Goal: Information Seeking & Learning: Learn about a topic

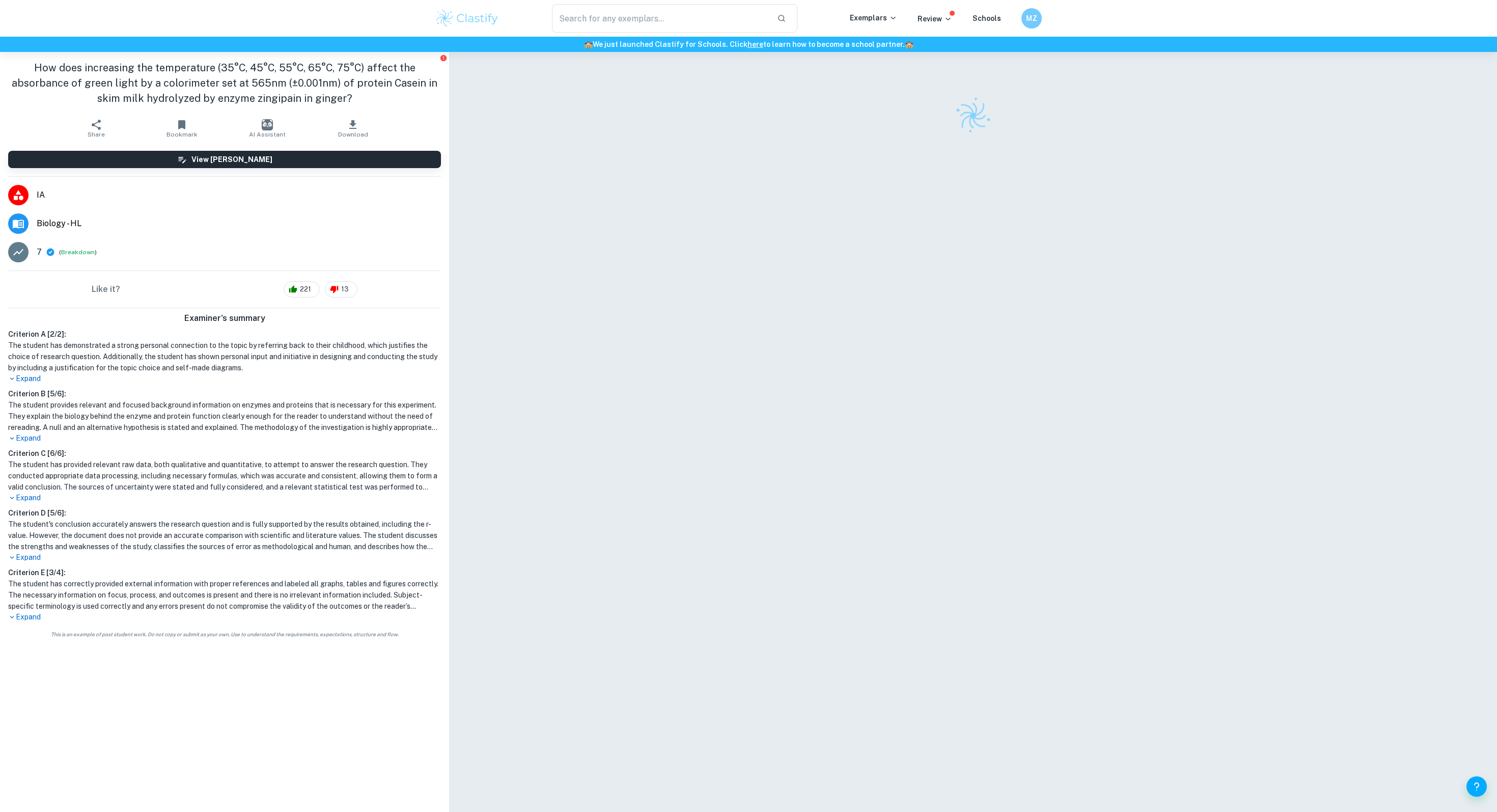
click at [38, 200] on span "IA" at bounding box center [239, 195] width 404 height 12
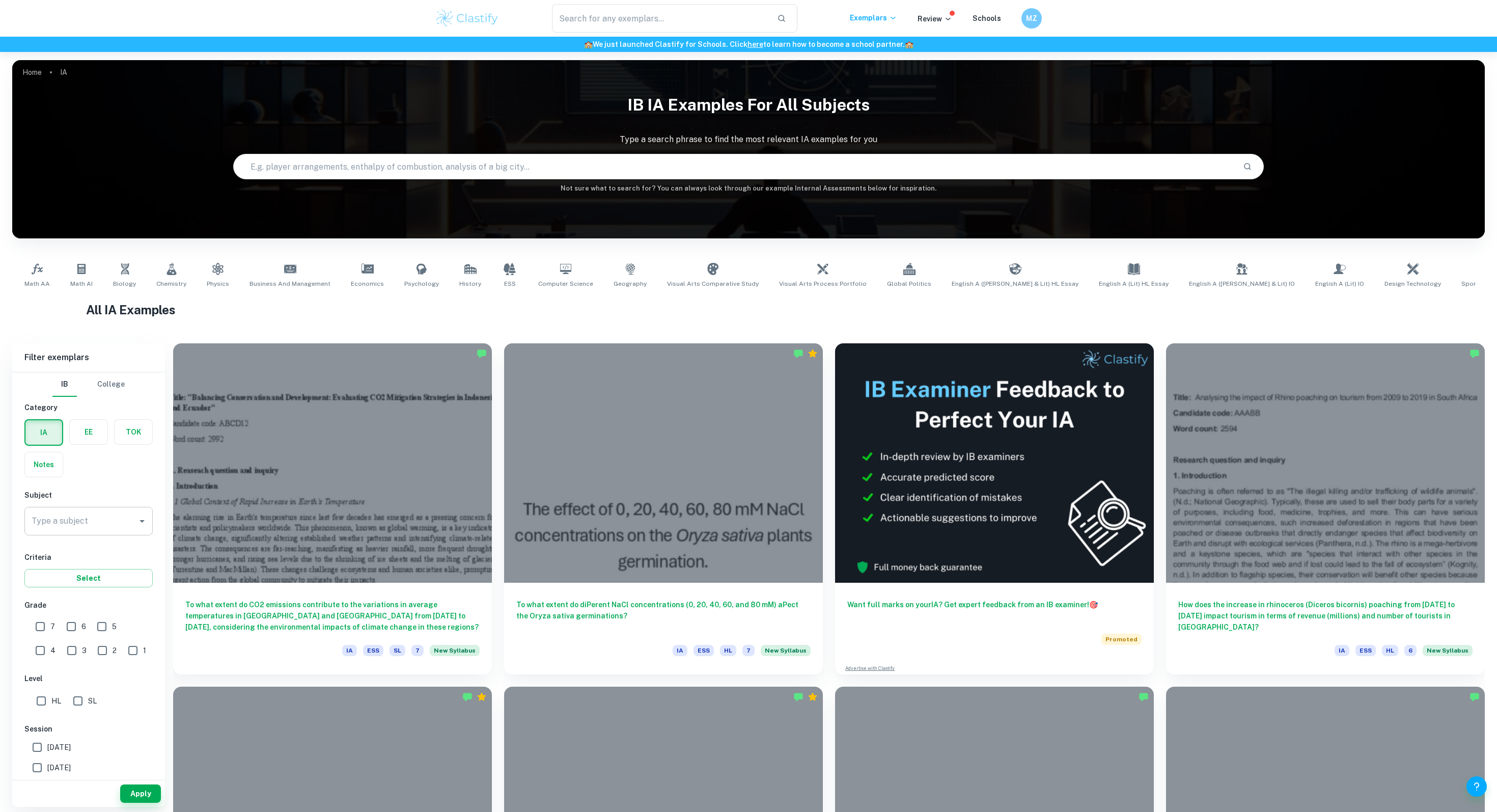
click at [47, 526] on input "Type a subject" at bounding box center [80, 521] width 104 height 19
click at [56, 590] on li "Math AA" at bounding box center [88, 591] width 128 height 18
type input "Math AA"
click at [132, 793] on button "Apply" at bounding box center [140, 793] width 41 height 18
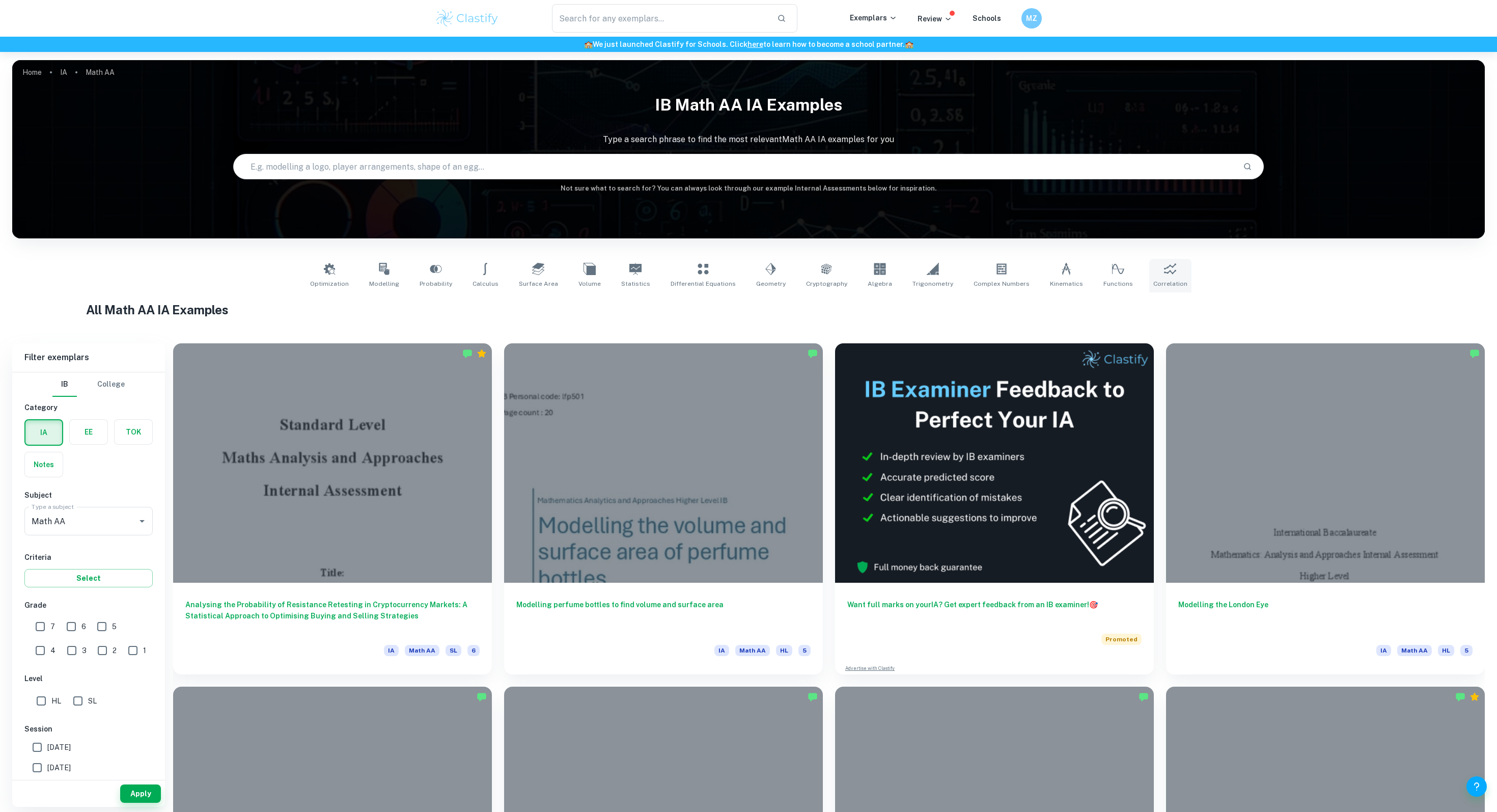
click at [1165, 266] on icon at bounding box center [1170, 268] width 12 height 12
type input "Correlation"
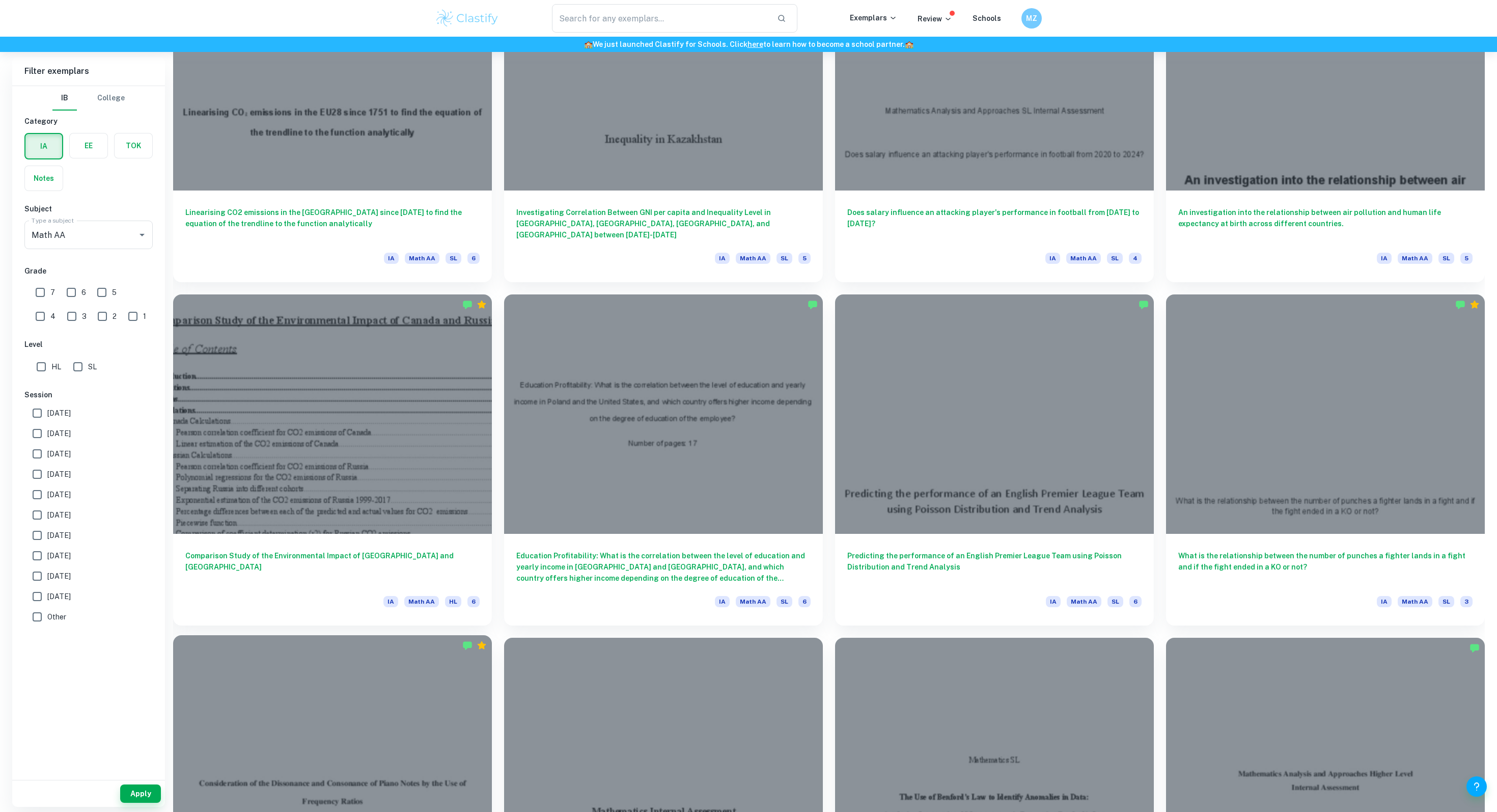
scroll to position [4166, 0]
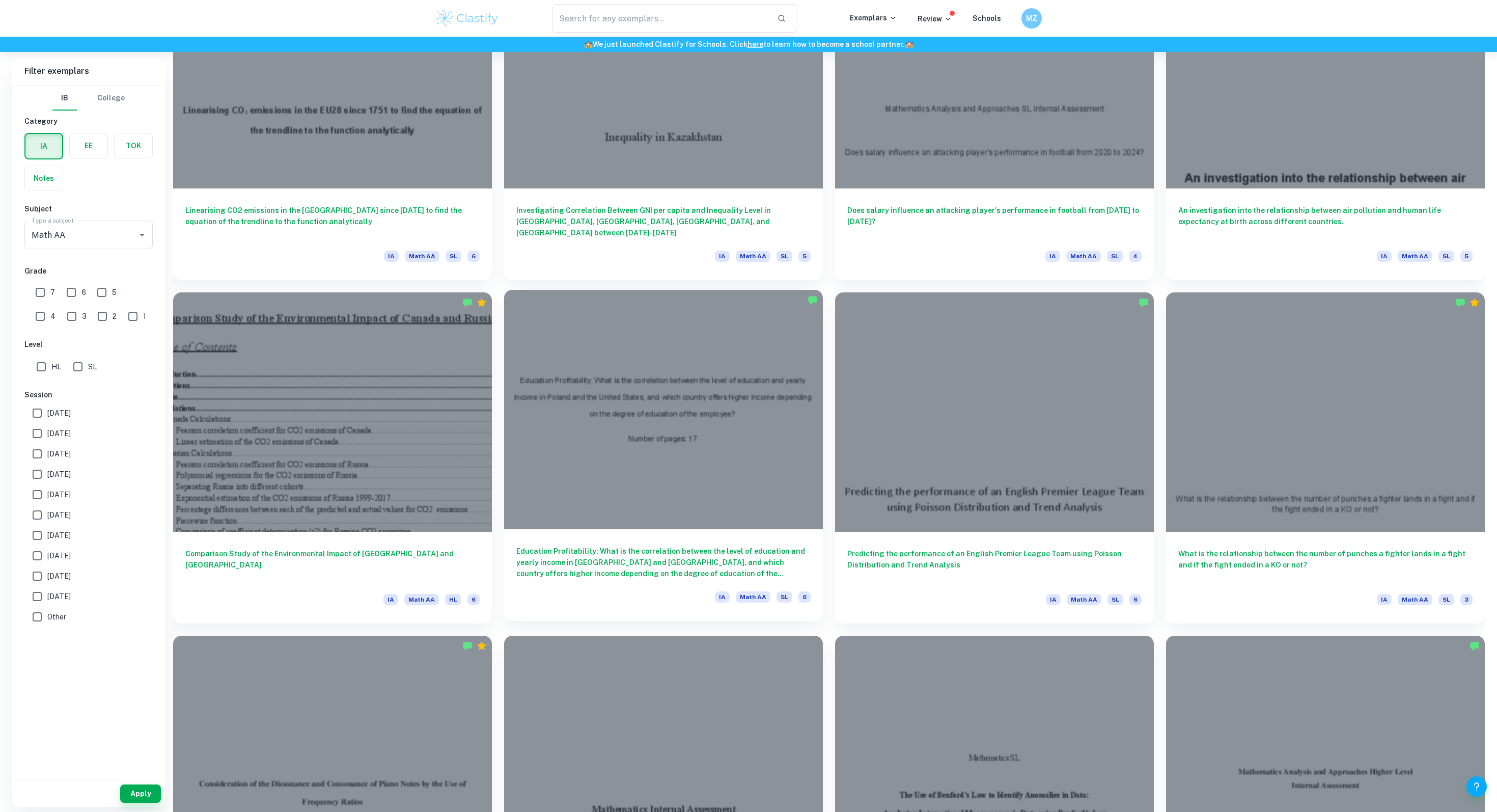
click at [646, 581] on div "Education Profitability: What is the correlation between the level of education…" at bounding box center [663, 574] width 319 height 91
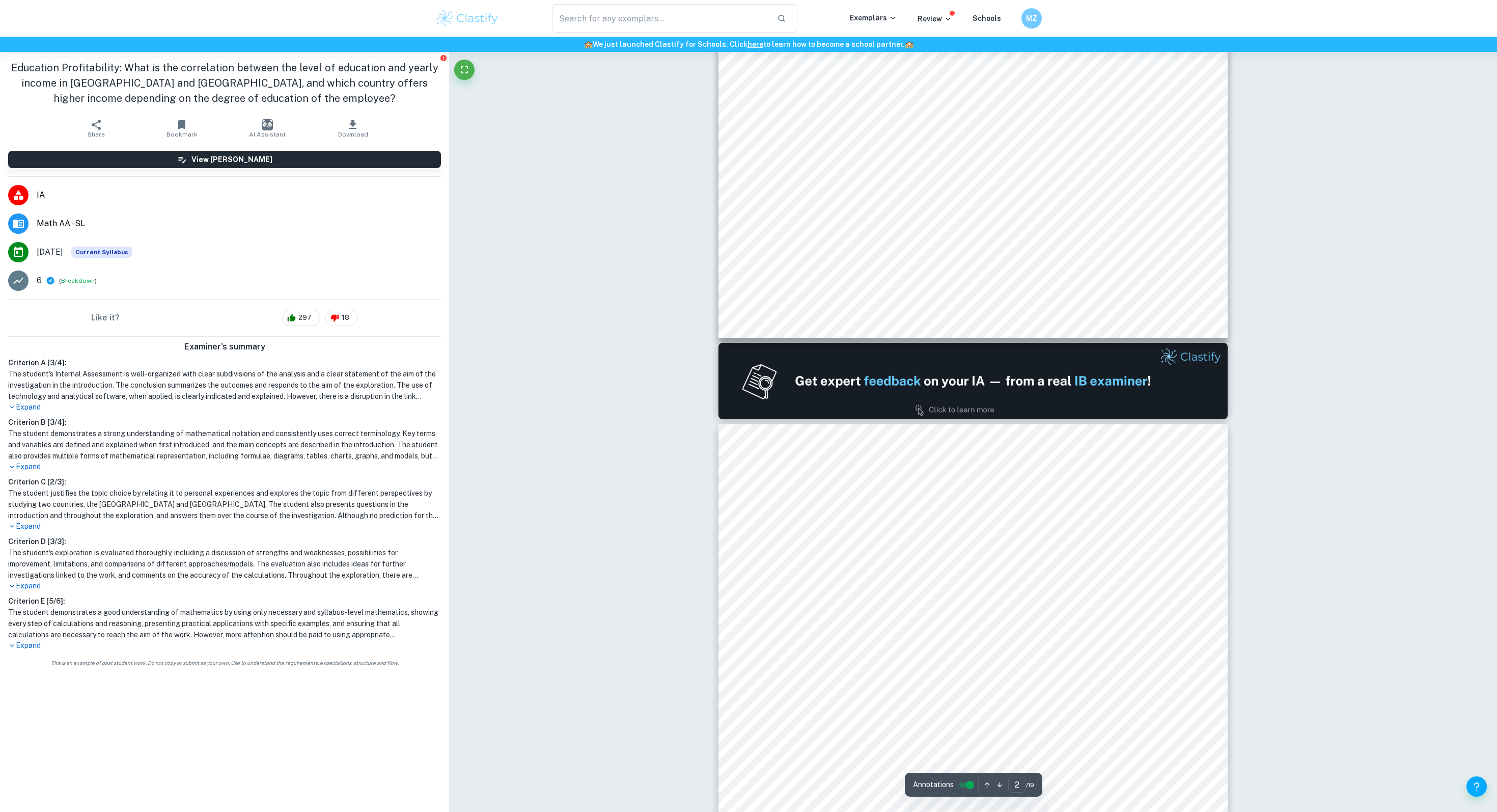
type input "1"
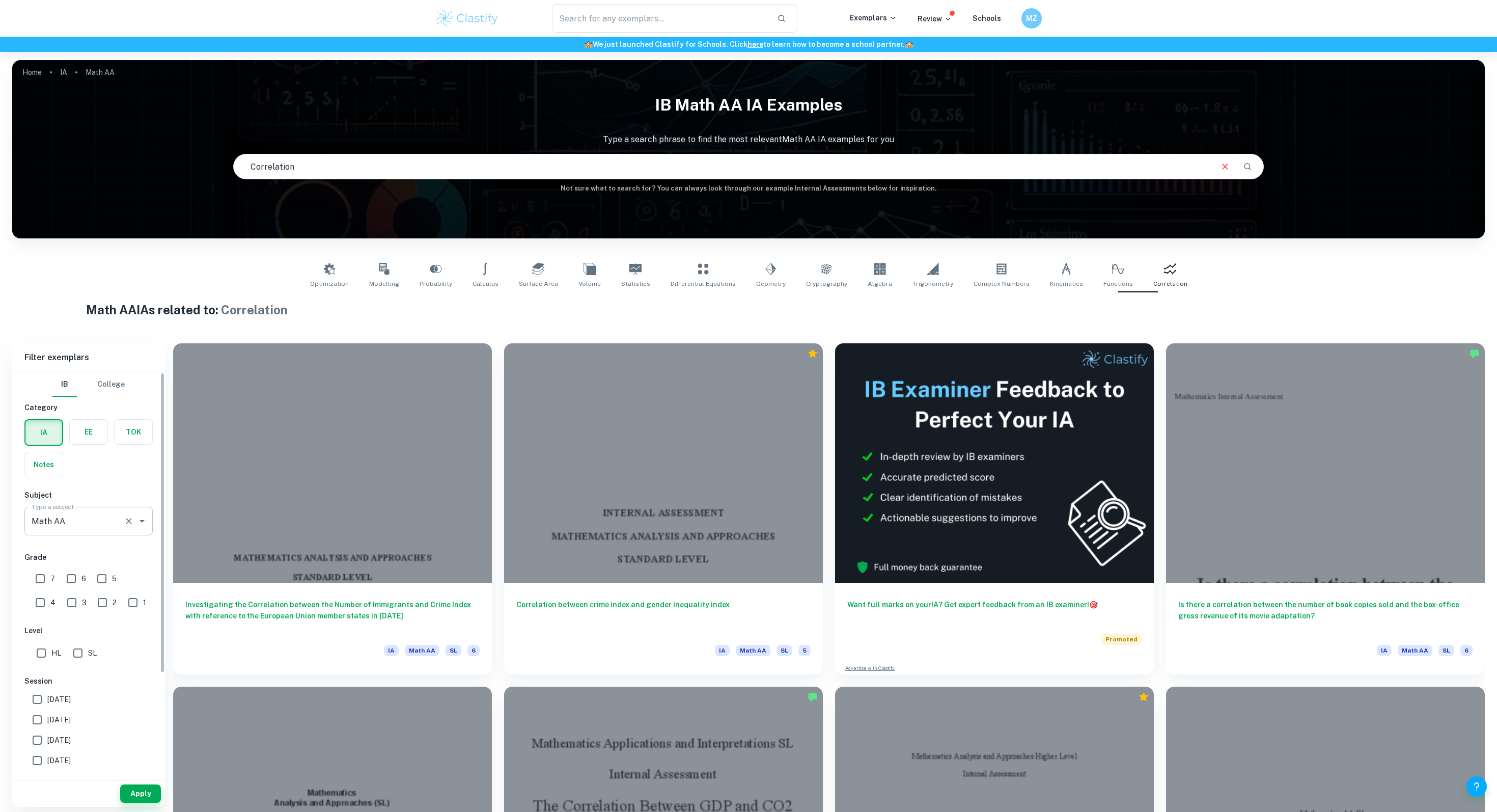
click at [53, 532] on div "Math AA Type a subject" at bounding box center [88, 521] width 128 height 29
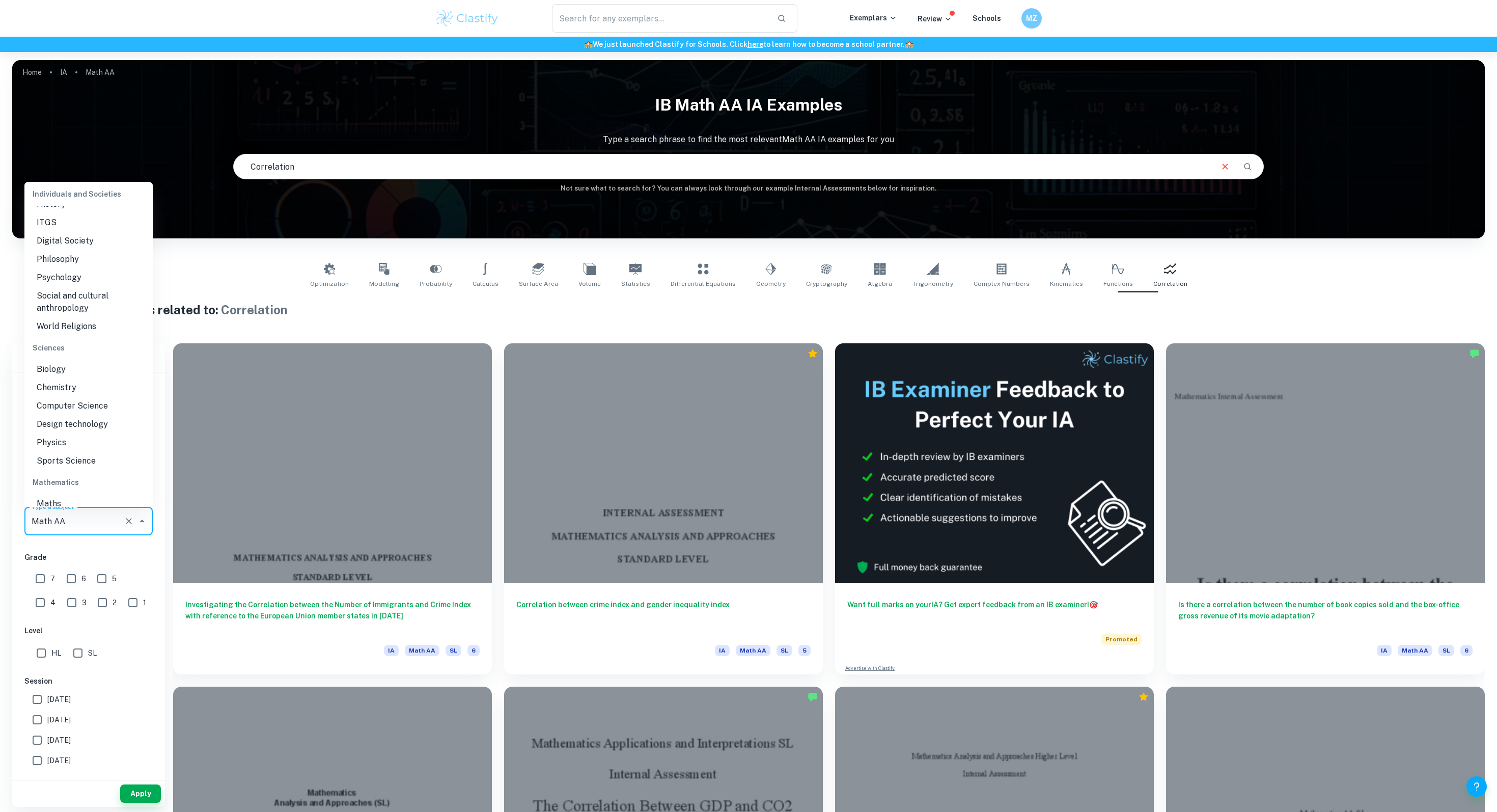
scroll to position [1168, 0]
click at [64, 472] on li "Math AI" at bounding box center [88, 480] width 128 height 18
type input "Math AI"
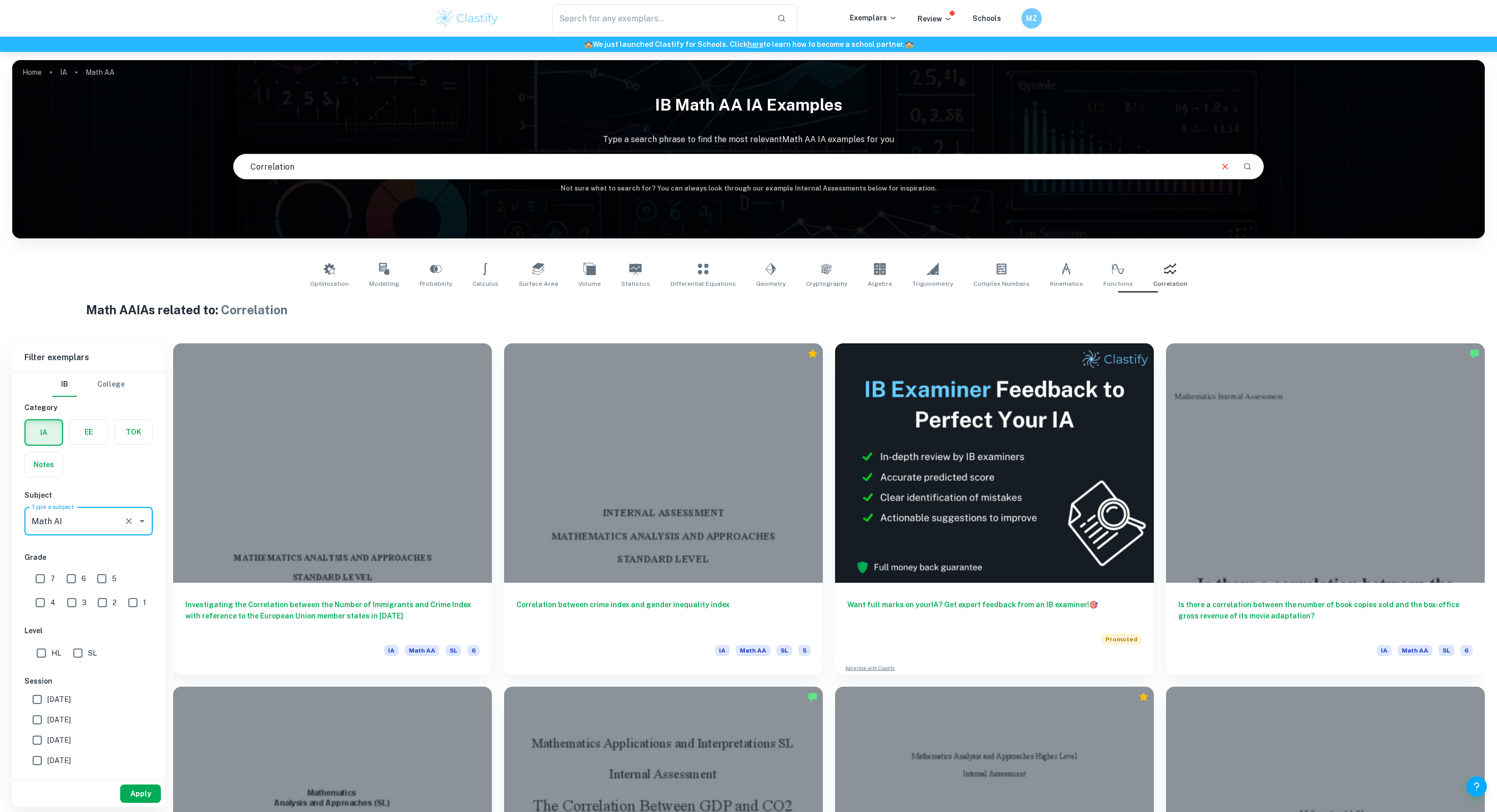
click at [138, 787] on button "Apply" at bounding box center [140, 793] width 41 height 18
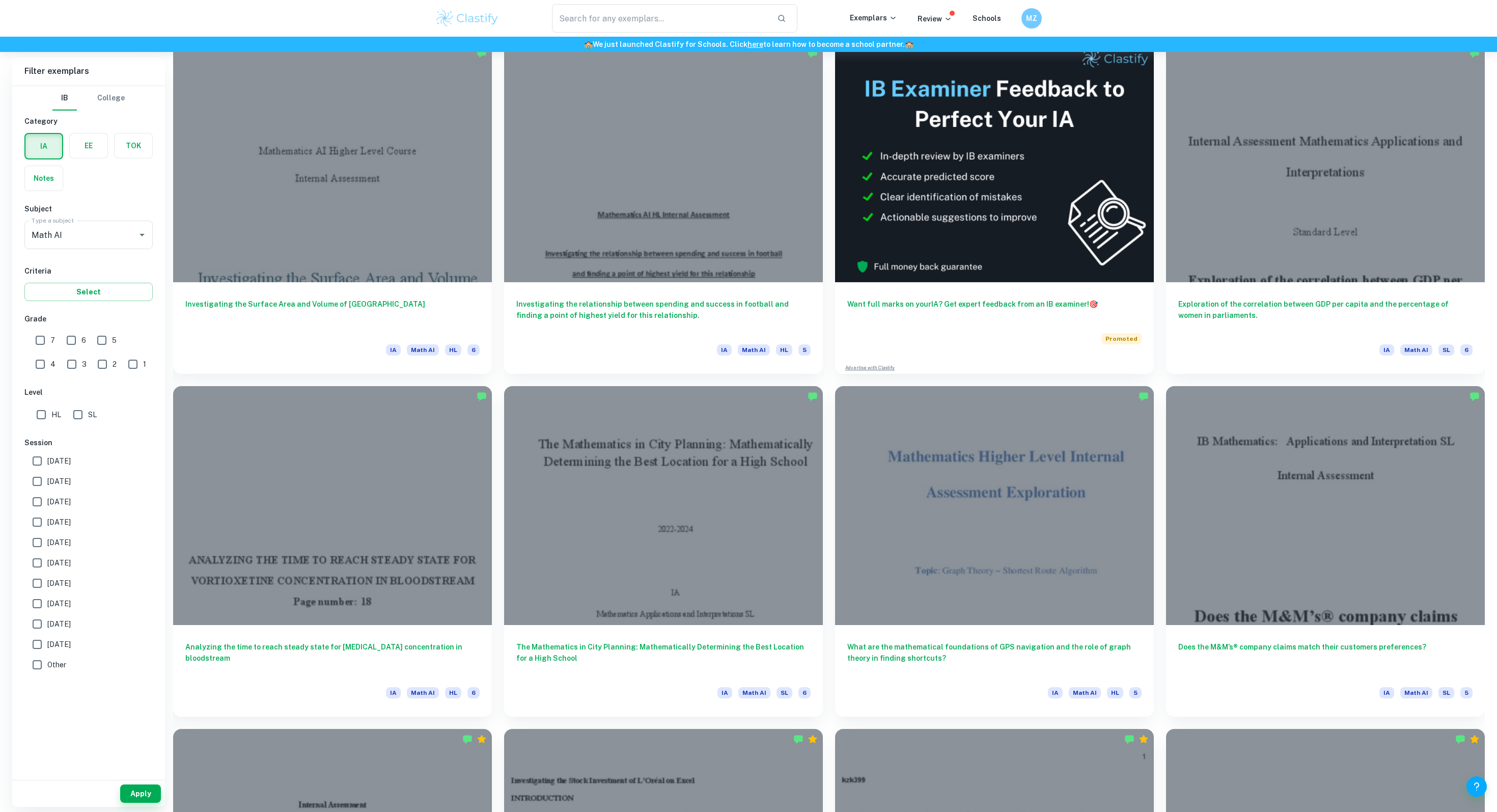
scroll to position [1238, 0]
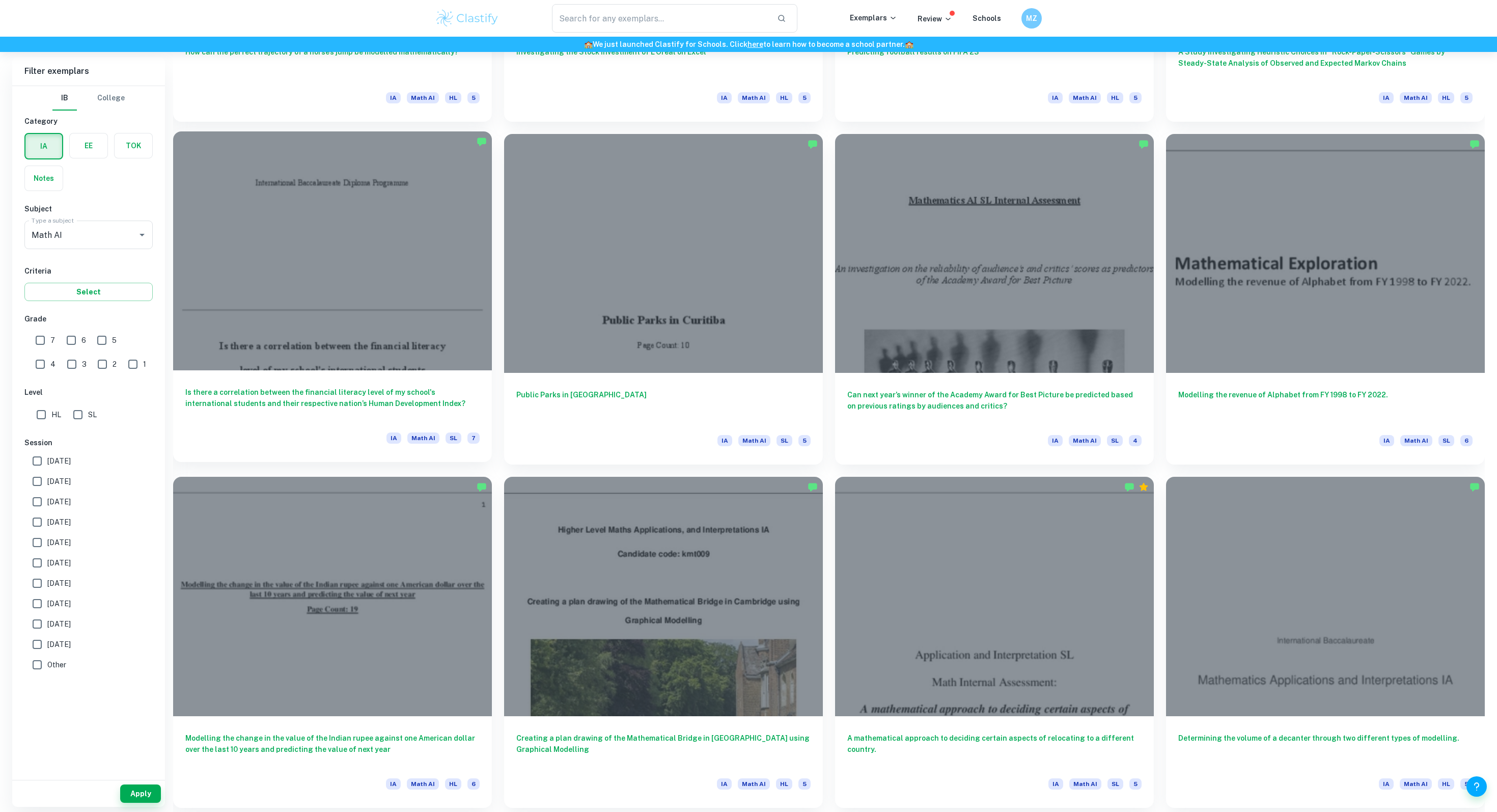
click at [410, 420] on h6 "Is there a correlation between the financial literacy level of my school's inte…" at bounding box center [332, 403] width 294 height 33
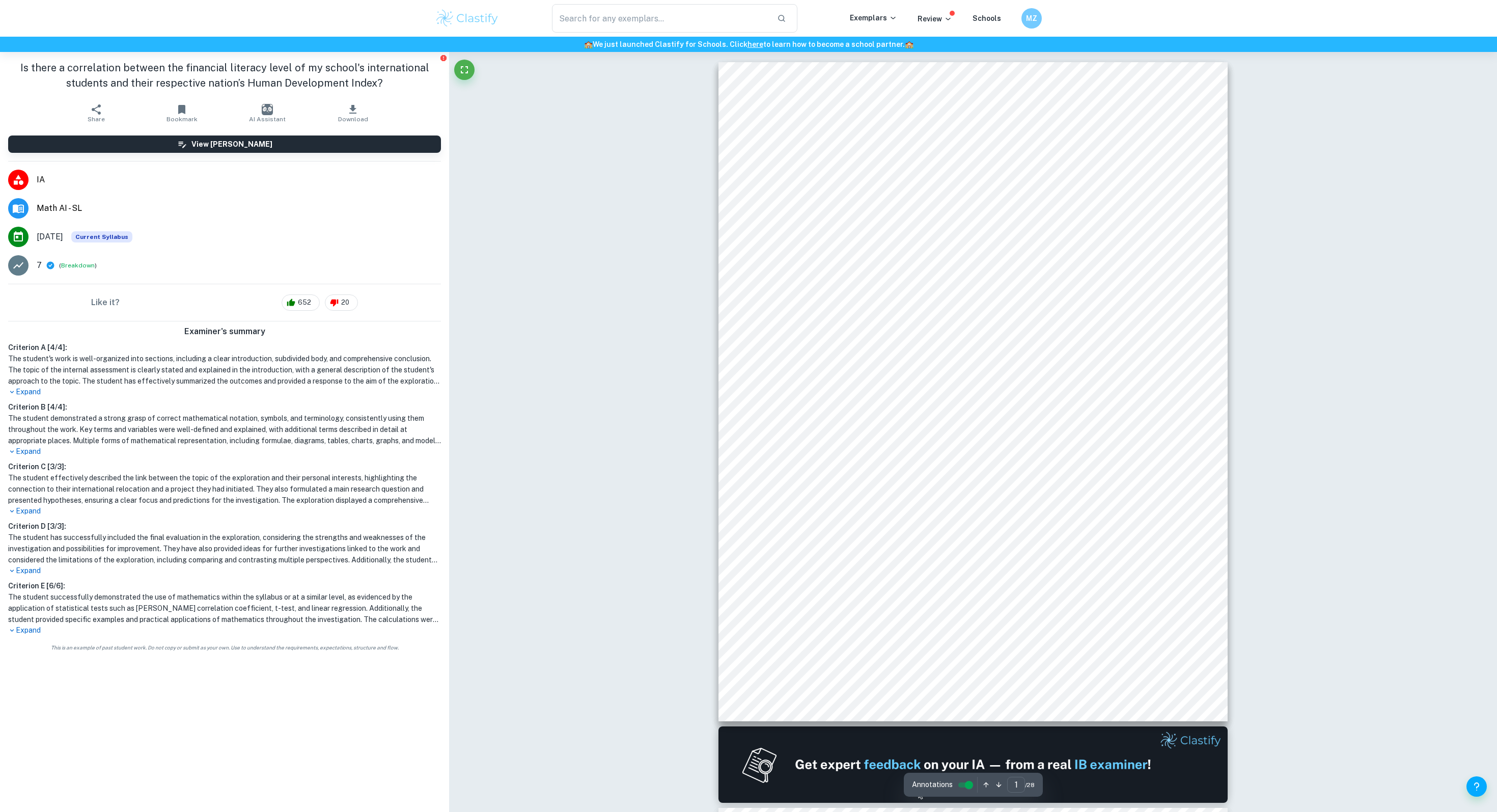
scroll to position [670, 0]
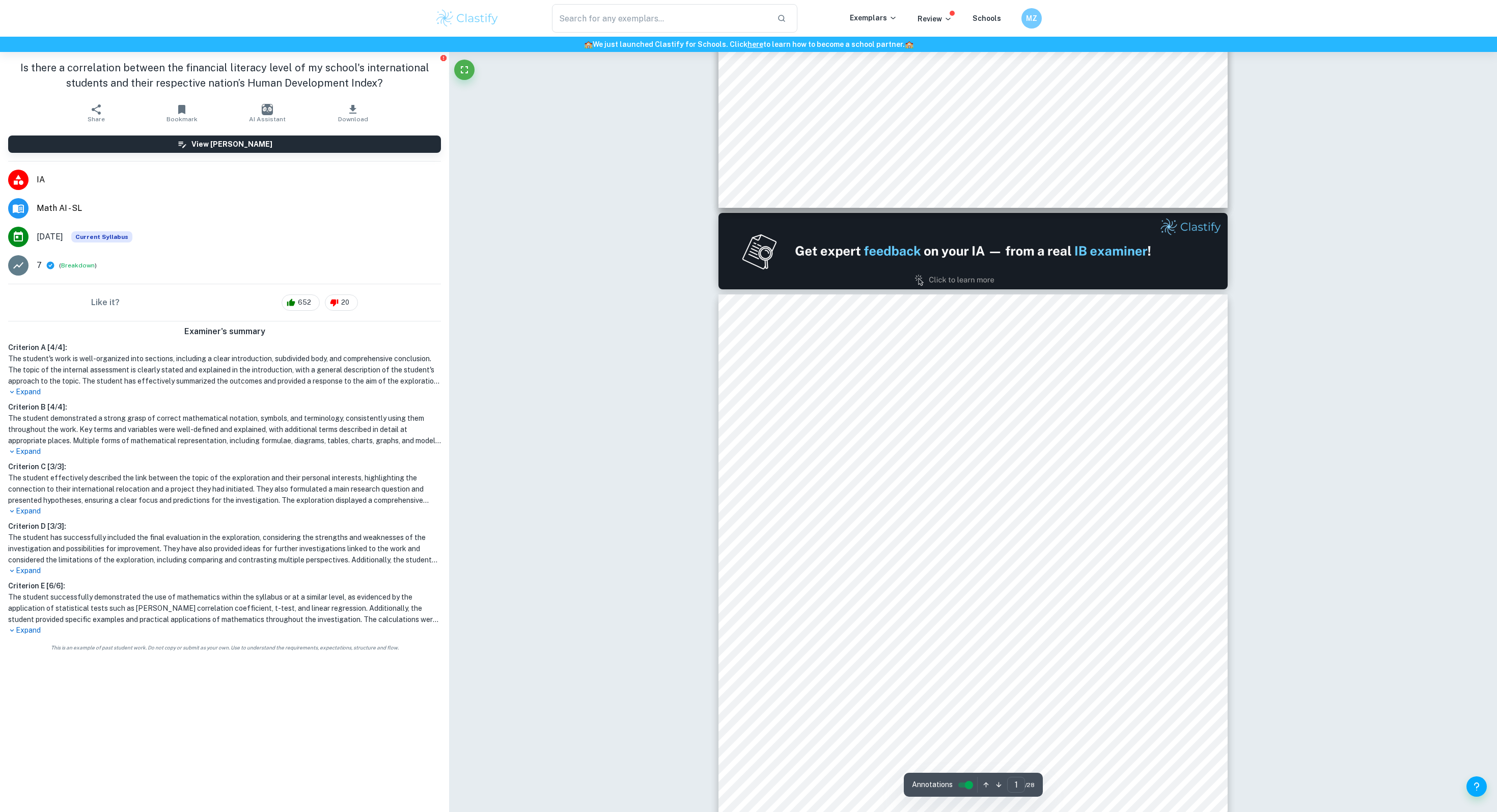
type input "2"
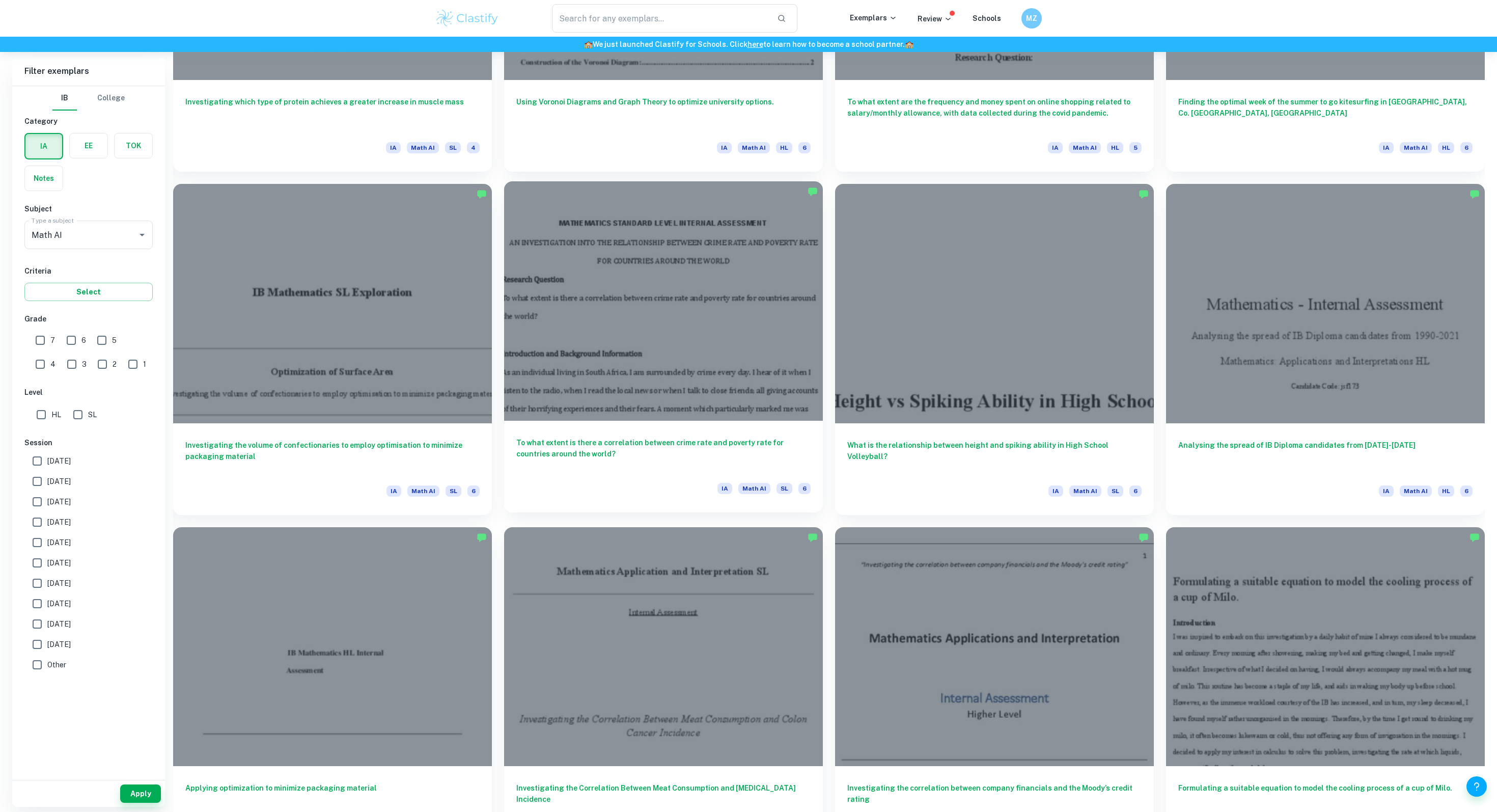
scroll to position [2244, 0]
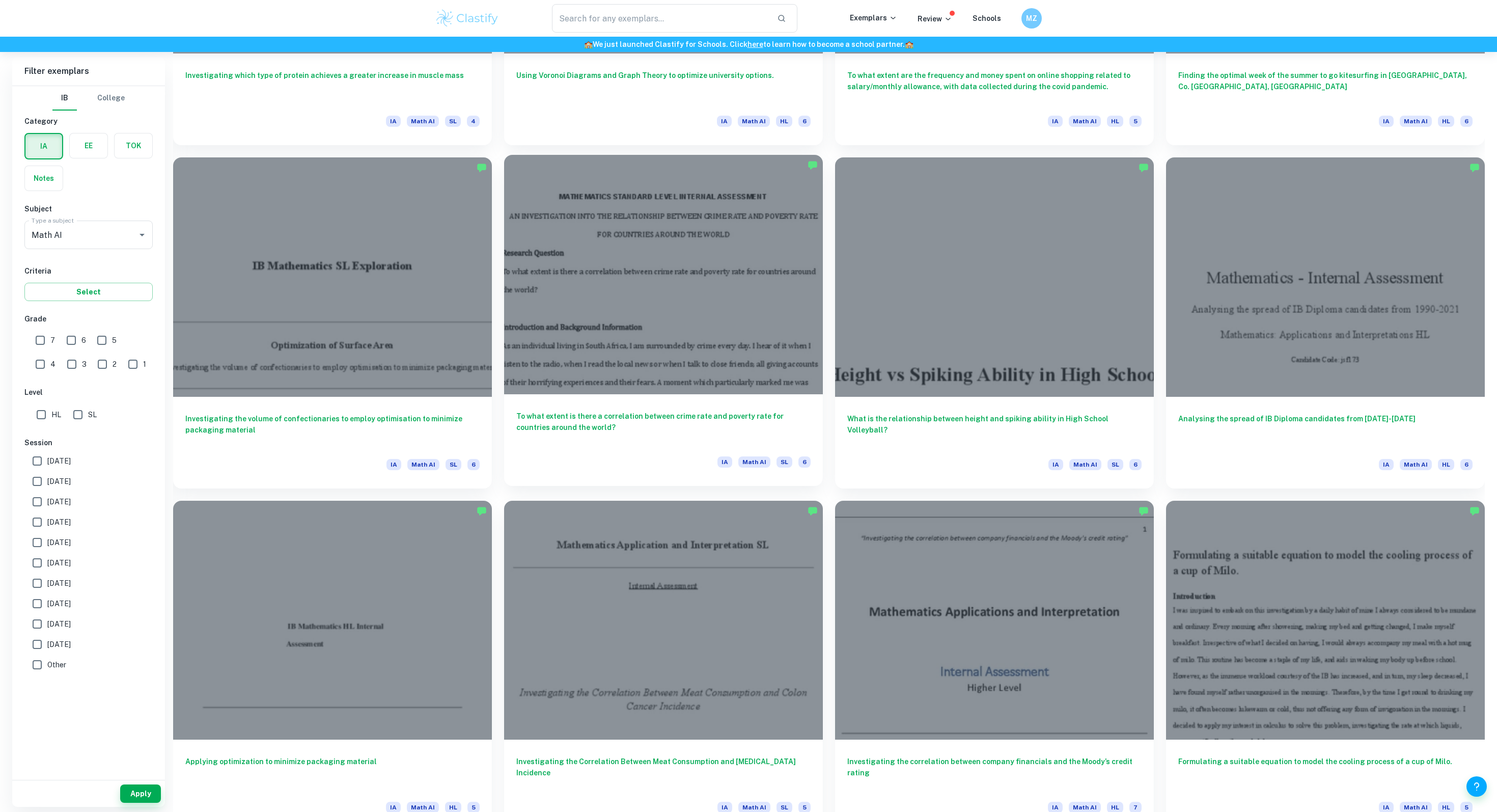
click at [579, 422] on h6 "To what extent is there a correlation between crime rate and poverty rate for c…" at bounding box center [663, 427] width 294 height 33
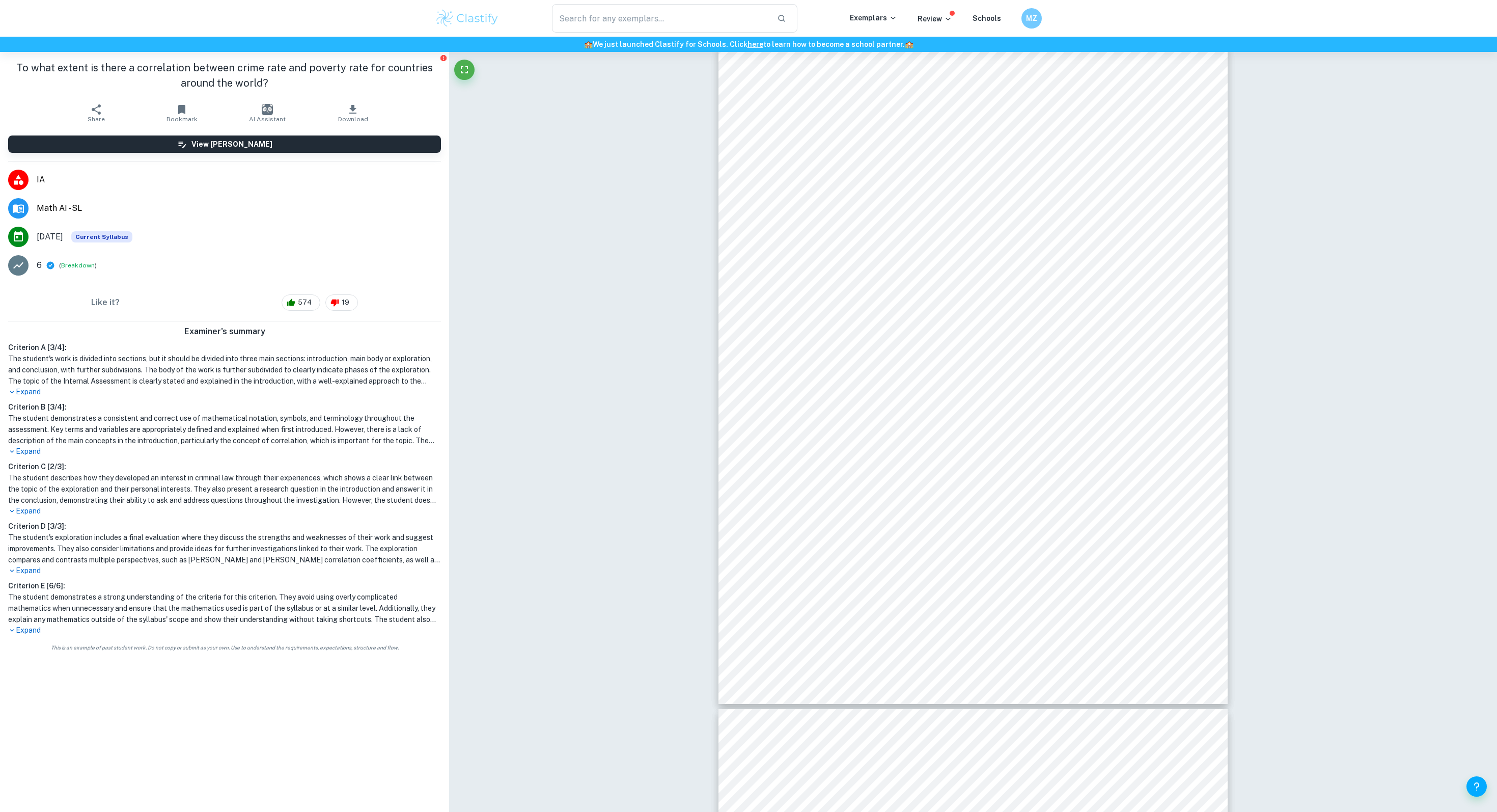
scroll to position [767, 0]
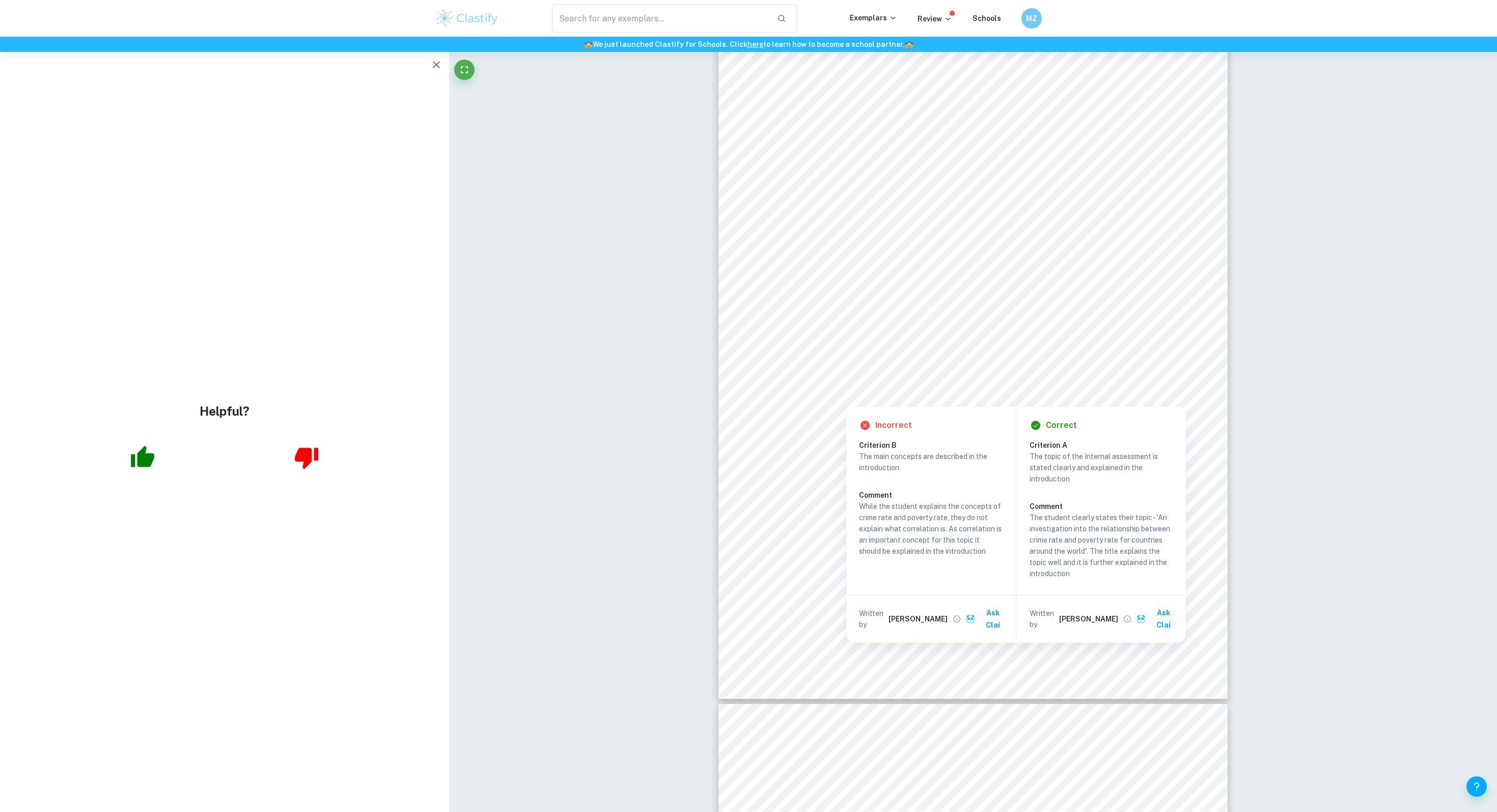
click at [431, 66] on icon "button" at bounding box center [436, 64] width 12 height 12
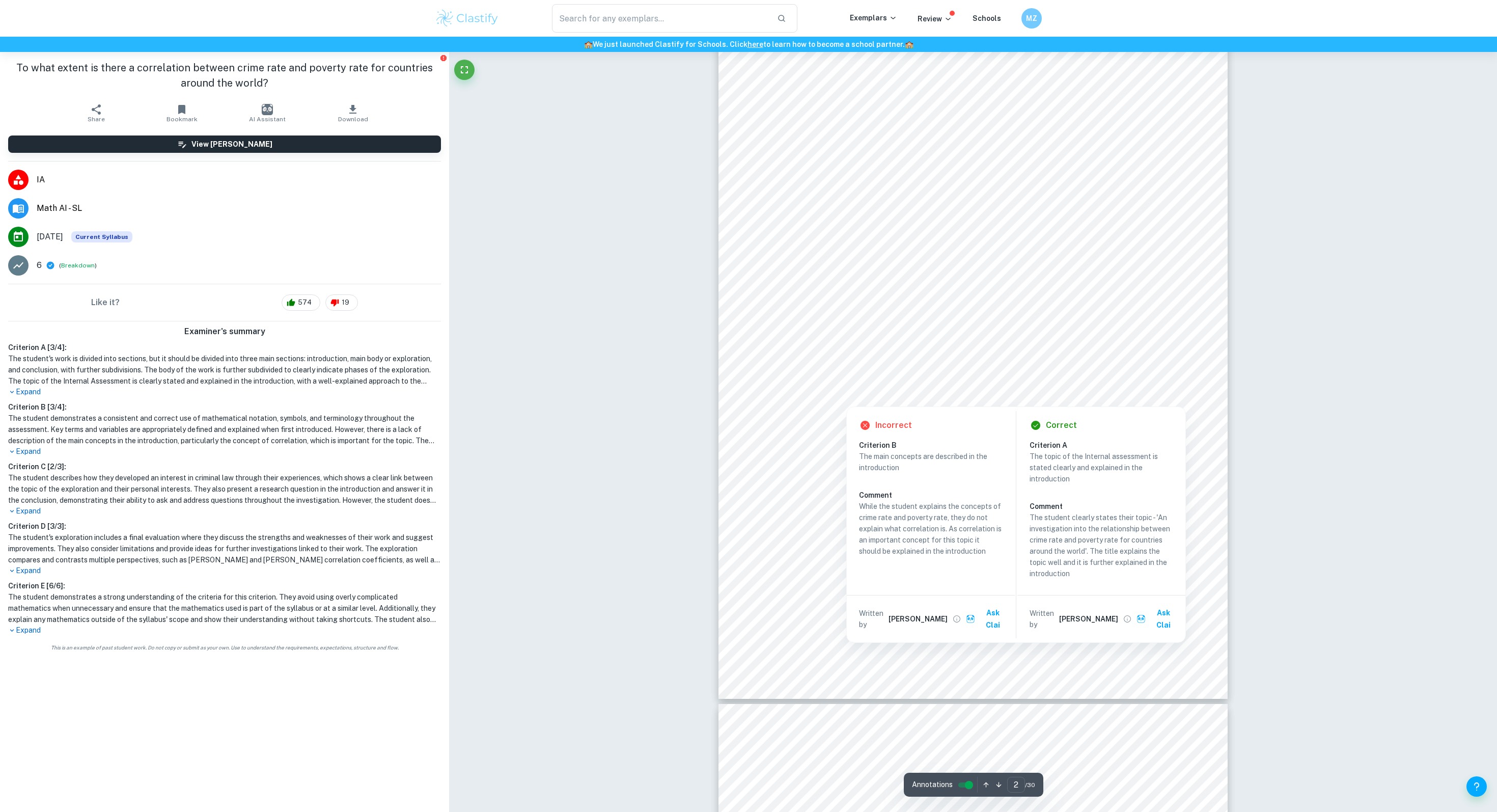
scroll to position [1195, 0]
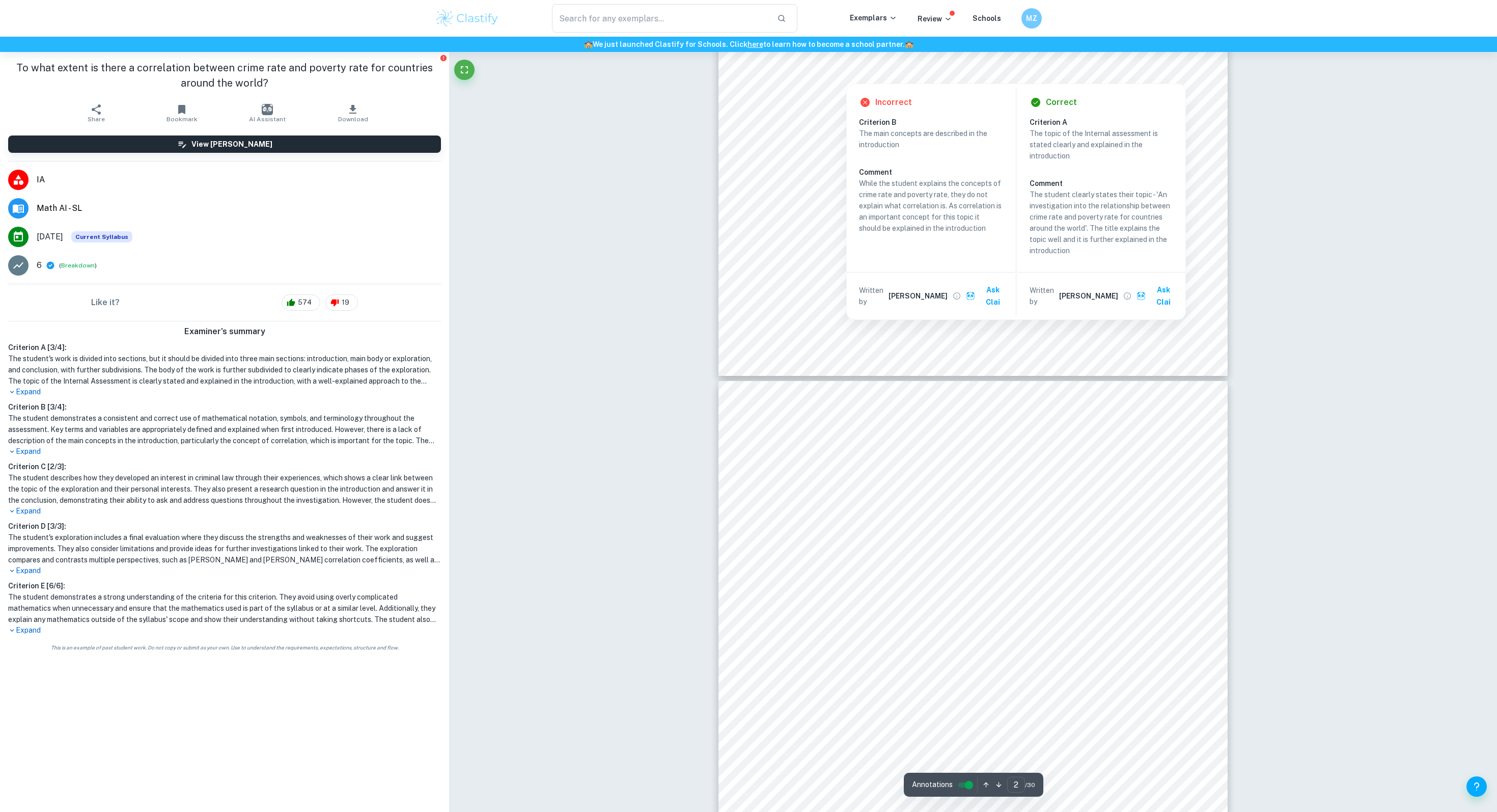
type input "3"
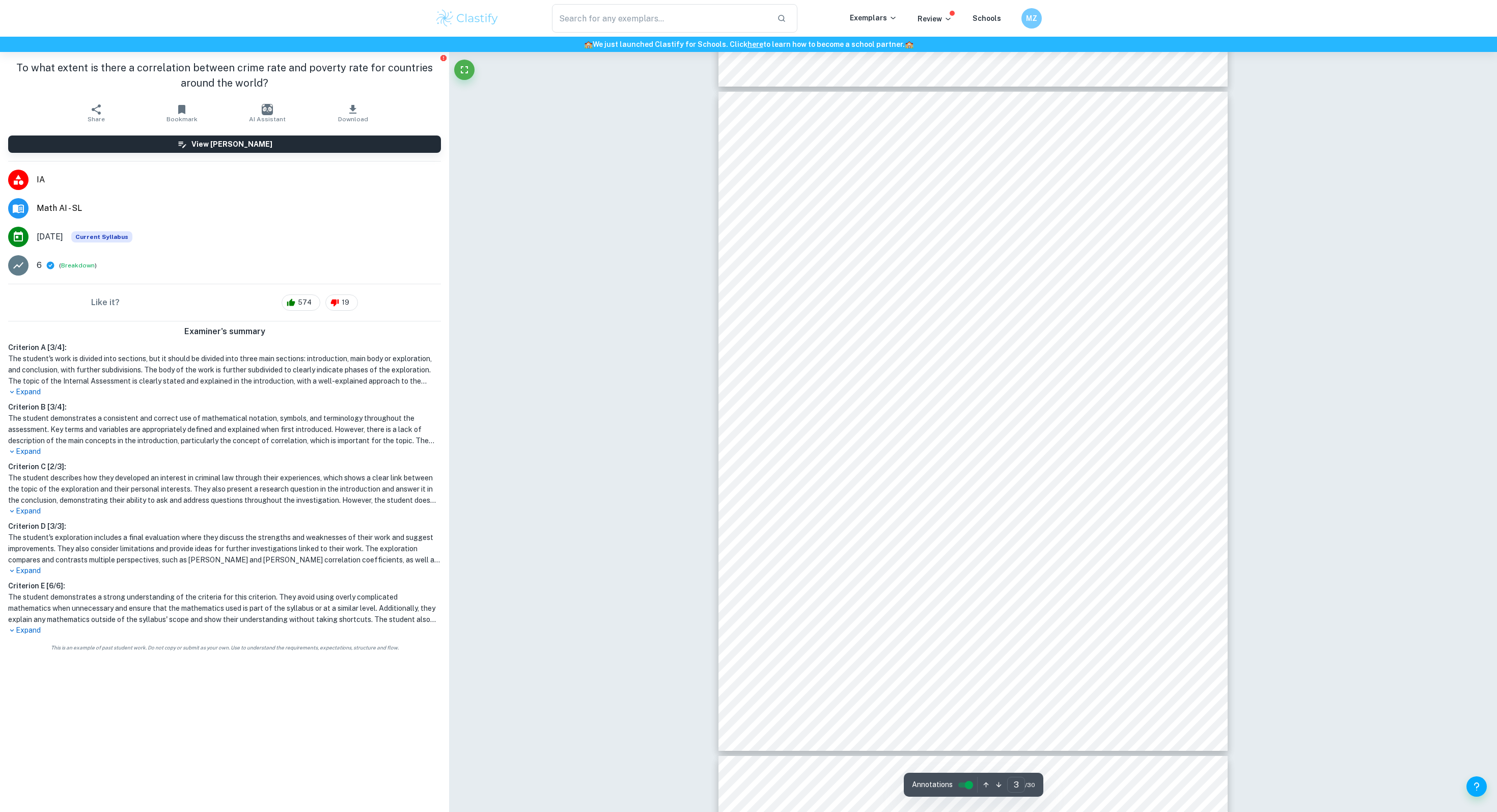
scroll to position [1344, 0]
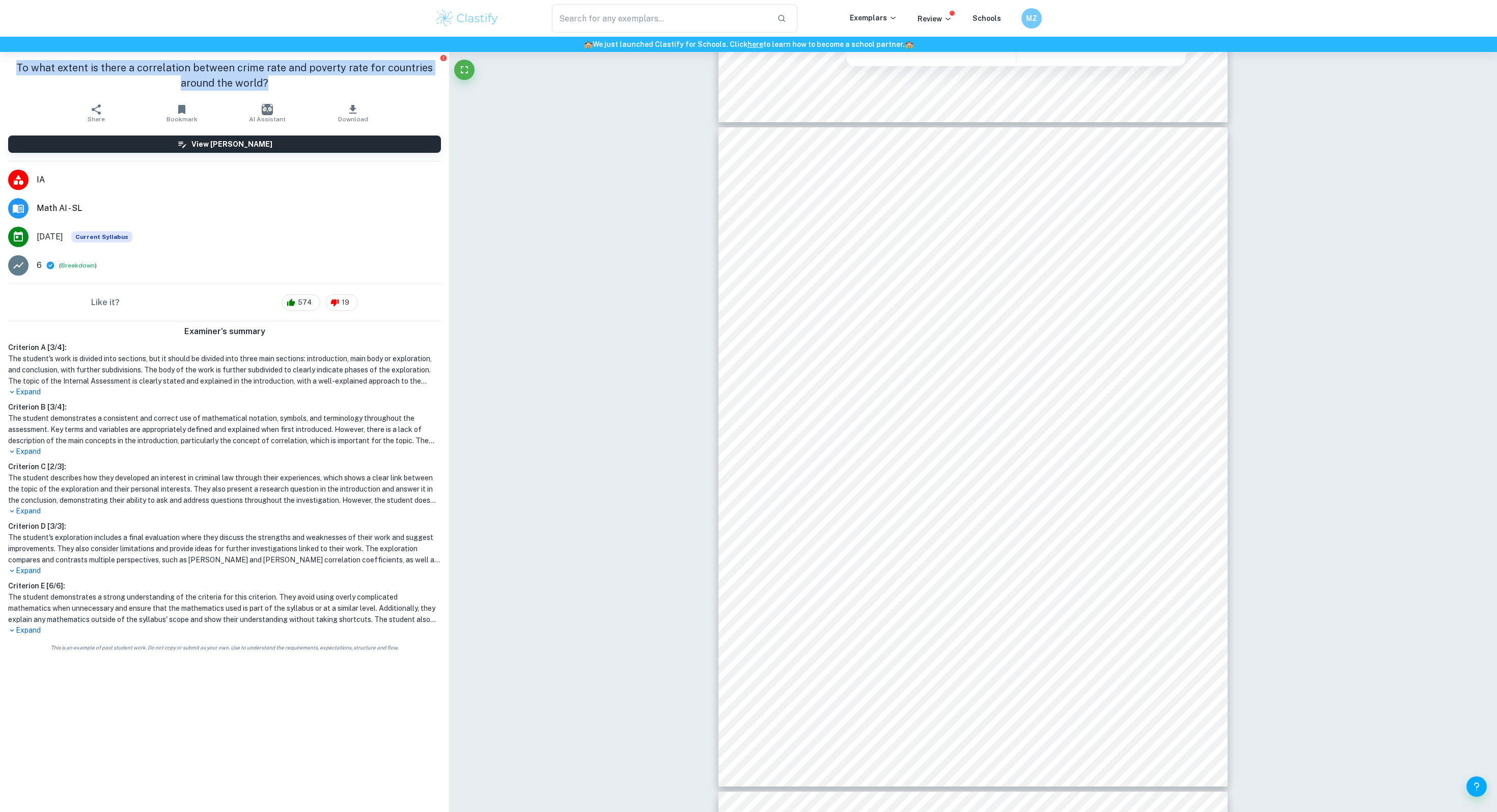
drag, startPoint x: 290, startPoint y: 79, endPoint x: 6, endPoint y: 56, distance: 284.9
click at [6, 56] on div "To what extent is there a correlation between crime rate and poverty rate for c…" at bounding box center [224, 75] width 449 height 47
copy h1 "To what extent is there a correlation between crime rate and poverty rate for c…"
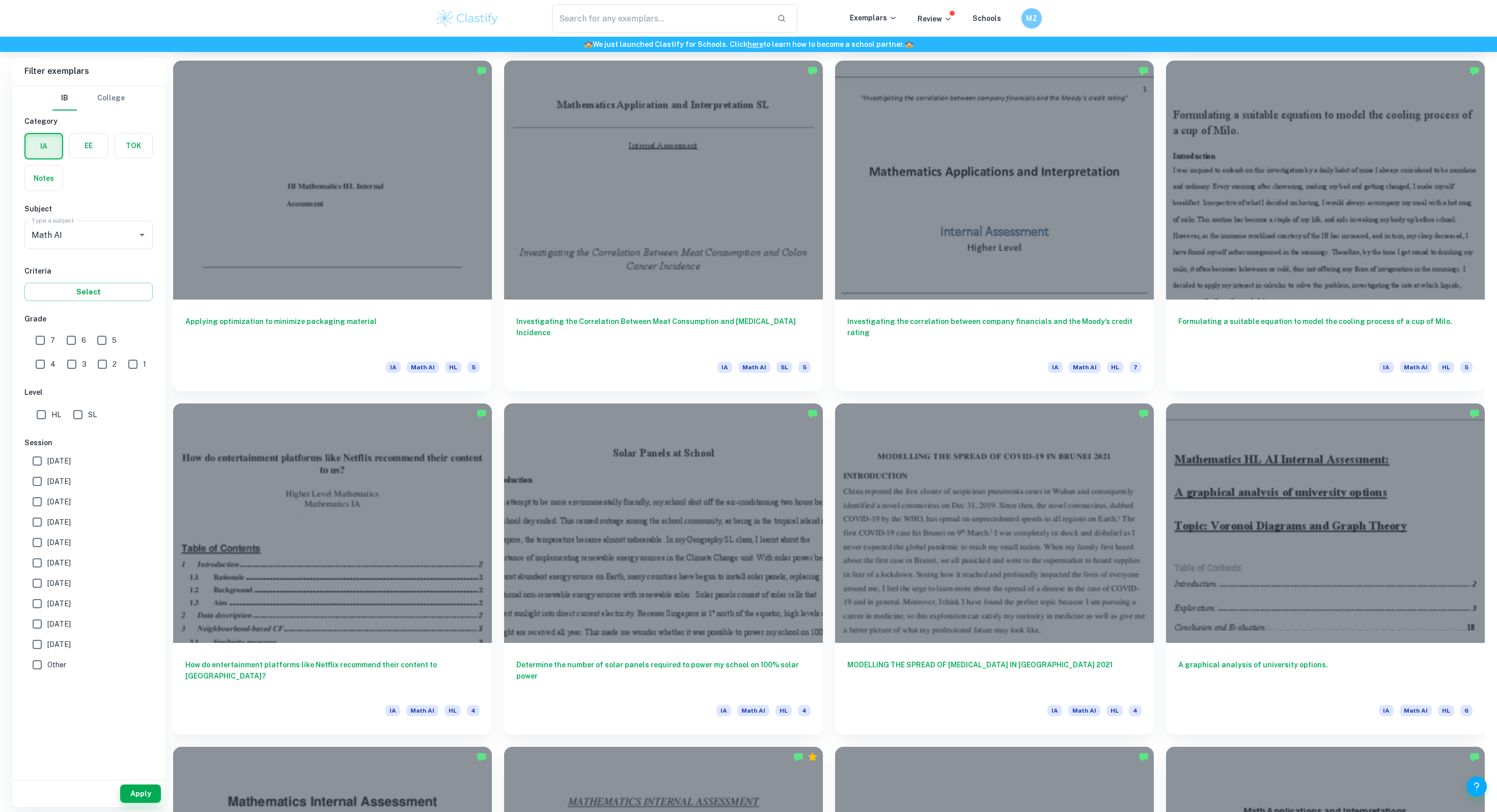
scroll to position [2679, 0]
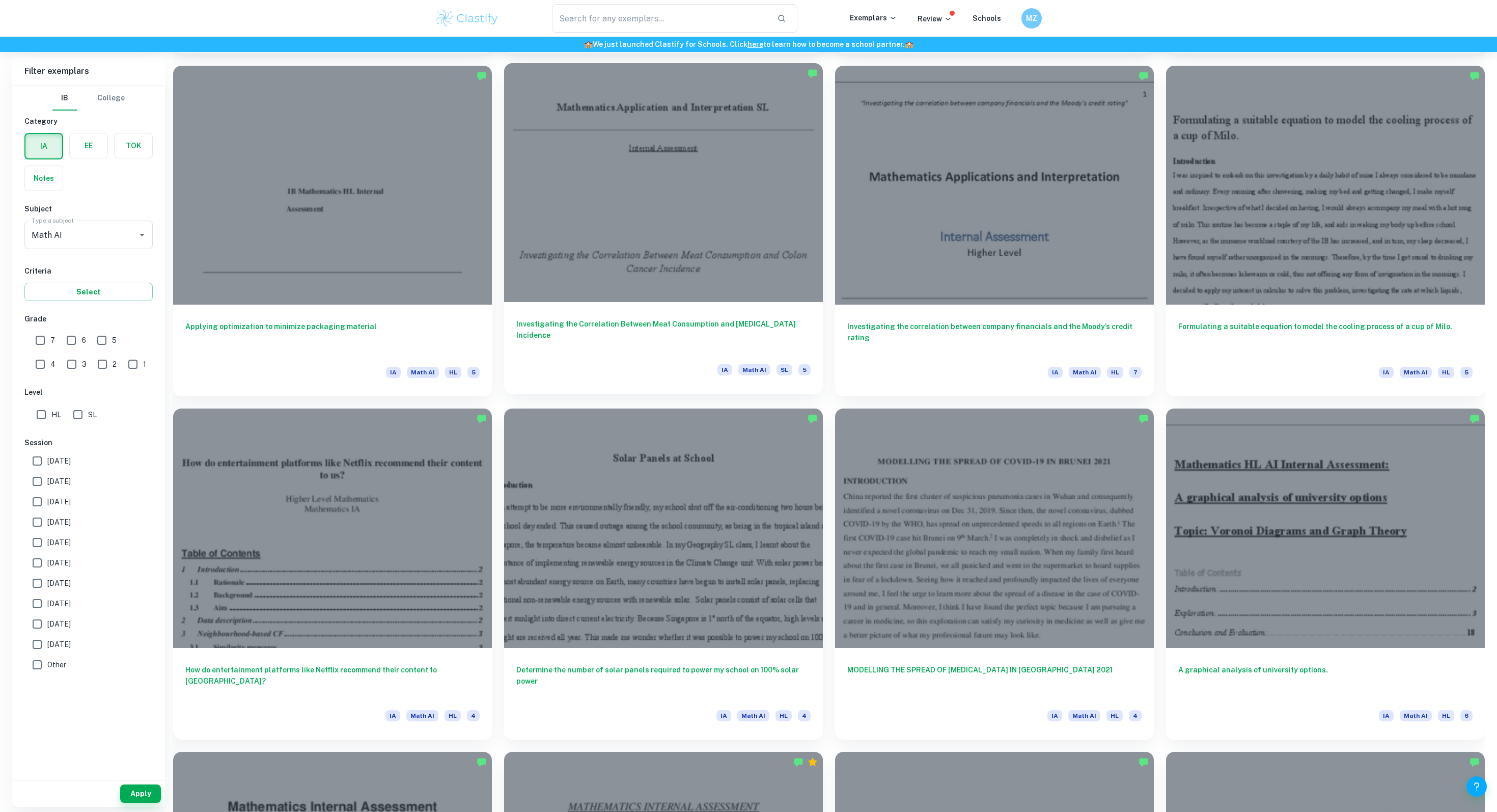
click at [564, 341] on h6 "Investigating the Correlation Between Meat Consumption and Colon Cancer Inciden…" at bounding box center [663, 335] width 294 height 33
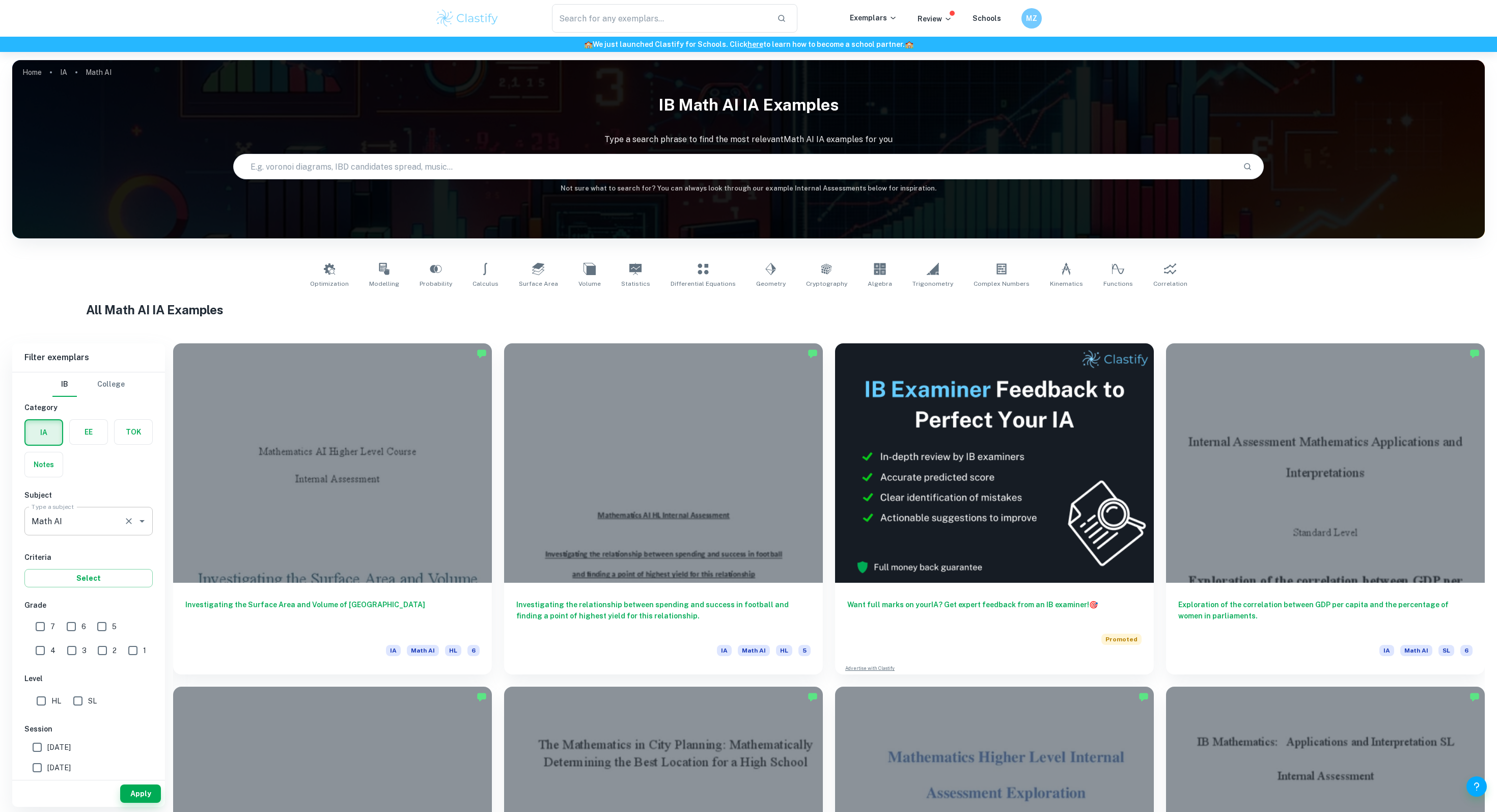
click at [70, 516] on input "Math AI" at bounding box center [74, 521] width 91 height 19
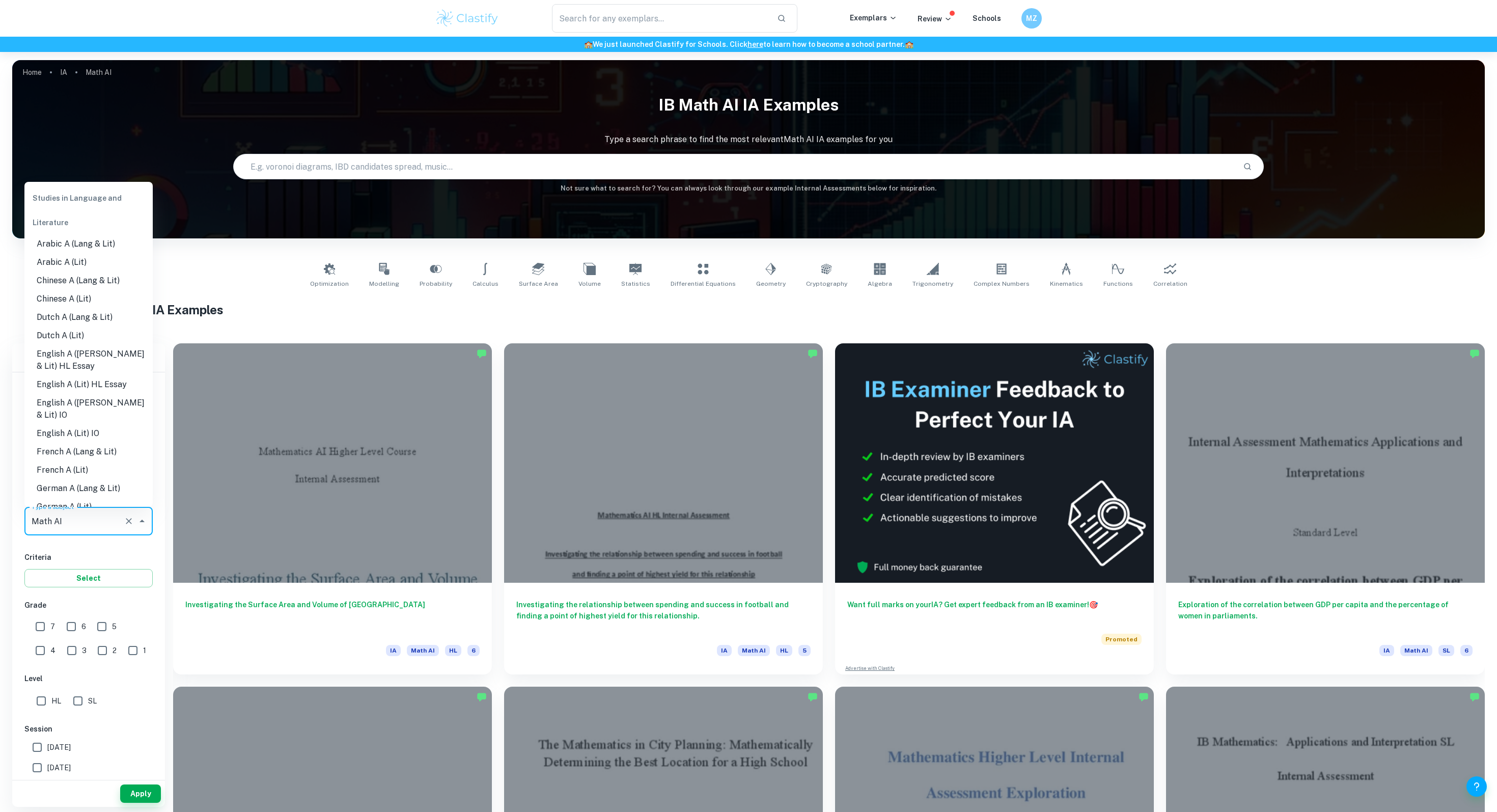
scroll to position [1127, 0]
click at [46, 476] on li "Maths" at bounding box center [88, 485] width 128 height 18
click at [46, 513] on input "Maths" at bounding box center [74, 521] width 91 height 19
click at [58, 458] on li "Math AA" at bounding box center [88, 467] width 128 height 18
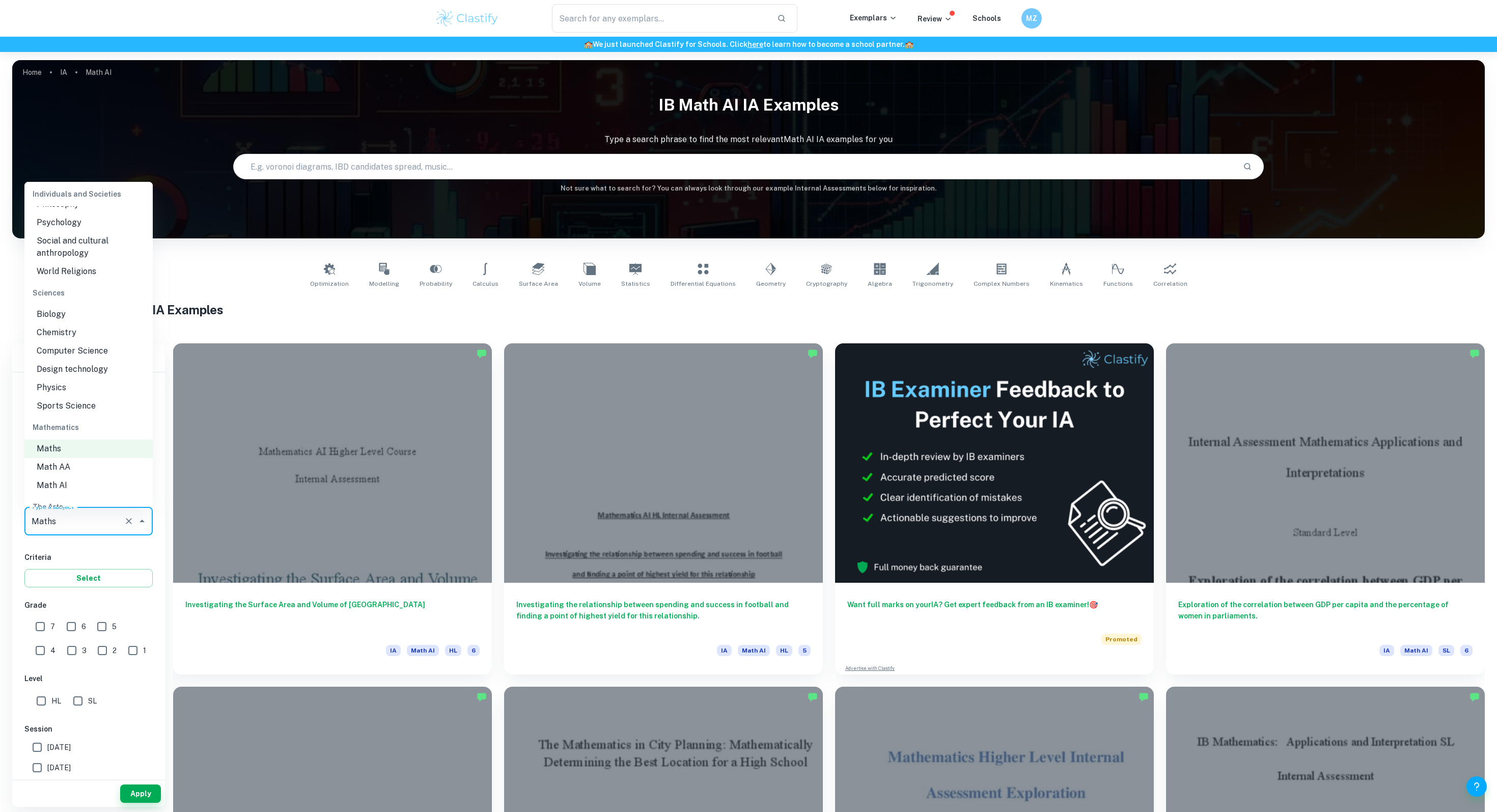
type input "Math AA"
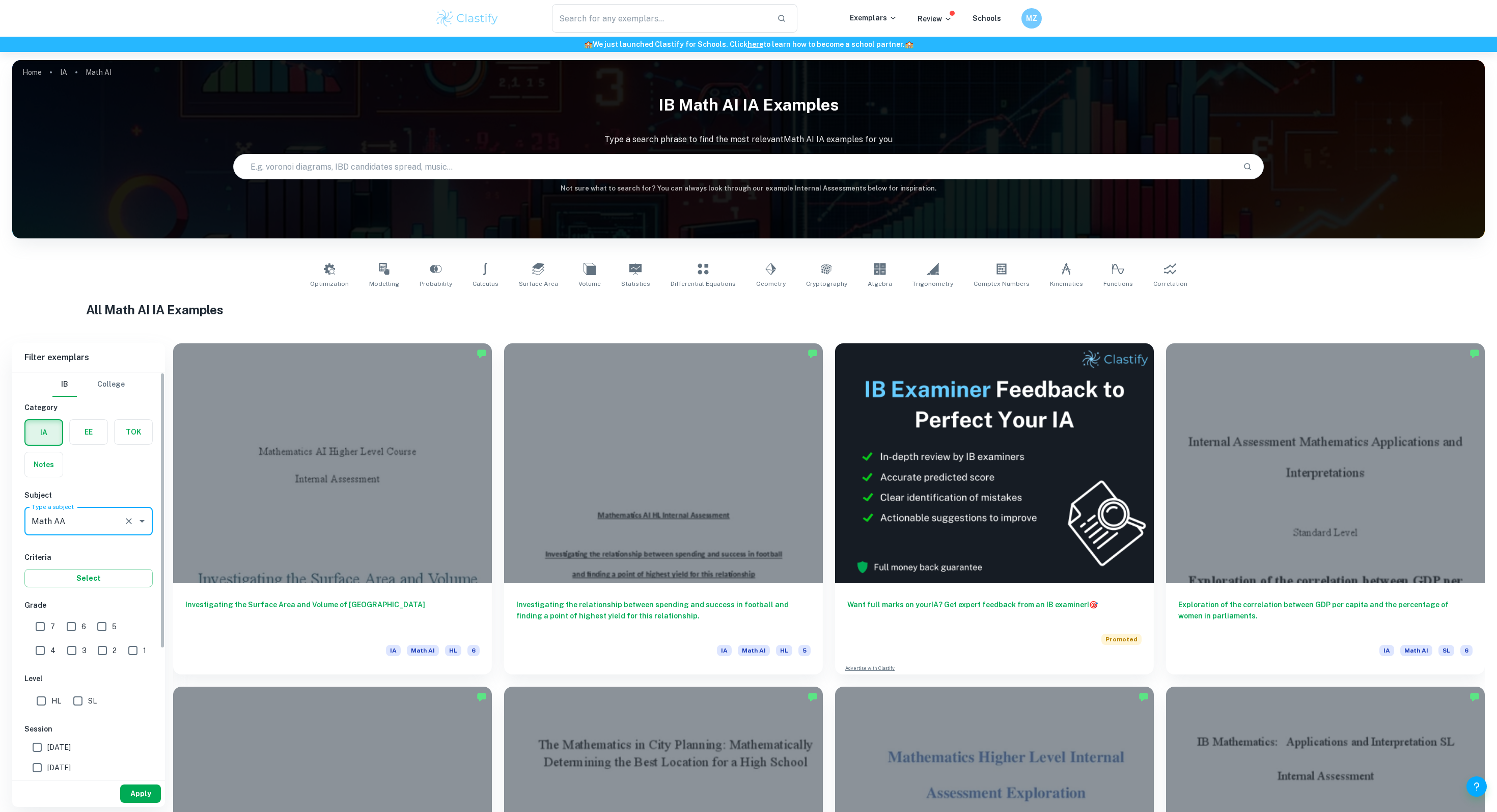
click at [139, 791] on button "Apply" at bounding box center [140, 793] width 41 height 18
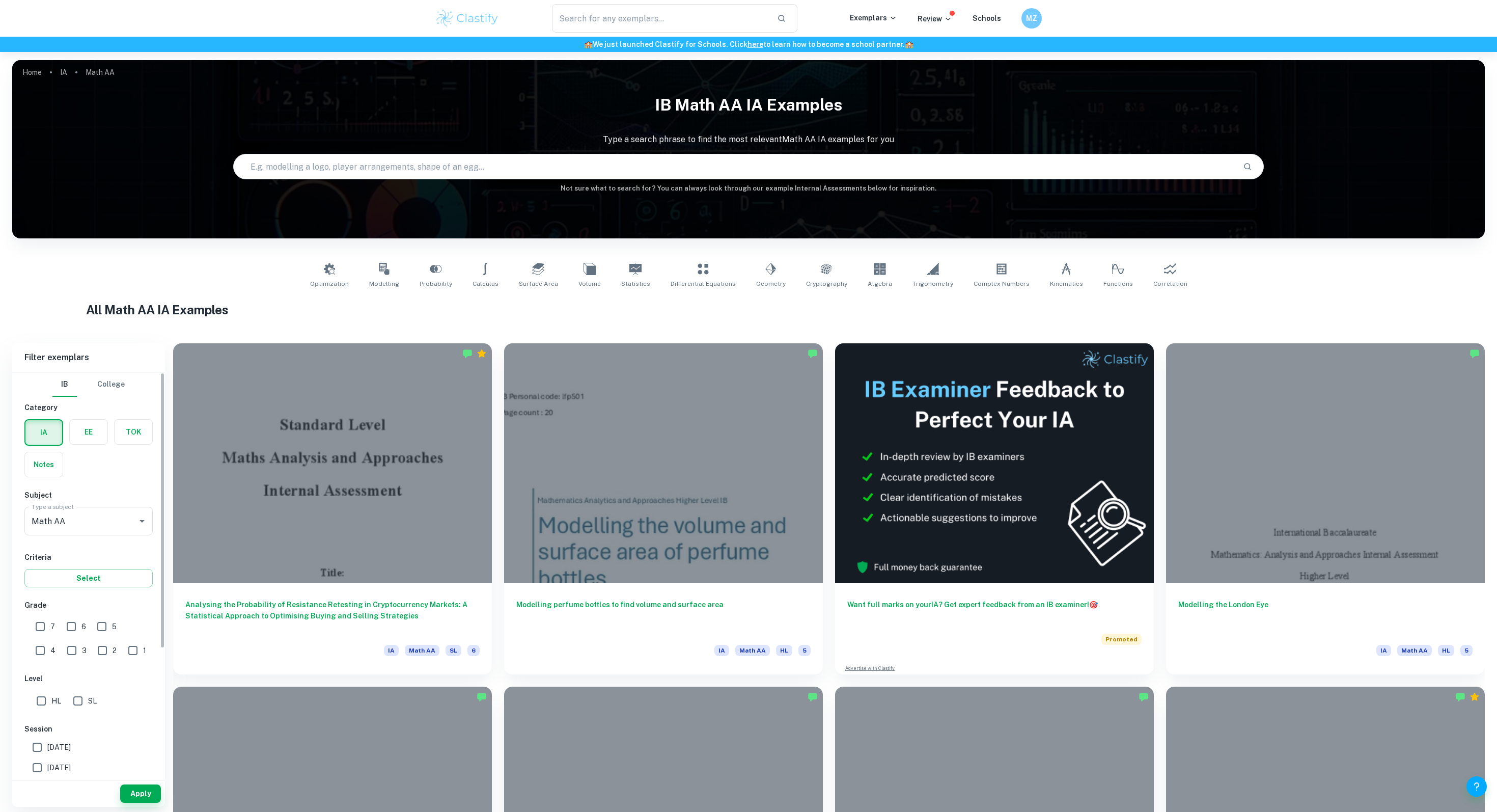
click at [38, 624] on input "7" at bounding box center [41, 627] width 21 height 21
checkbox input "true"
click at [137, 791] on button "Apply" at bounding box center [140, 793] width 41 height 18
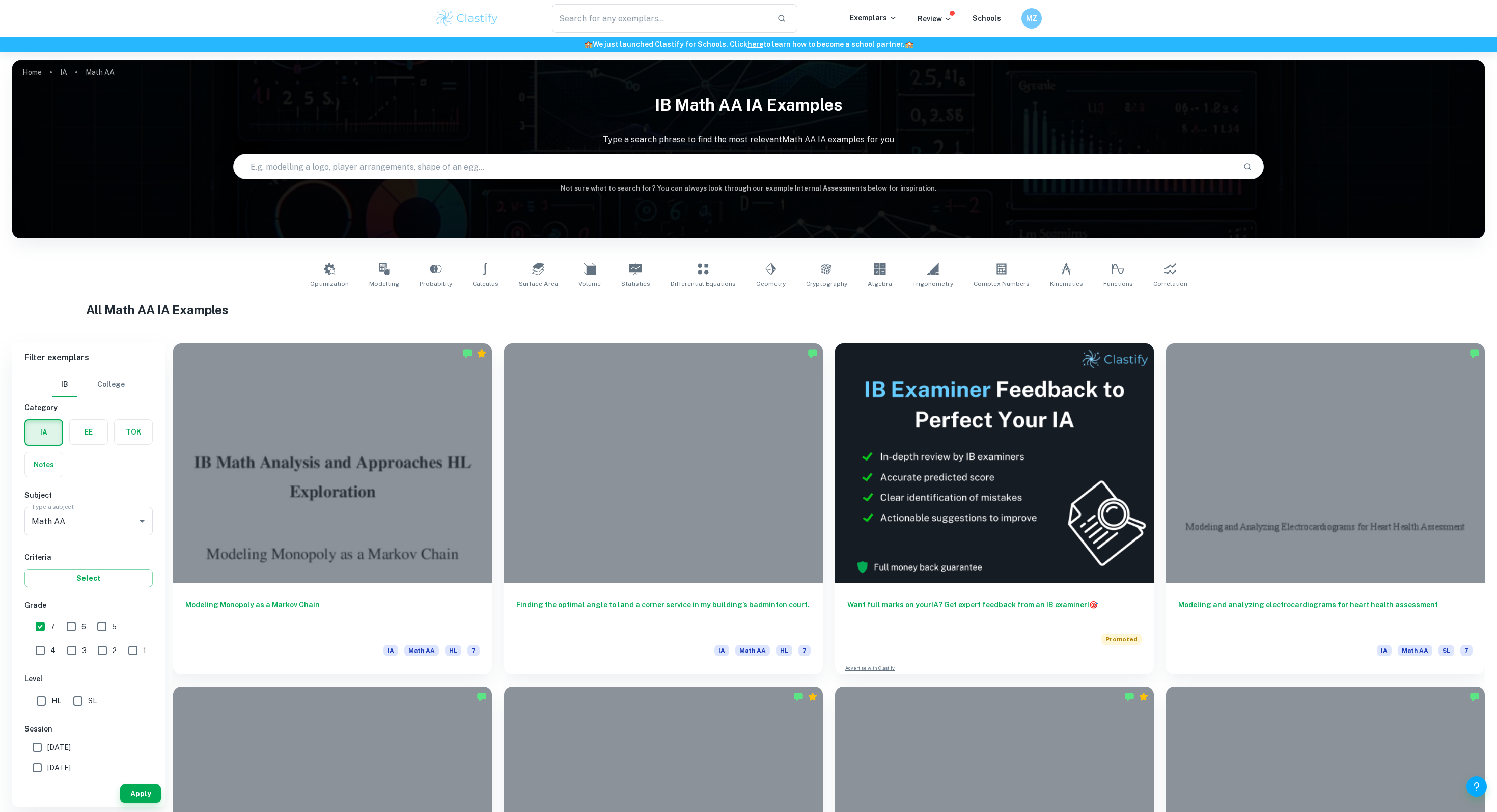
click at [73, 707] on input "SL" at bounding box center [78, 701] width 21 height 21
checkbox input "true"
click at [138, 793] on button "Apply" at bounding box center [140, 793] width 41 height 18
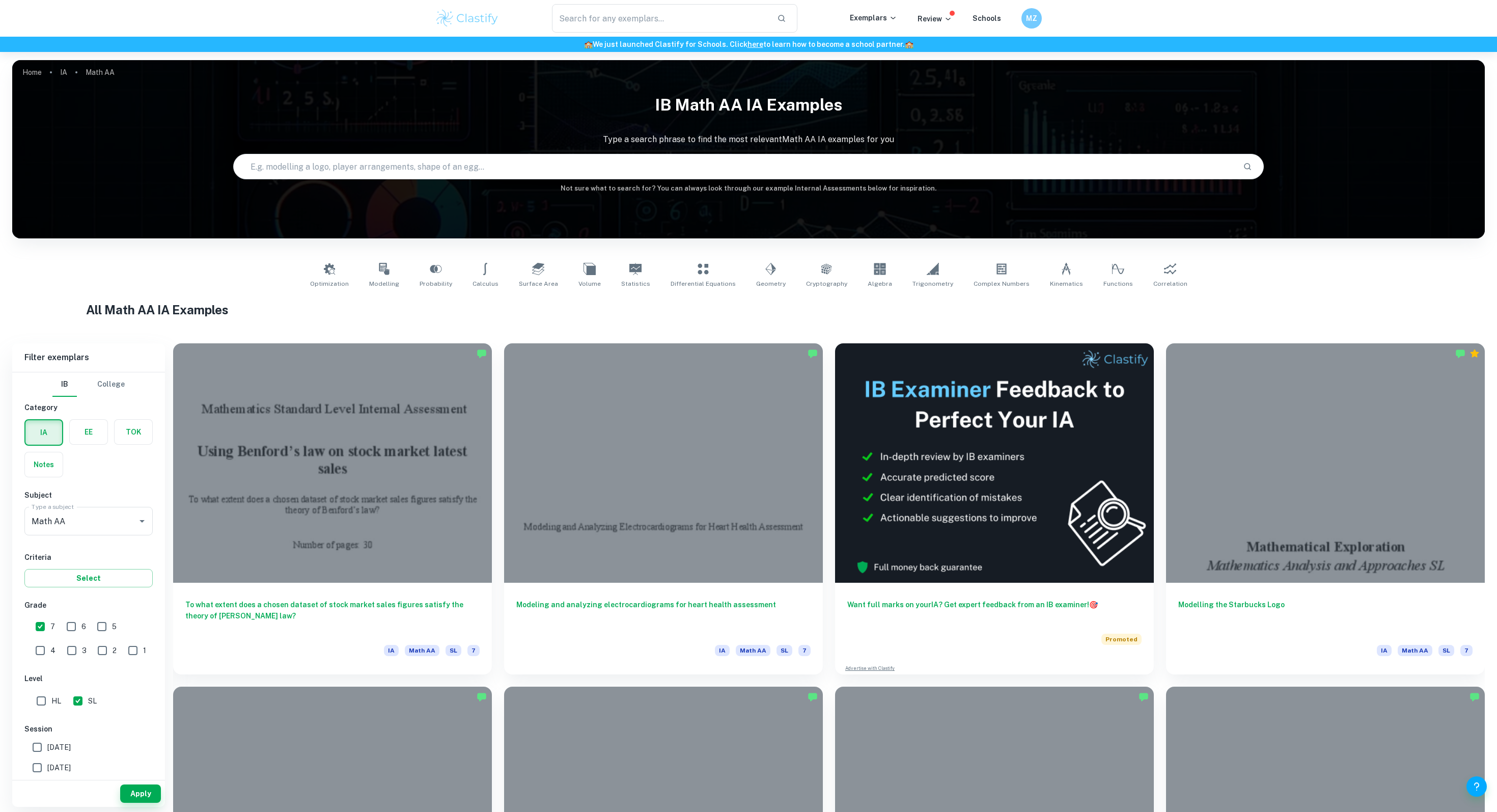
drag, startPoint x: 1155, startPoint y: 266, endPoint x: 615, endPoint y: 499, distance: 588.1
click at [1165, 266] on icon at bounding box center [1170, 268] width 12 height 10
type input "Correlation"
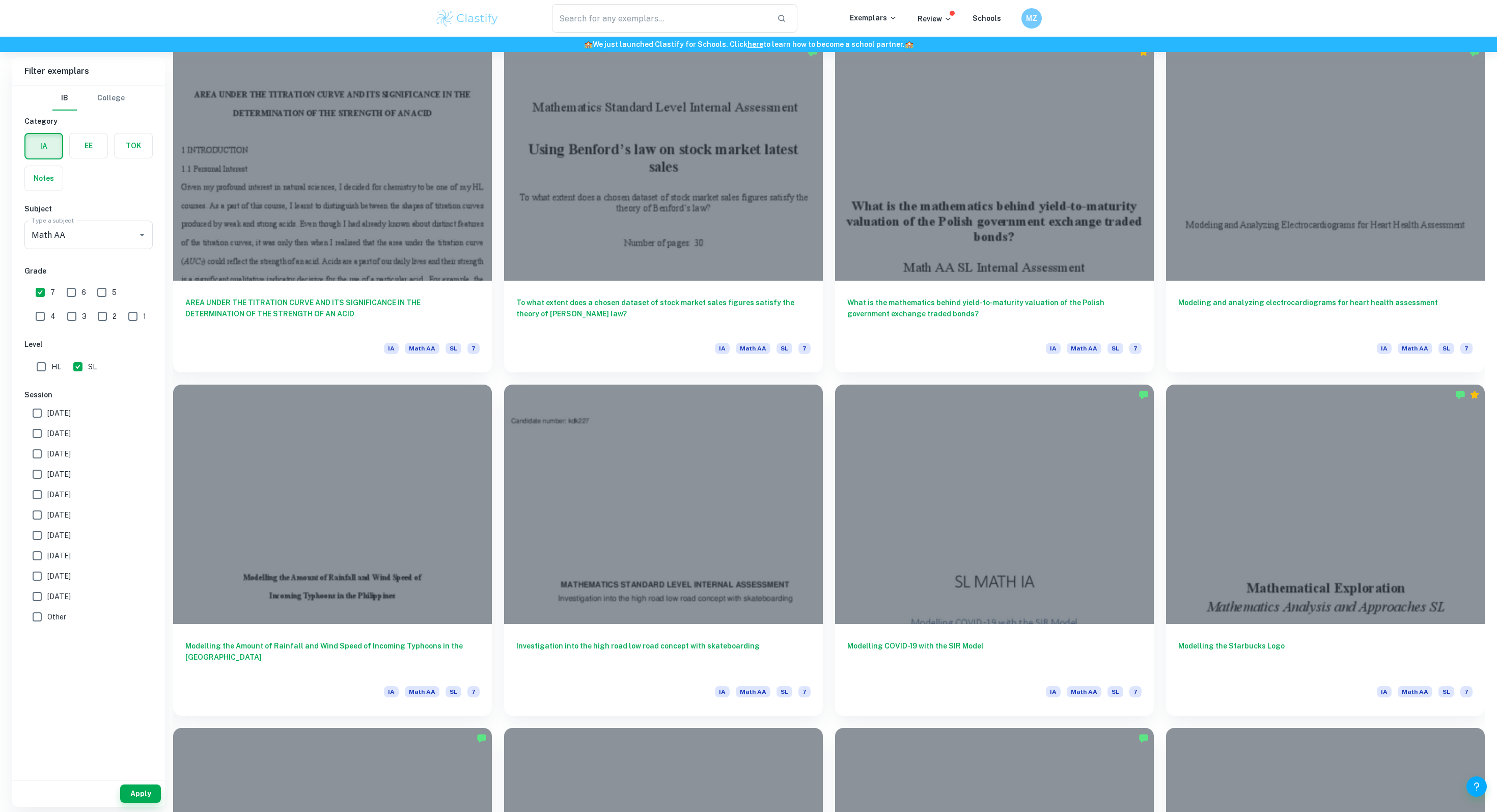
scroll to position [678, 0]
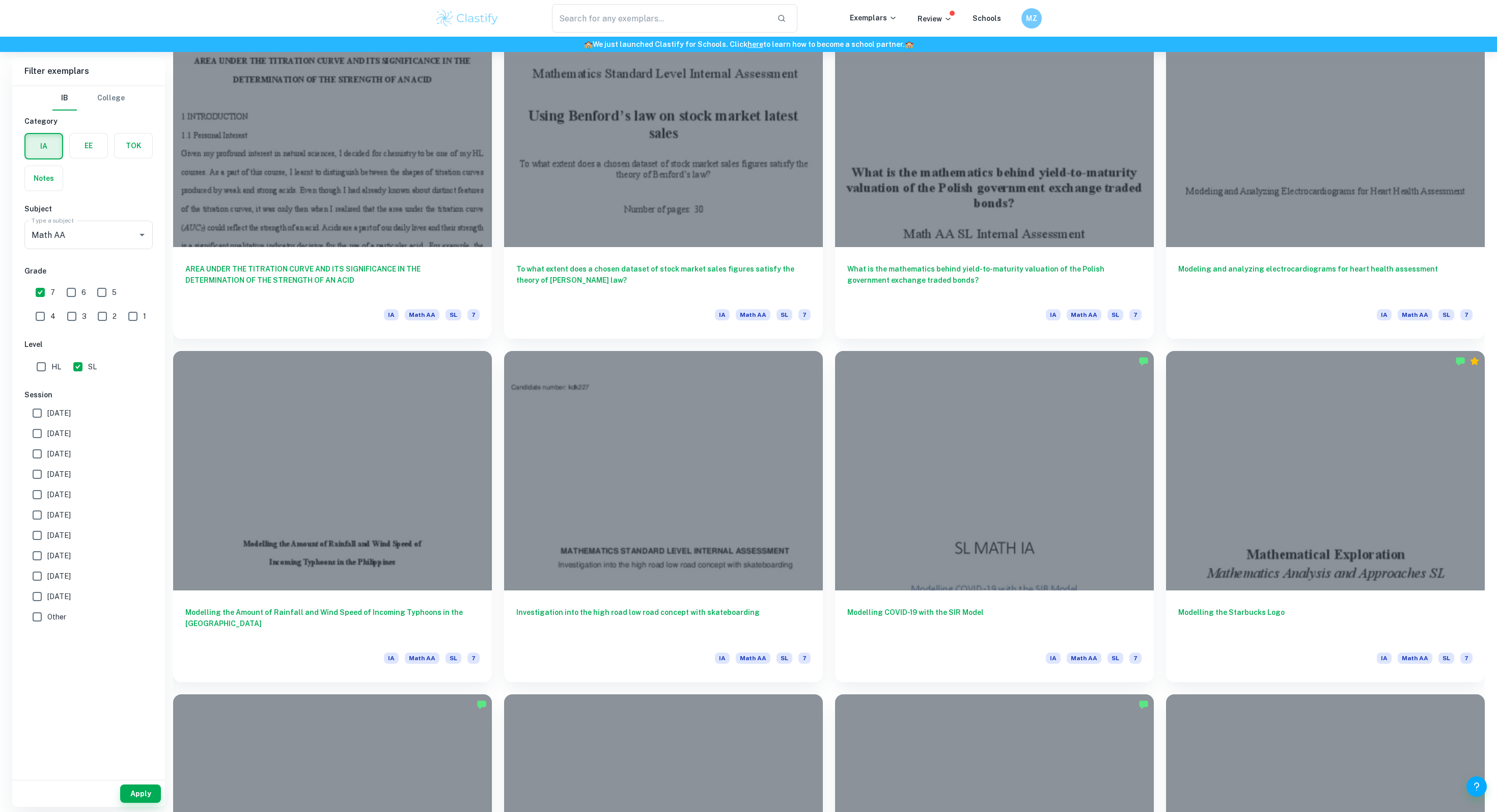
click at [45, 298] on input "7" at bounding box center [41, 293] width 21 height 21
checkbox input "false"
click at [68, 297] on input "6" at bounding box center [72, 293] width 21 height 21
checkbox input "true"
click at [135, 792] on button "Apply" at bounding box center [140, 793] width 41 height 18
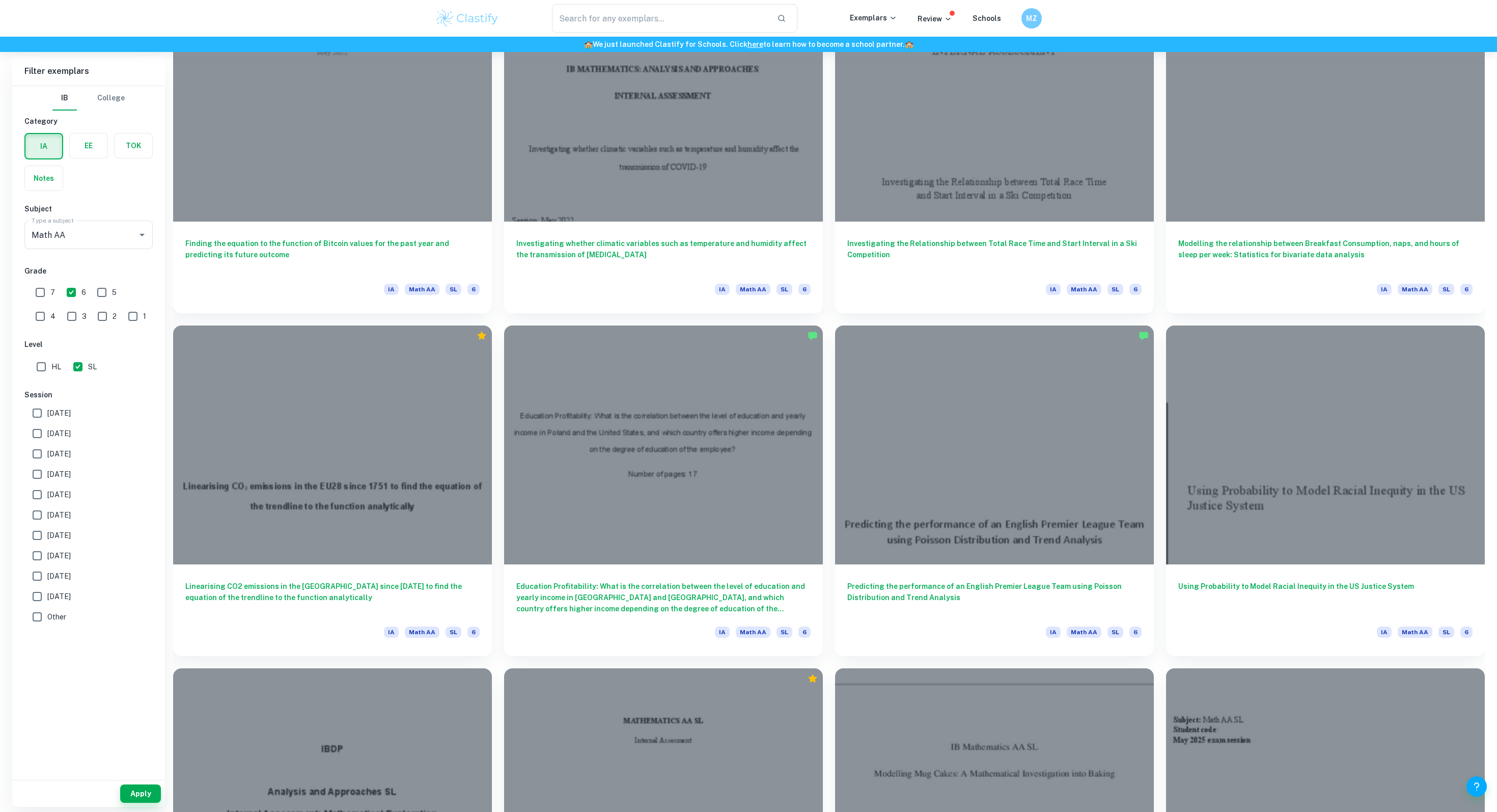
scroll to position [1055, 0]
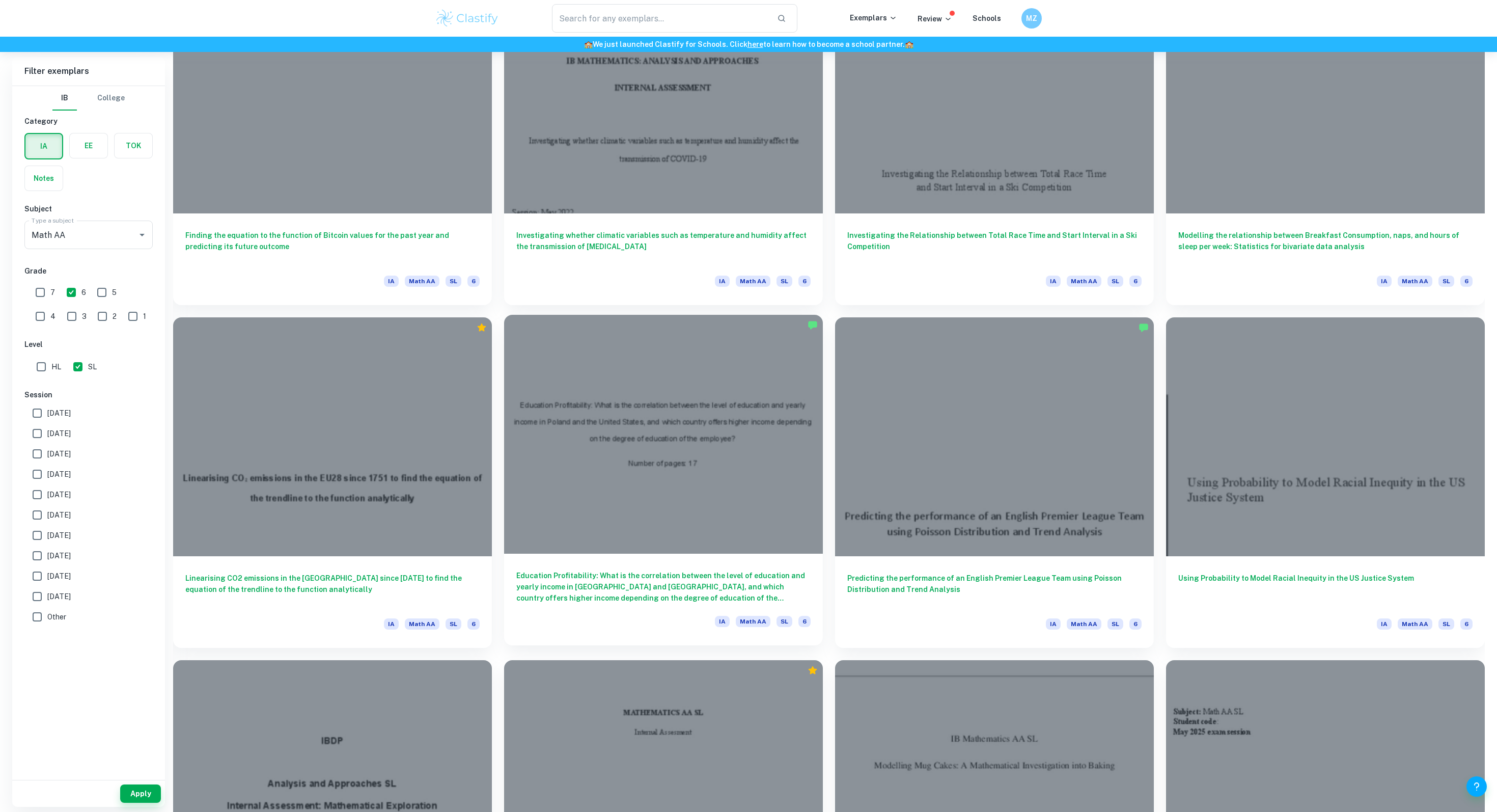
click at [591, 592] on h6 "Education Profitability: What is the correlation between the level of education…" at bounding box center [663, 586] width 294 height 33
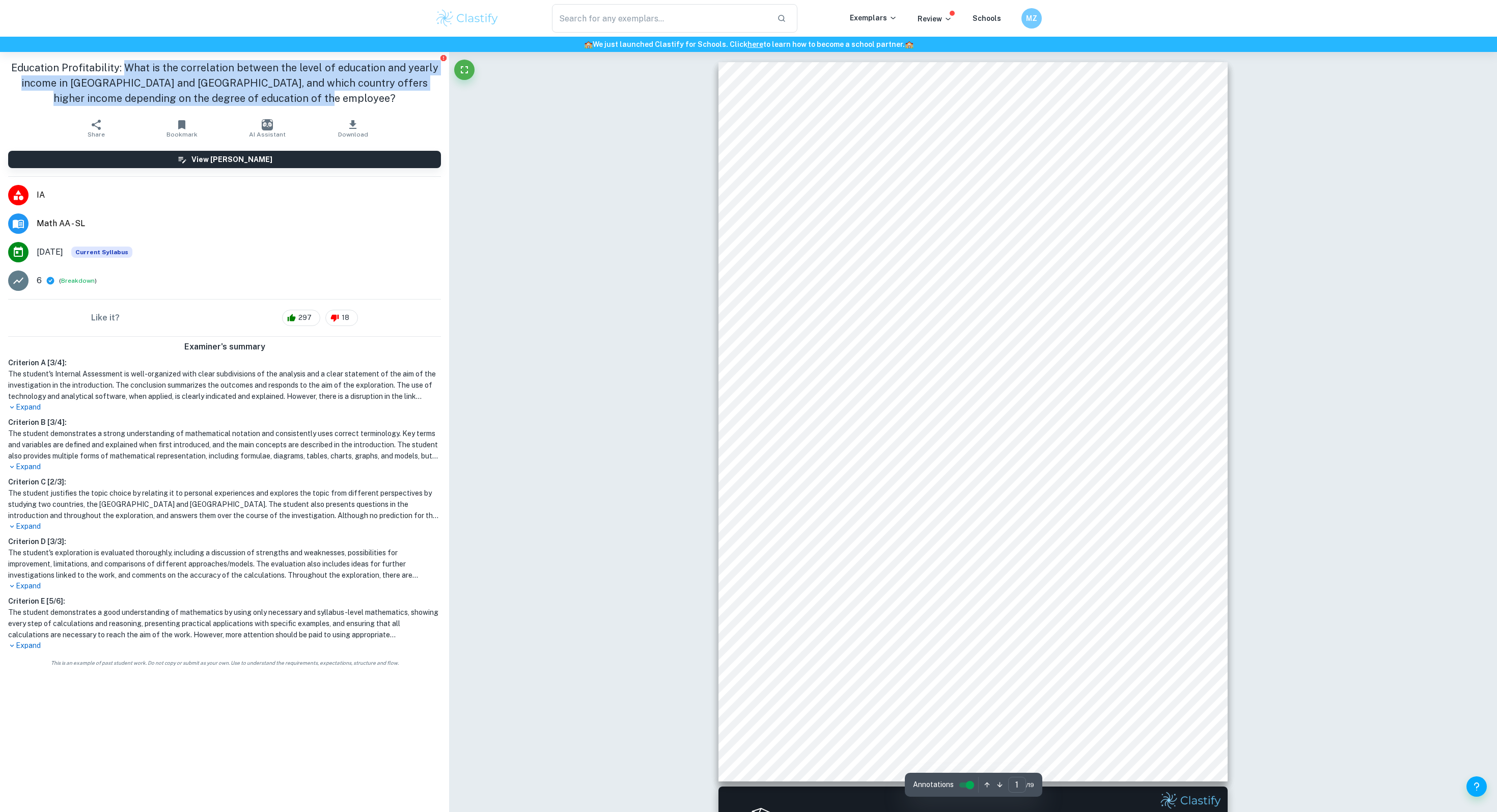
drag, startPoint x: 128, startPoint y: 65, endPoint x: 362, endPoint y: 97, distance: 236.2
click at [362, 97] on h1 "Education Profitability: What is the correlation between the level of education…" at bounding box center [224, 84] width 433 height 46
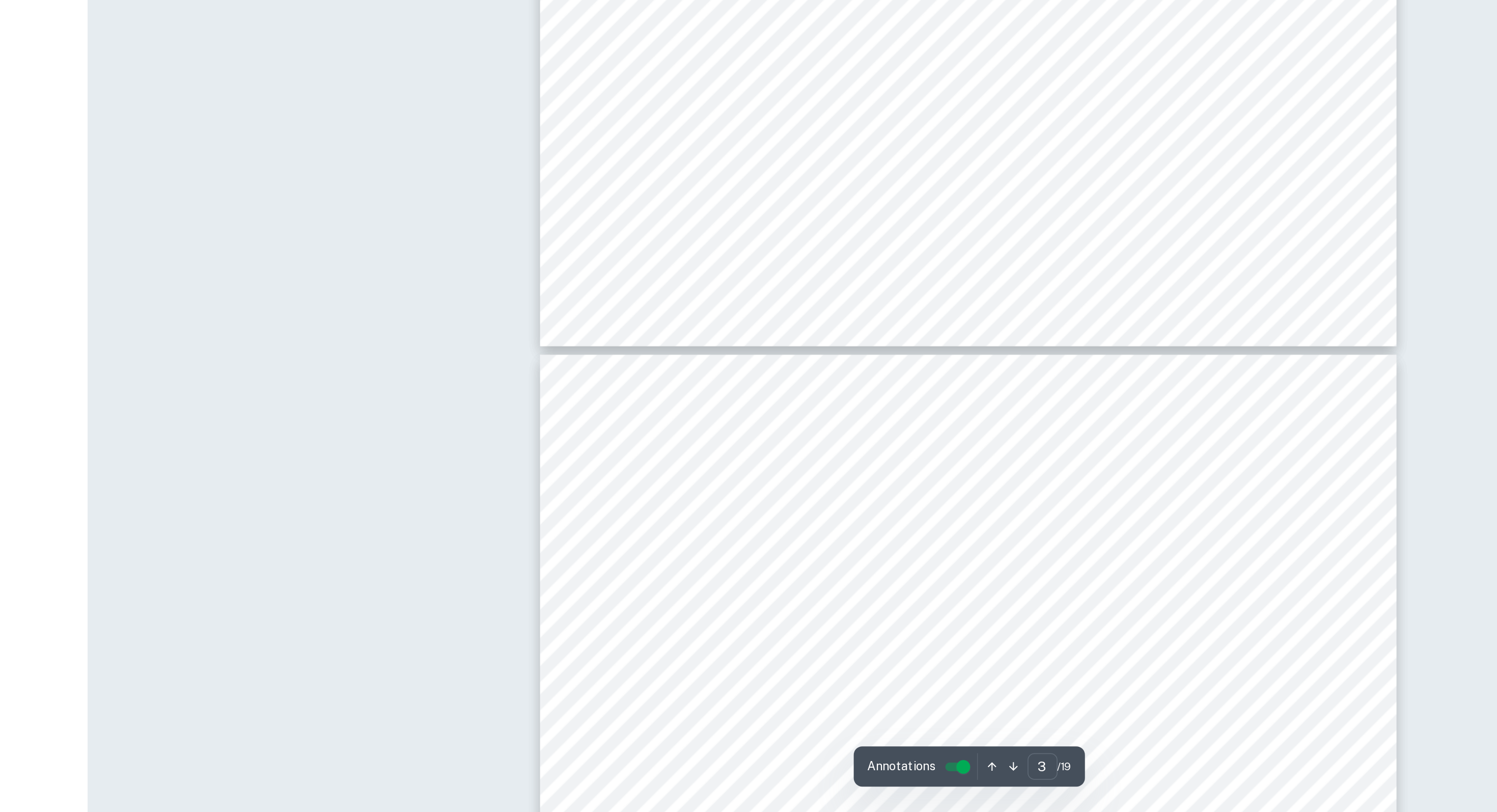
scroll to position [1775, 0]
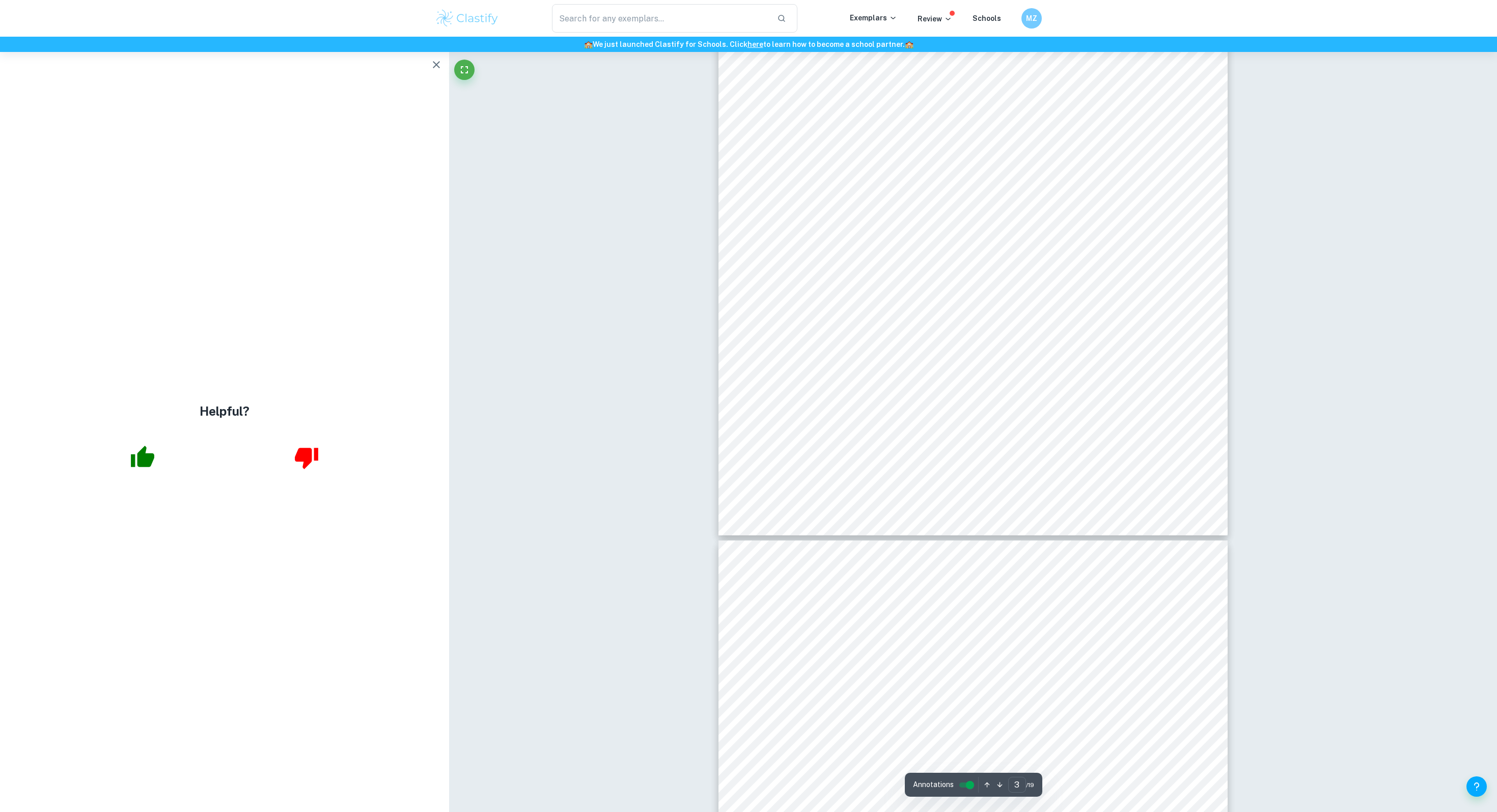
click at [437, 69] on icon "button" at bounding box center [436, 64] width 12 height 12
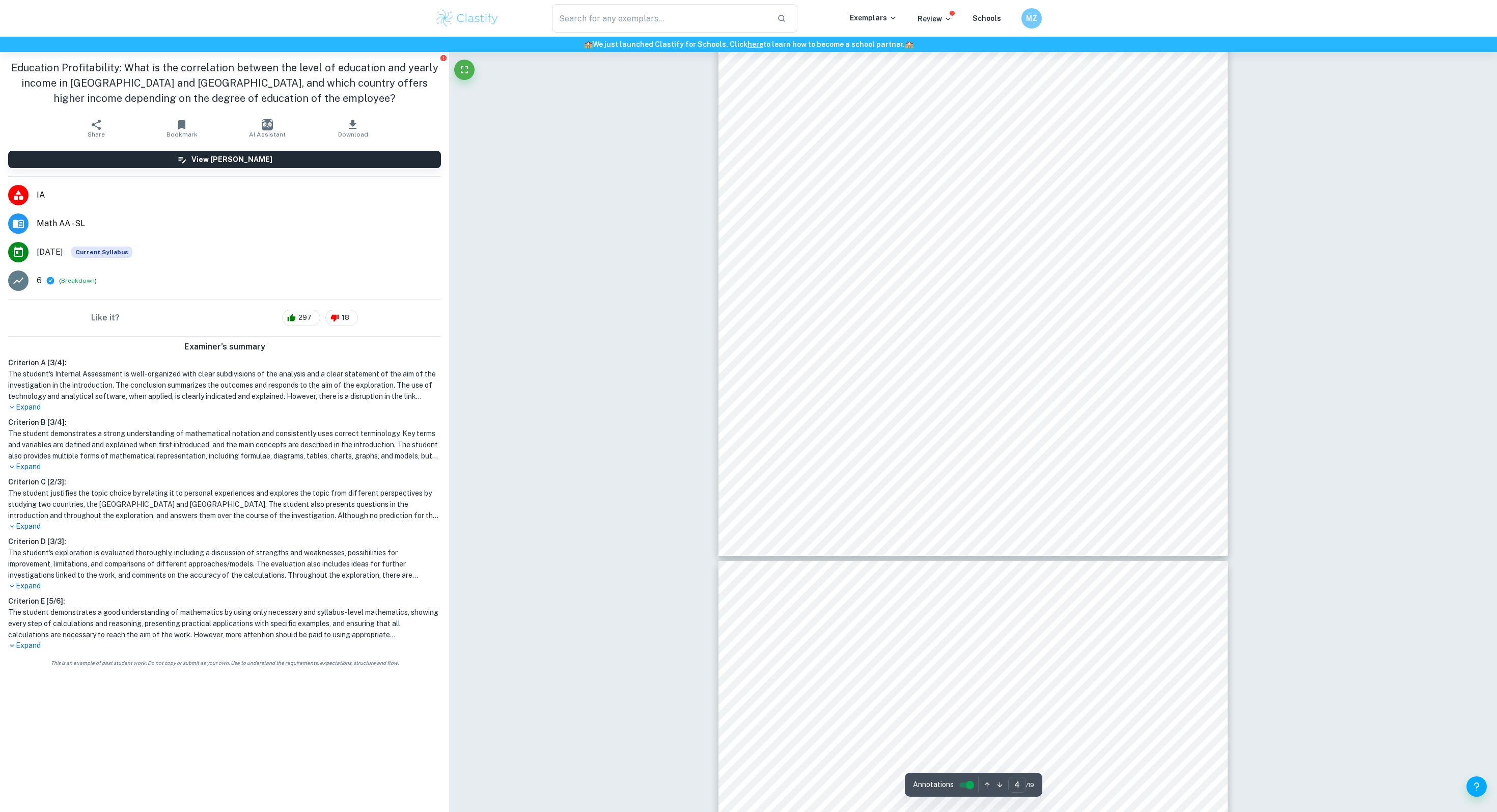
scroll to position [2504, 0]
type input "5"
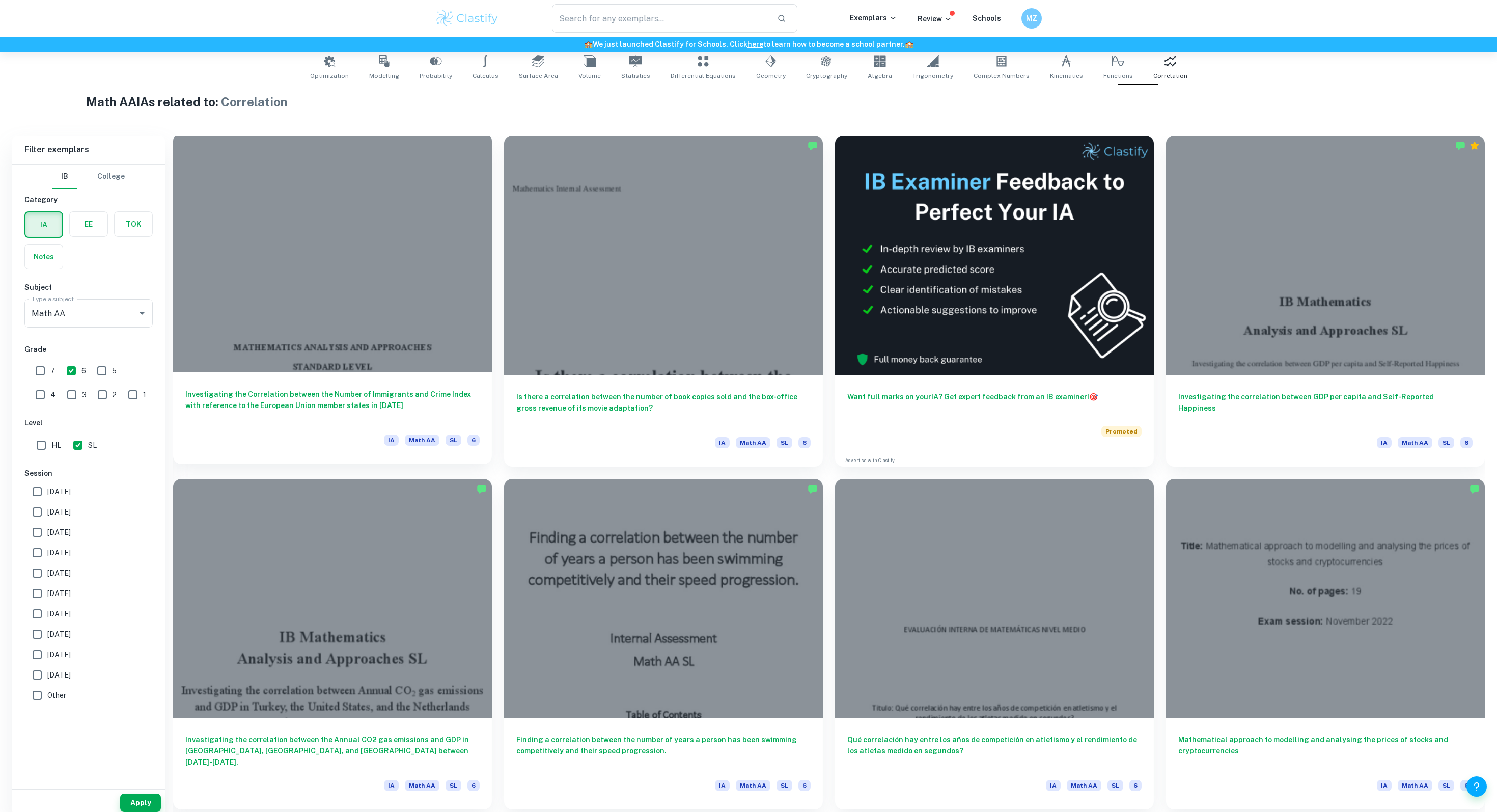
scroll to position [208, 0]
click at [1266, 408] on h6 "Investigating the correlation between GDP per capita and Self-Reported Happiness" at bounding box center [1325, 404] width 294 height 33
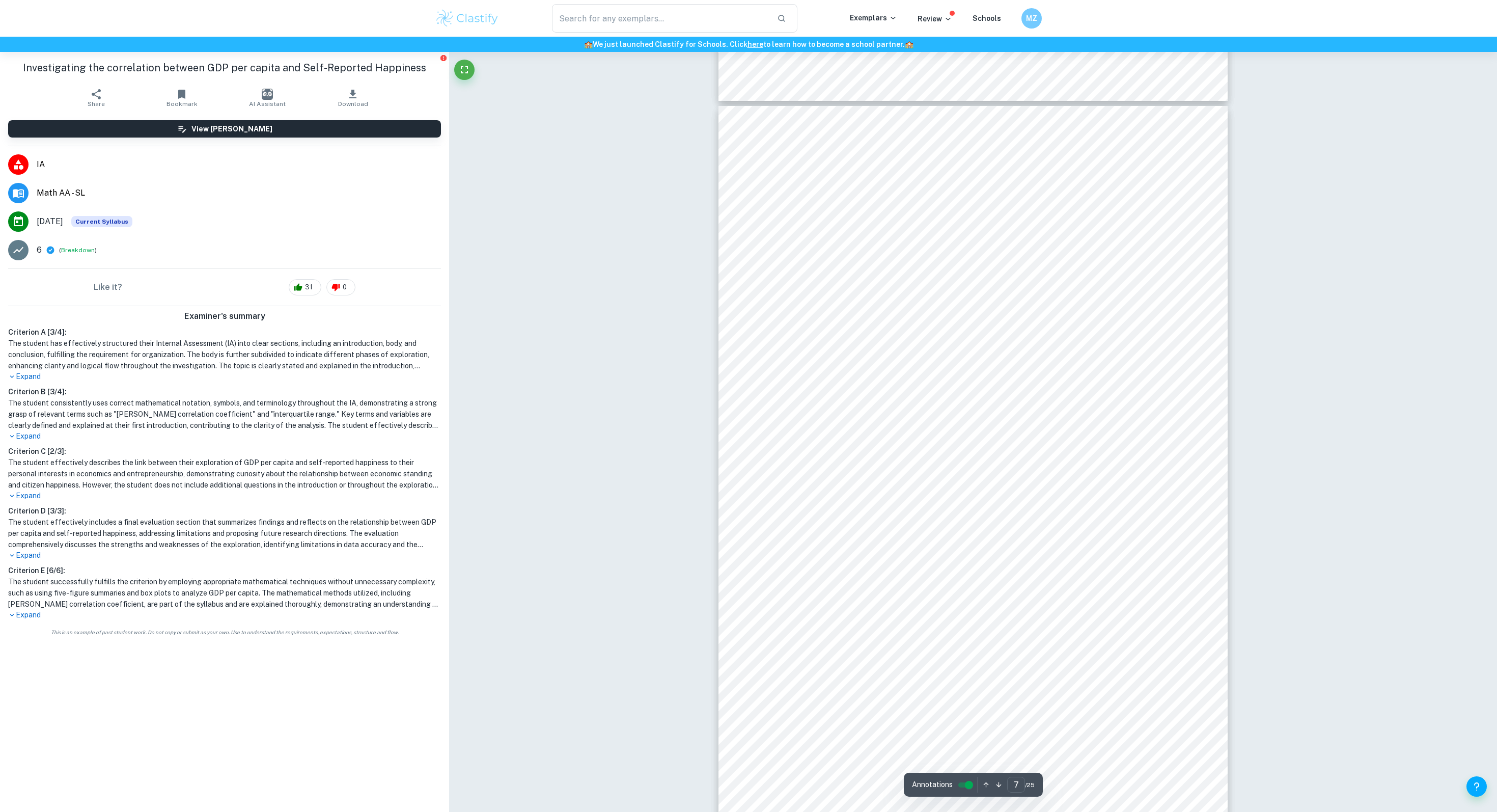
scroll to position [4389, 0]
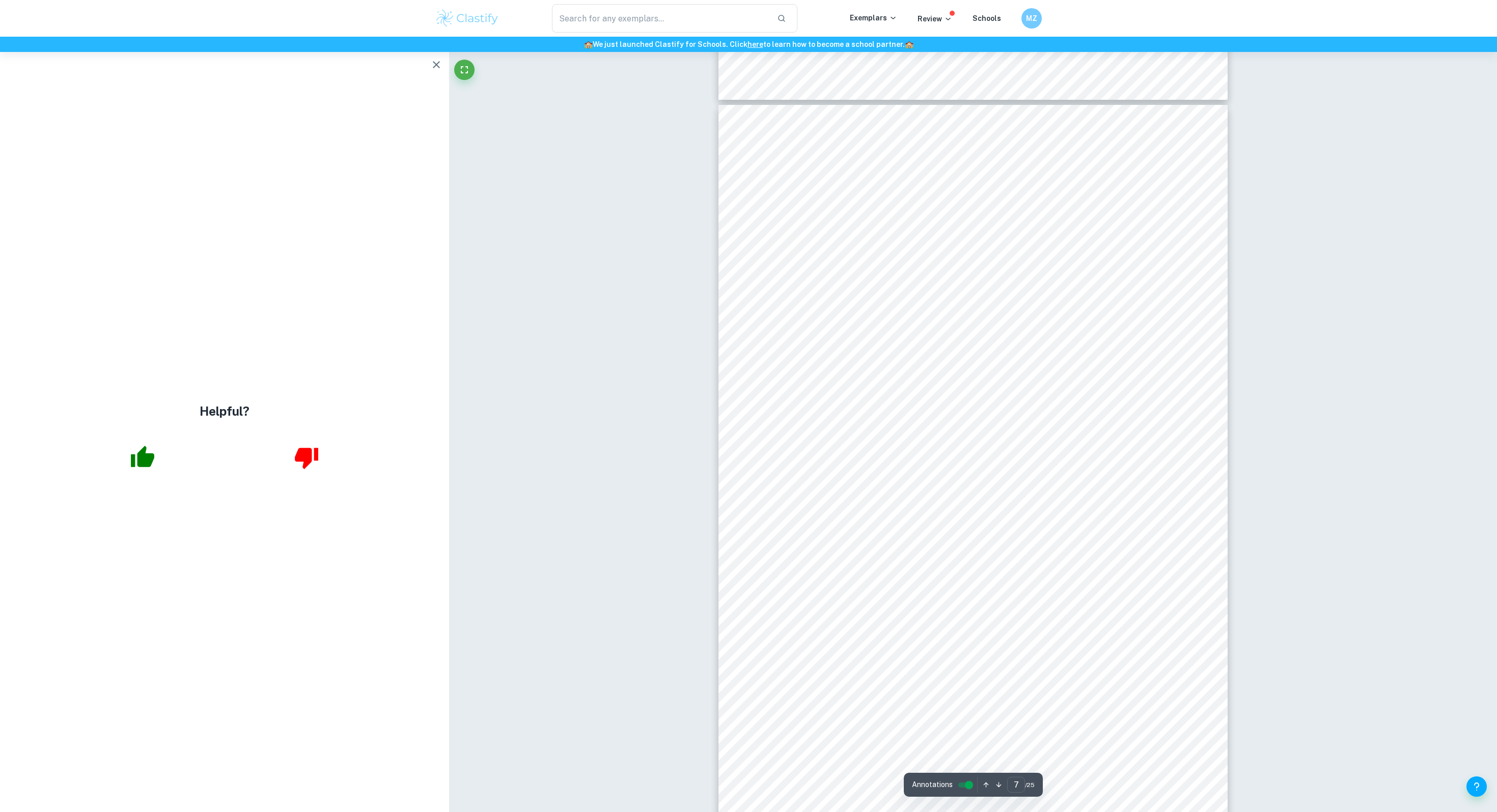
click at [431, 71] on button "button" at bounding box center [437, 65] width 21 height 21
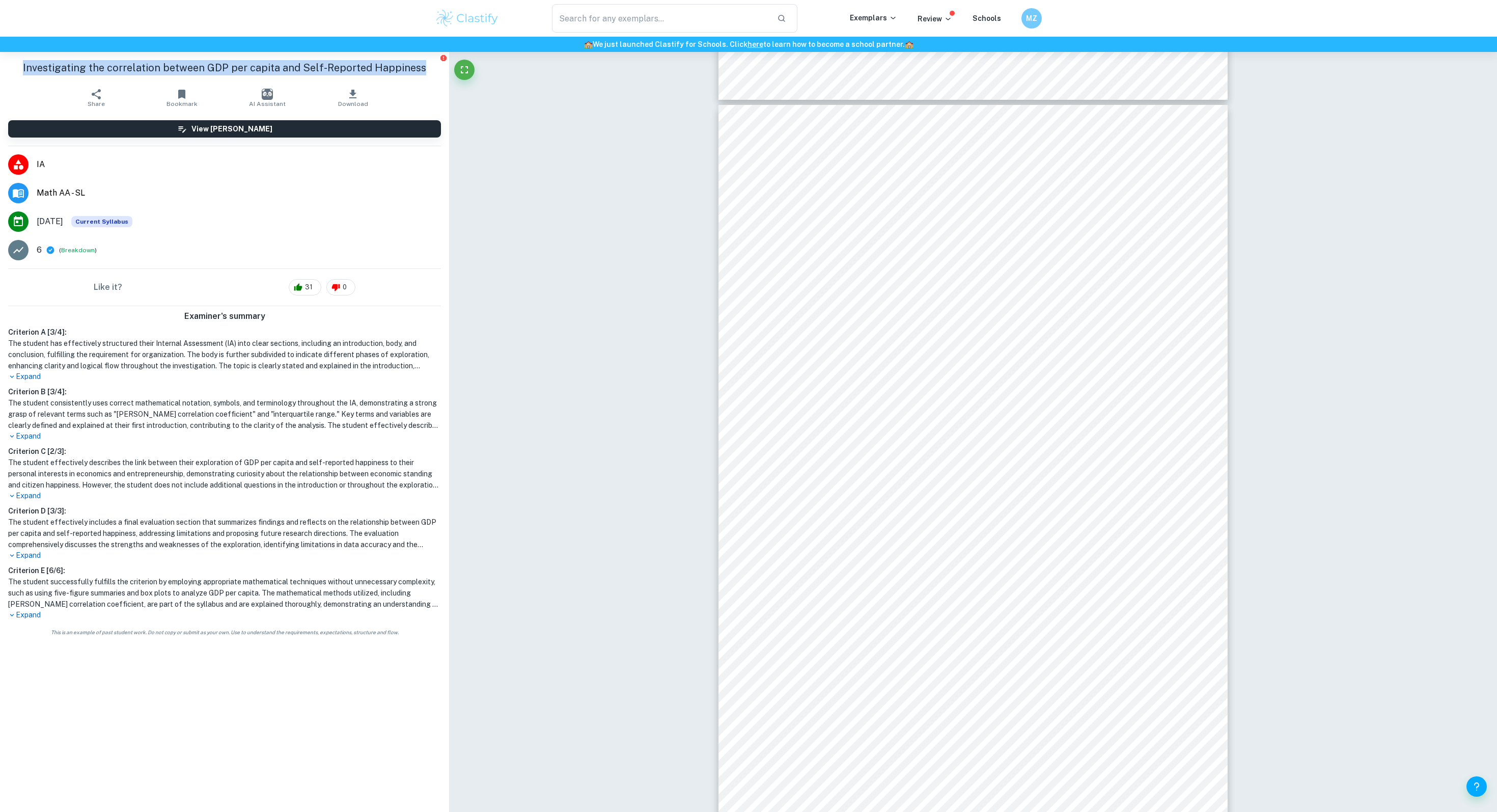
drag, startPoint x: 17, startPoint y: 66, endPoint x: 435, endPoint y: 76, distance: 418.1
click at [436, 76] on div "Investigating the correlation between GDP per capita and Self-Reported Happiness" at bounding box center [224, 68] width 449 height 32
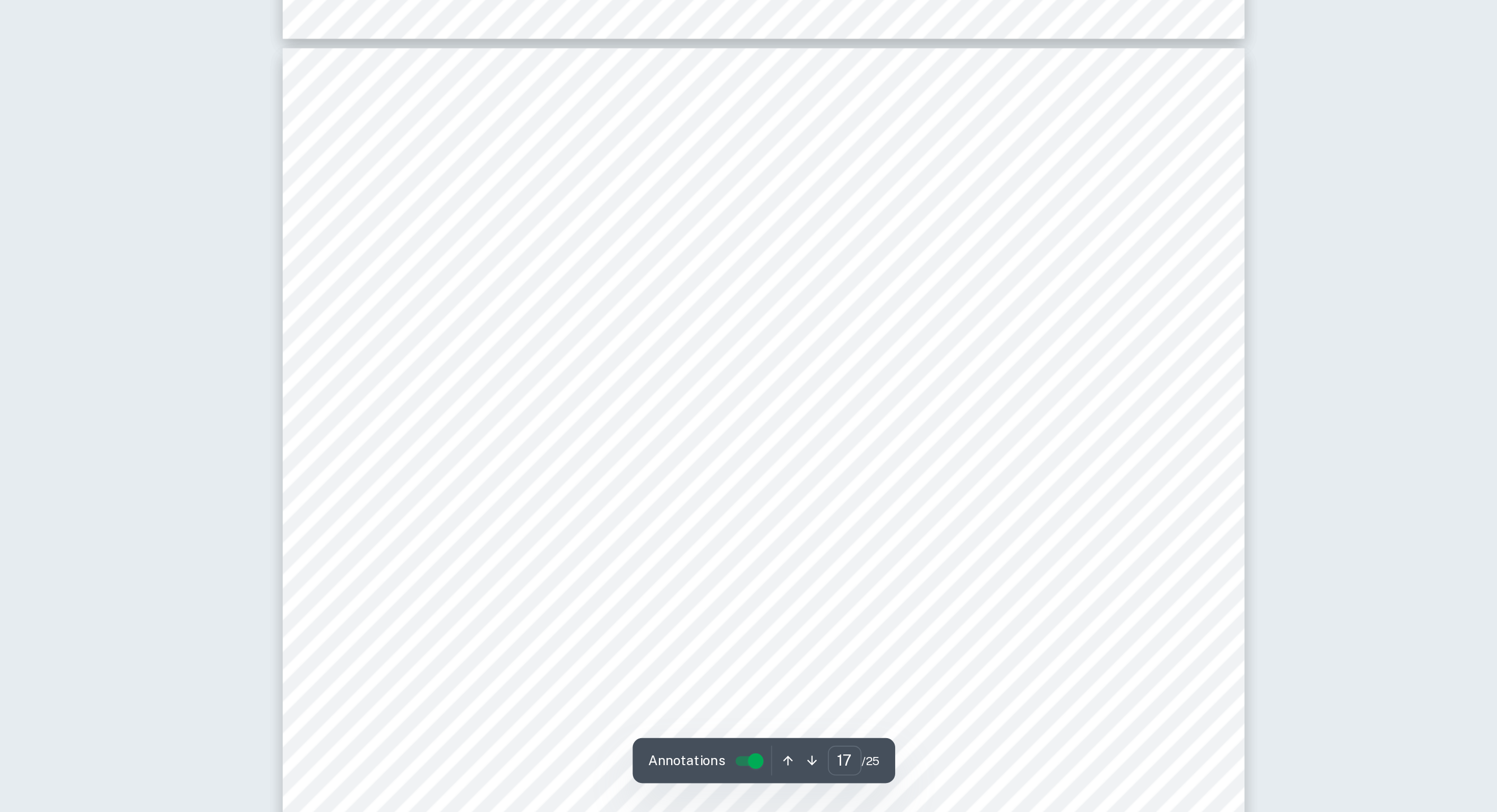
scroll to position [11339, 0]
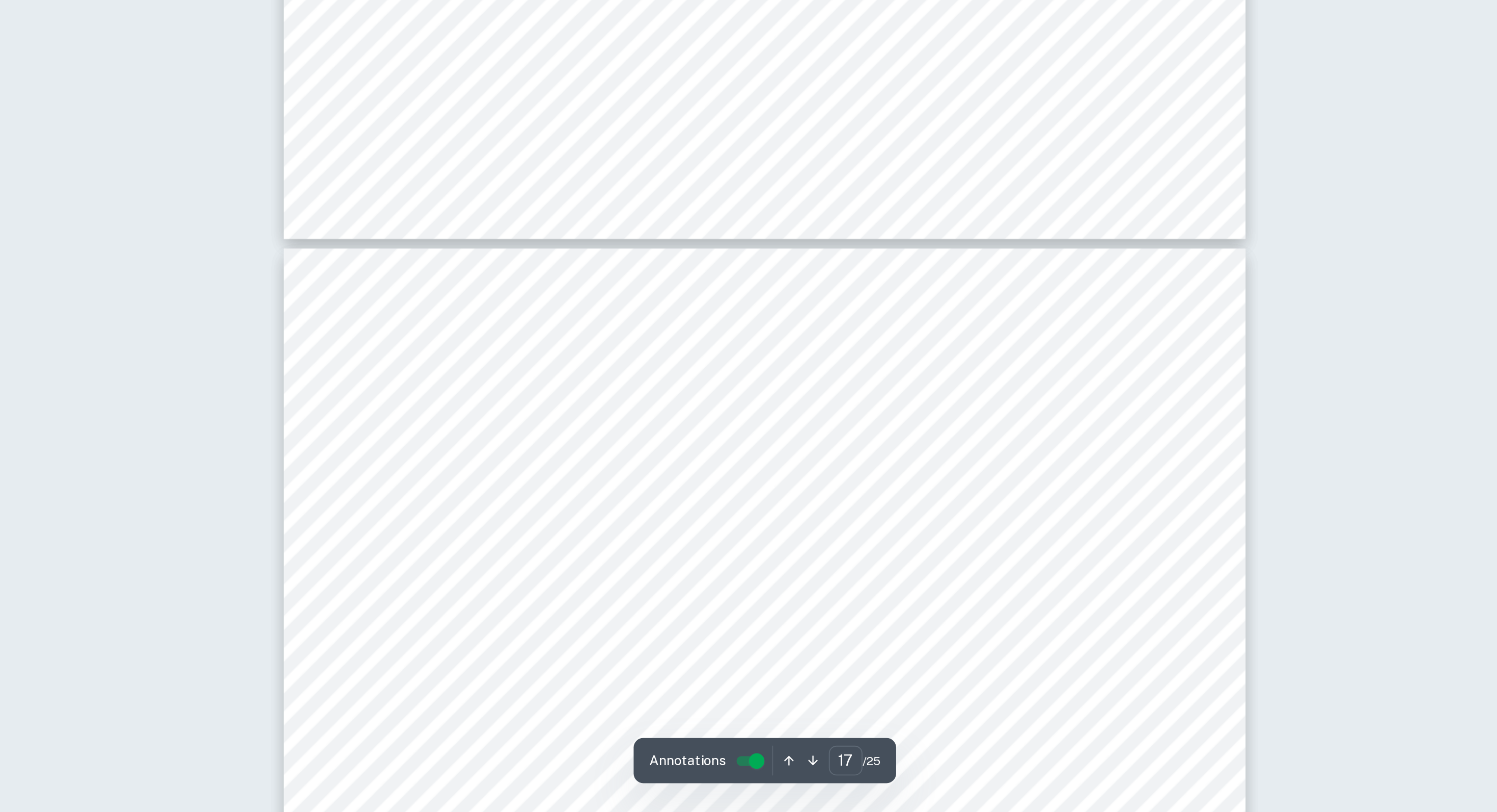
type input "18"
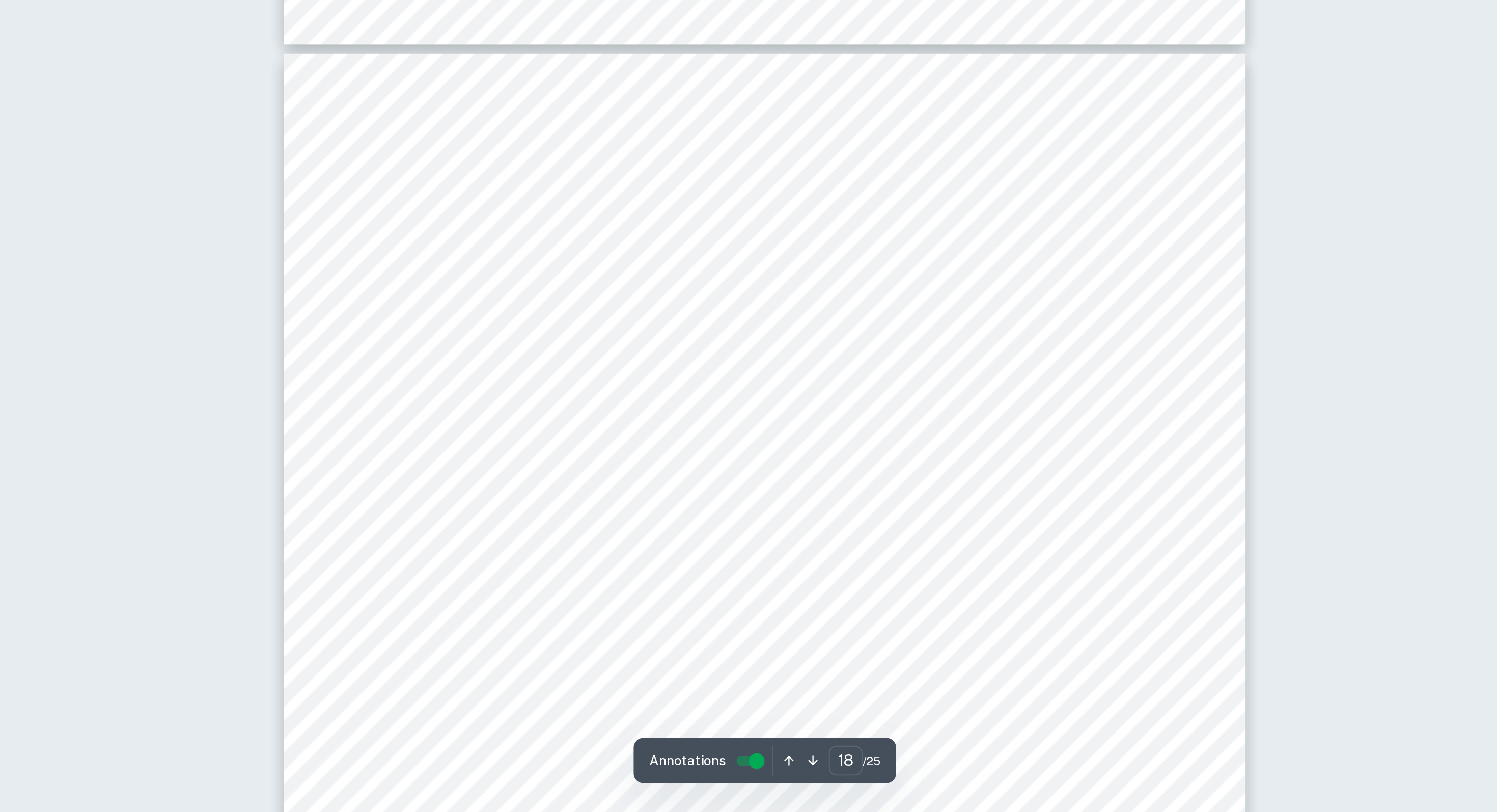
scroll to position [12783, 0]
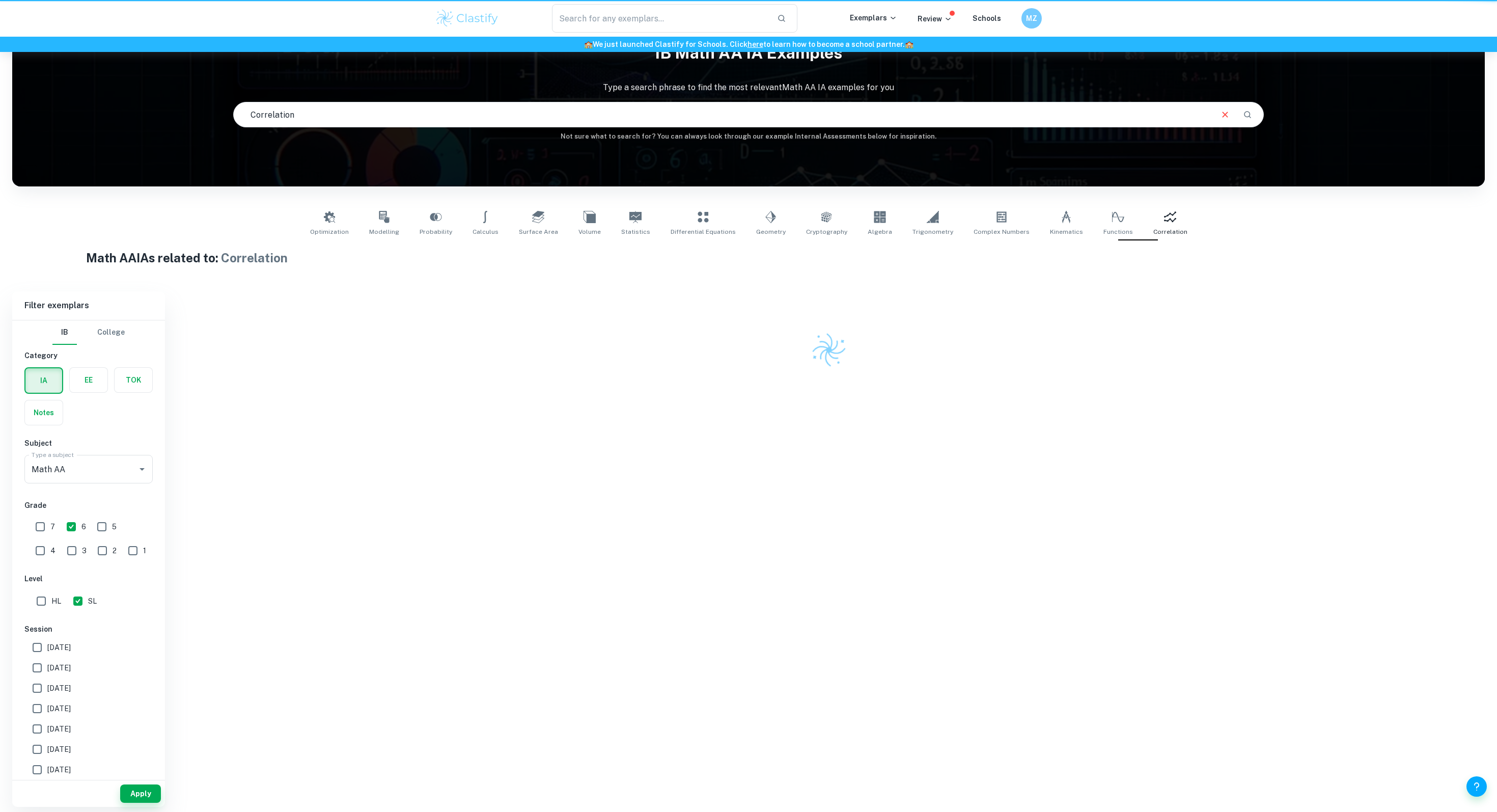
scroll to position [52, 0]
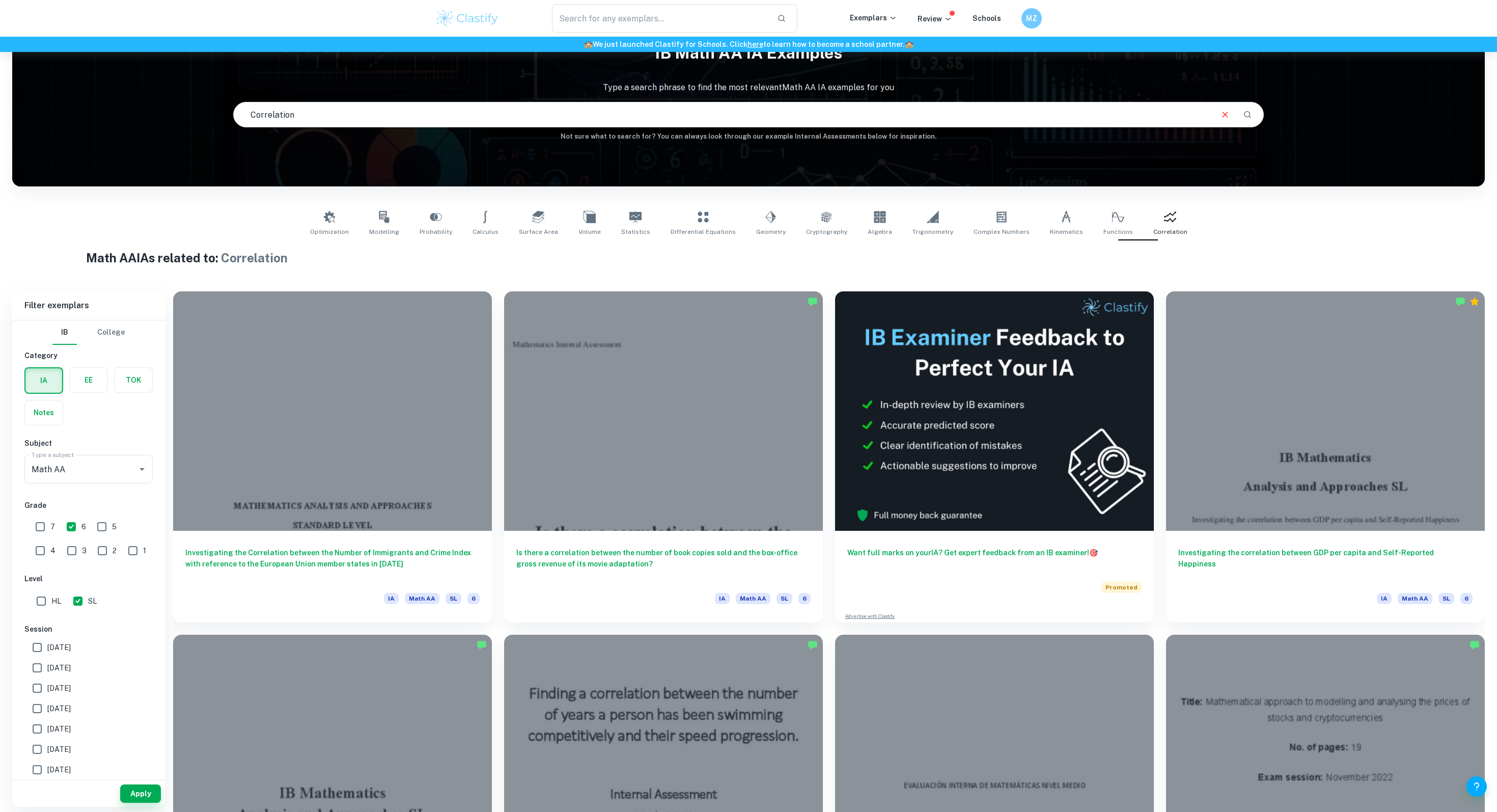
click at [271, 114] on input "Correlation" at bounding box center [722, 115] width 978 height 29
type input "GDP"
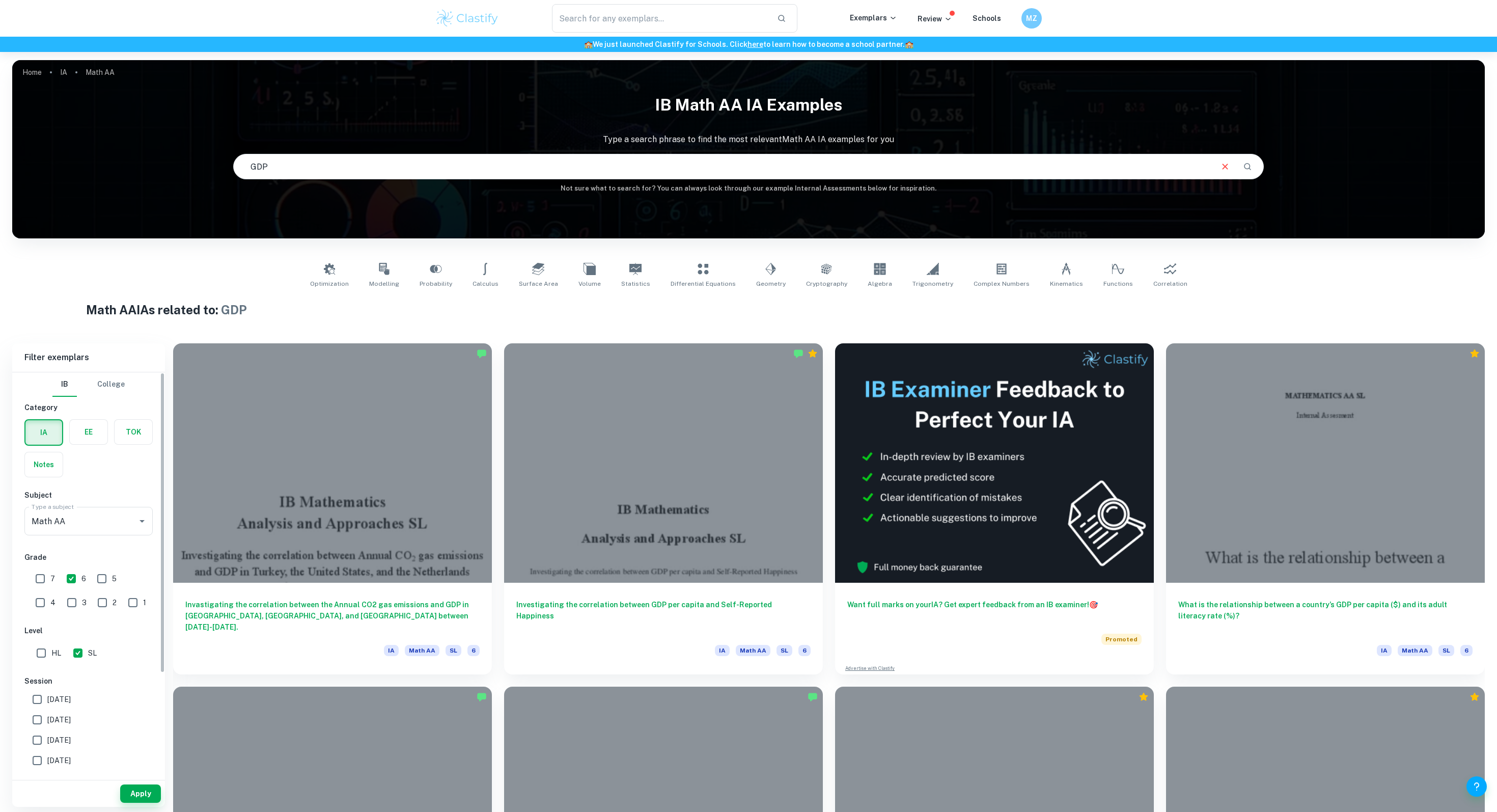
click at [34, 578] on input "7" at bounding box center [41, 578] width 21 height 21
checkbox input "true"
click at [134, 795] on button "Apply" at bounding box center [140, 793] width 41 height 18
click at [100, 519] on input "Math AA" at bounding box center [74, 521] width 91 height 19
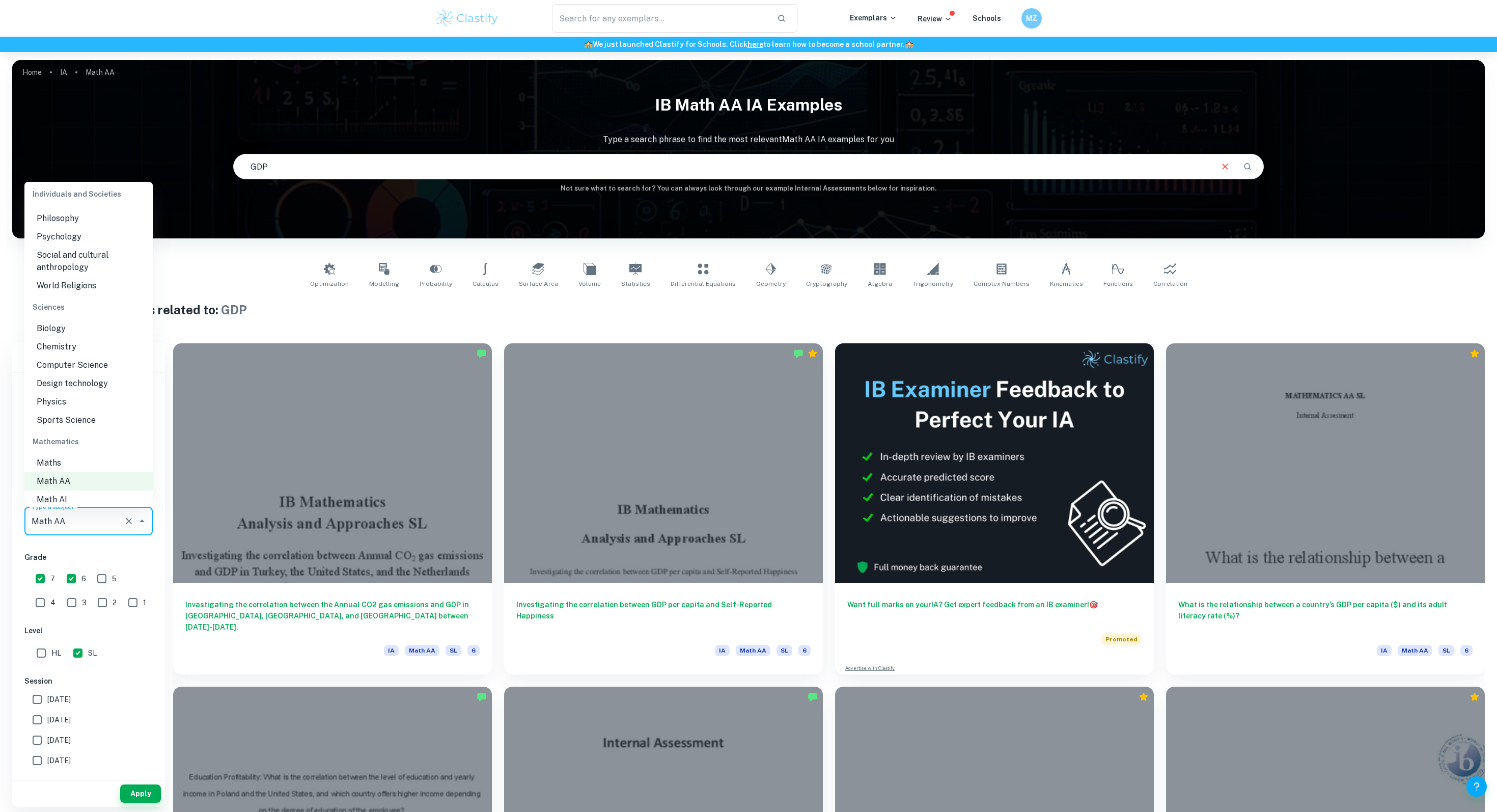
scroll to position [1156, 0]
click at [49, 484] on li "Math AI" at bounding box center [88, 493] width 128 height 18
type input "Math AI"
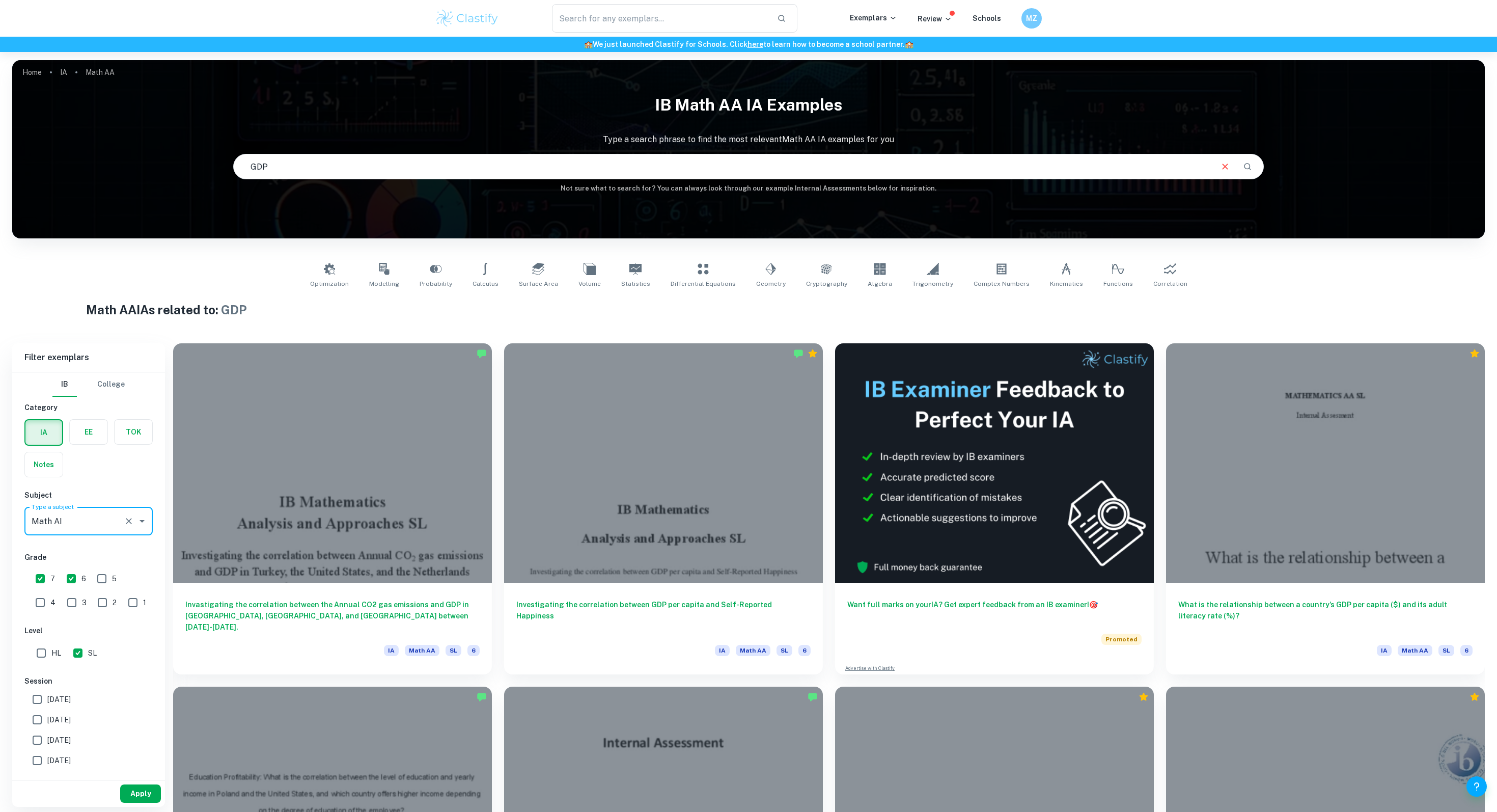
click at [131, 793] on button "Apply" at bounding box center [140, 793] width 41 height 18
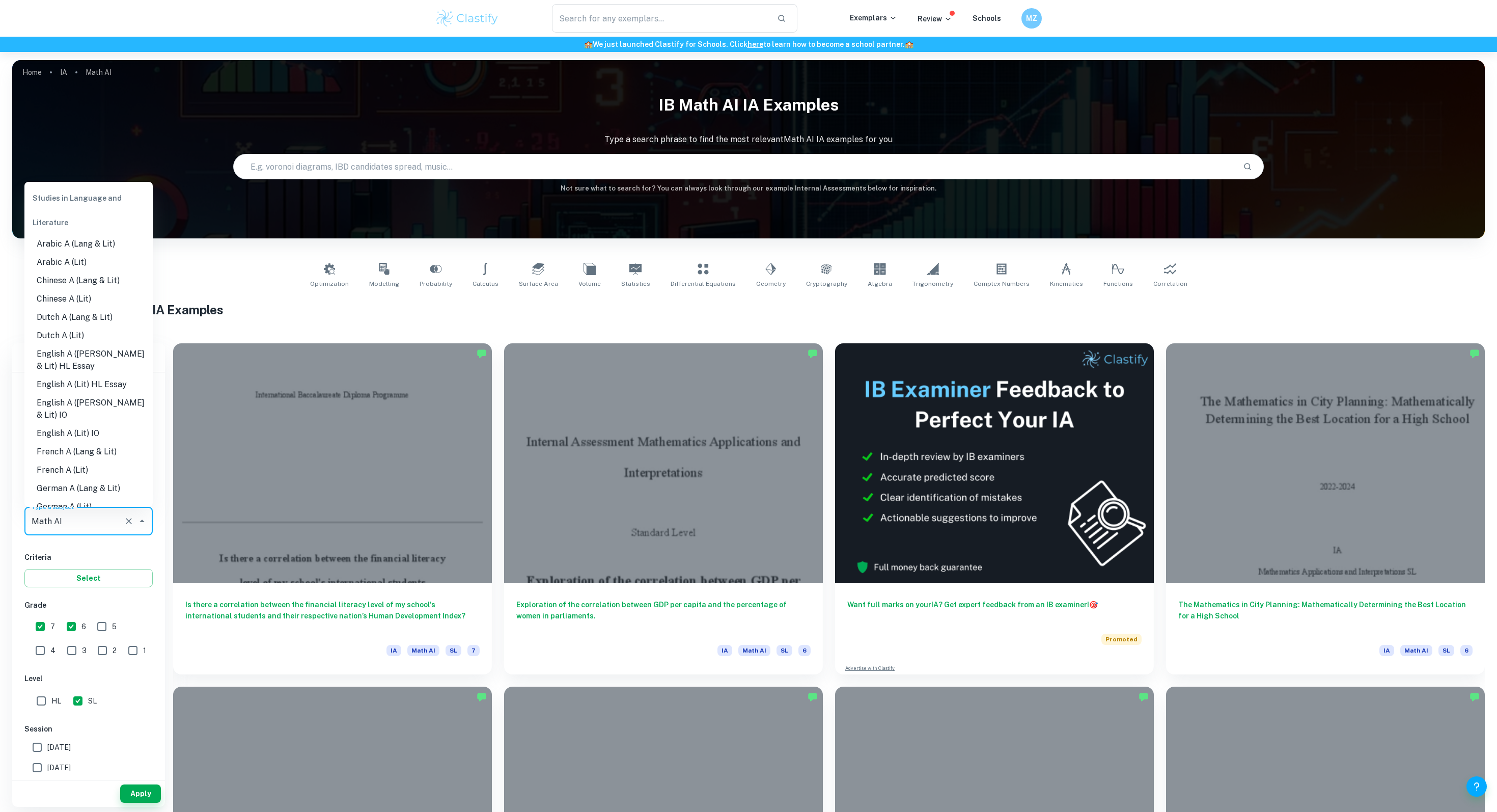
click at [56, 528] on input "Math AI" at bounding box center [74, 521] width 91 height 19
click at [51, 476] on li "Maths" at bounding box center [88, 485] width 128 height 18
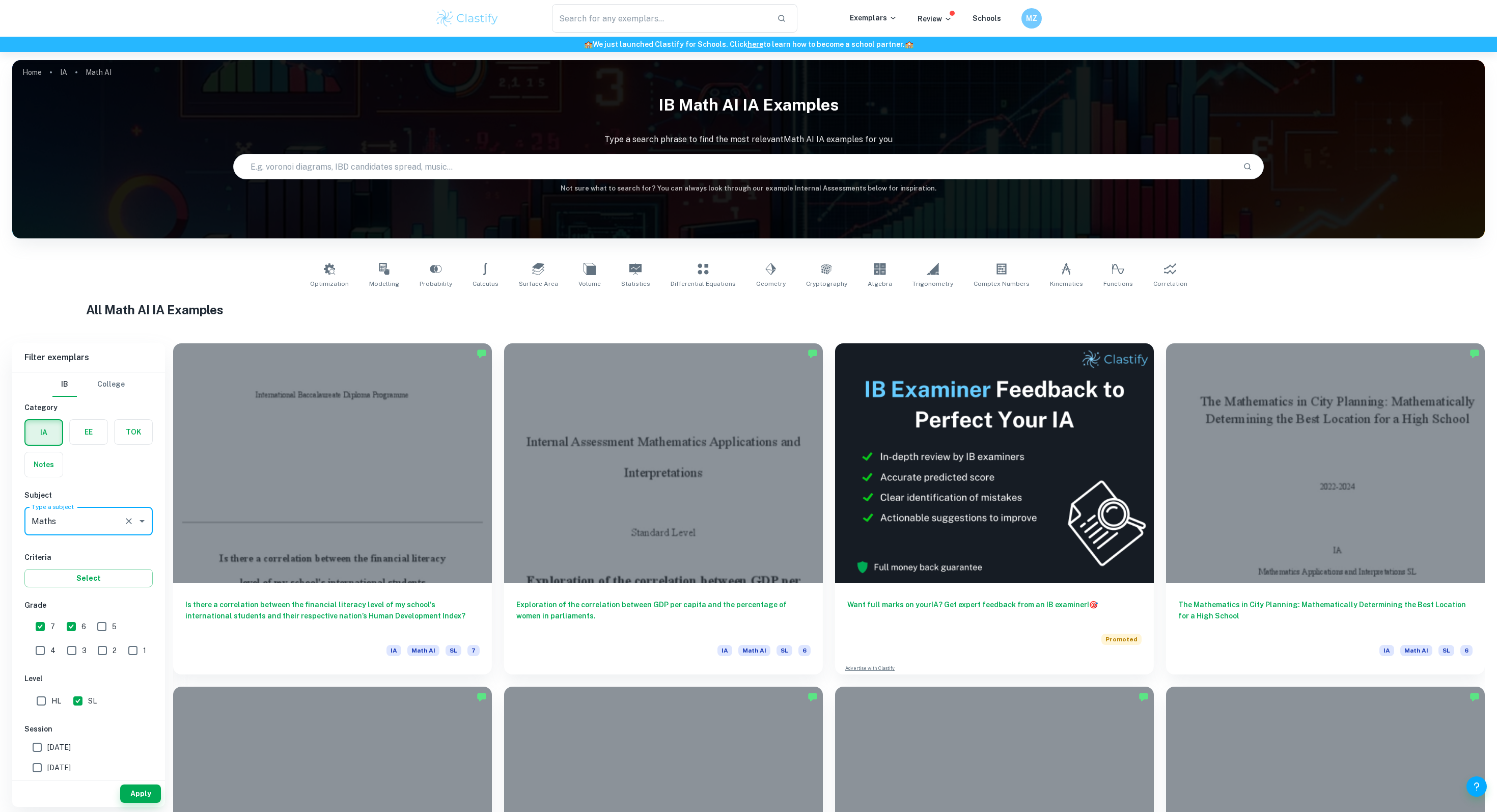
click at [53, 503] on label "Type a subject" at bounding box center [52, 506] width 42 height 9
click at [53, 511] on input "Maths" at bounding box center [74, 521] width 91 height 19
click at [53, 509] on label "Type a subject" at bounding box center [52, 506] width 42 height 9
click at [53, 511] on input "Maths" at bounding box center [74, 521] width 91 height 19
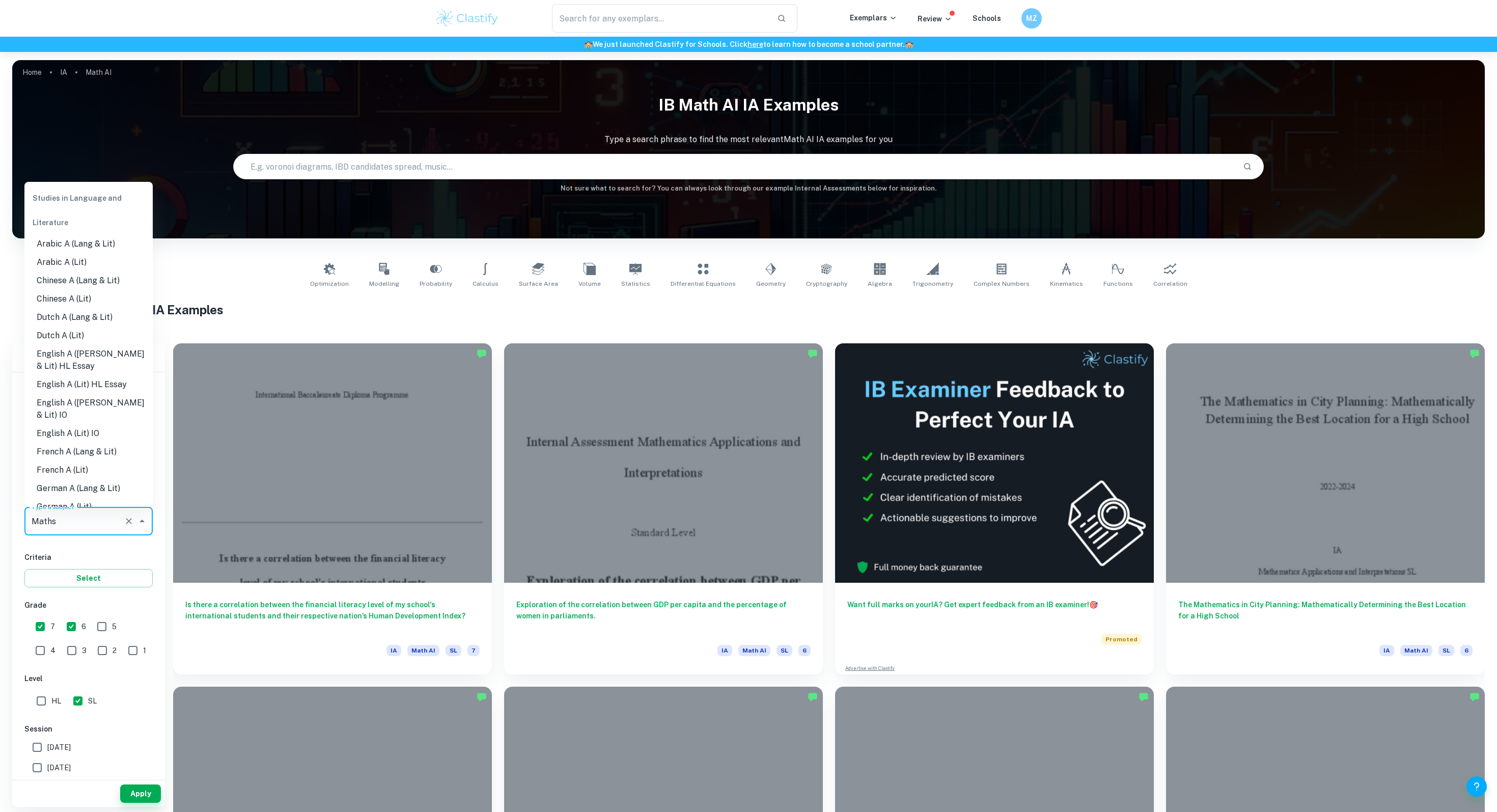
click at [53, 523] on input "Maths" at bounding box center [74, 521] width 91 height 19
click at [60, 485] on li "Math AA" at bounding box center [88, 494] width 128 height 18
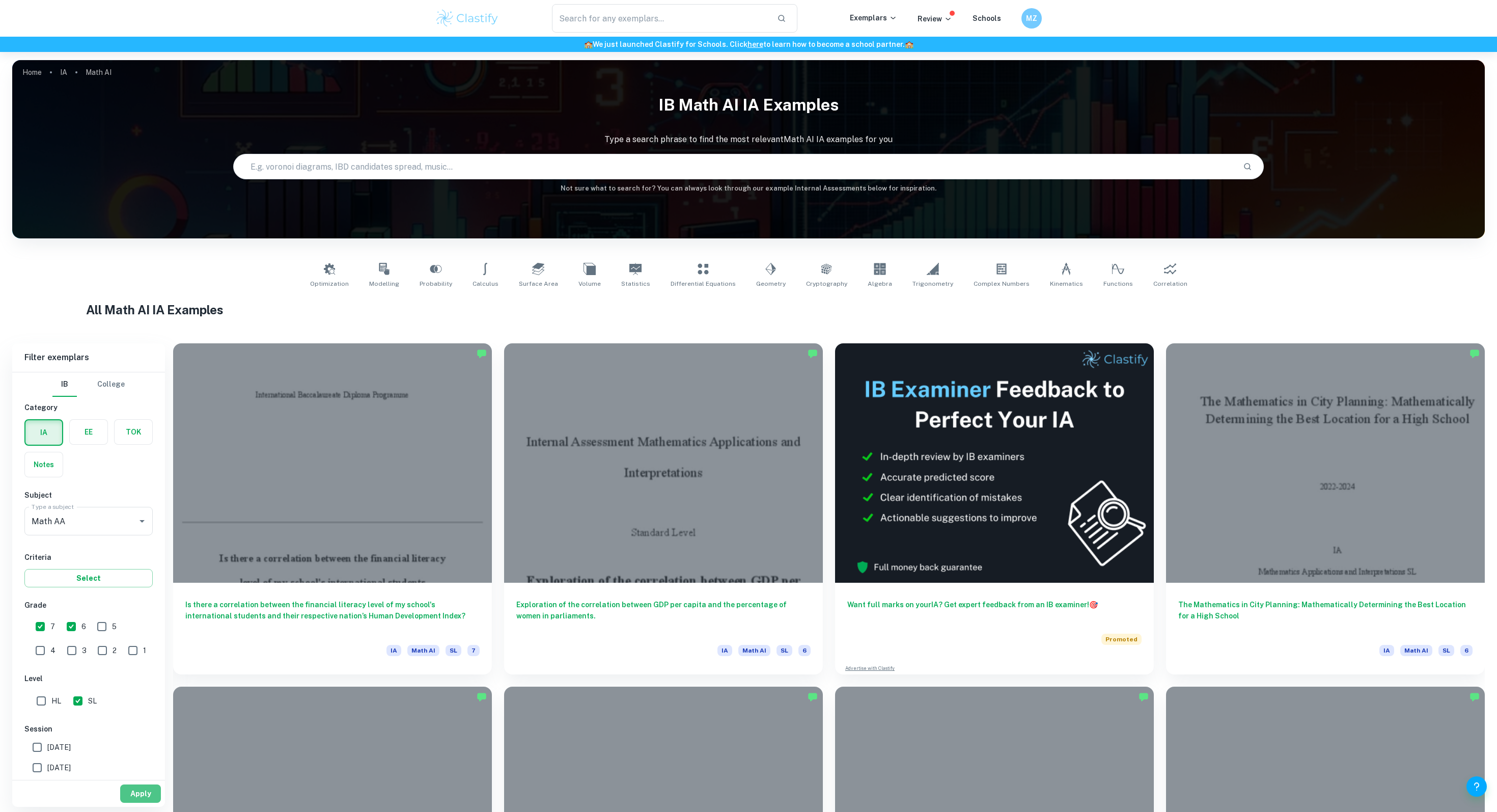
click at [137, 796] on button "Apply" at bounding box center [140, 793] width 41 height 18
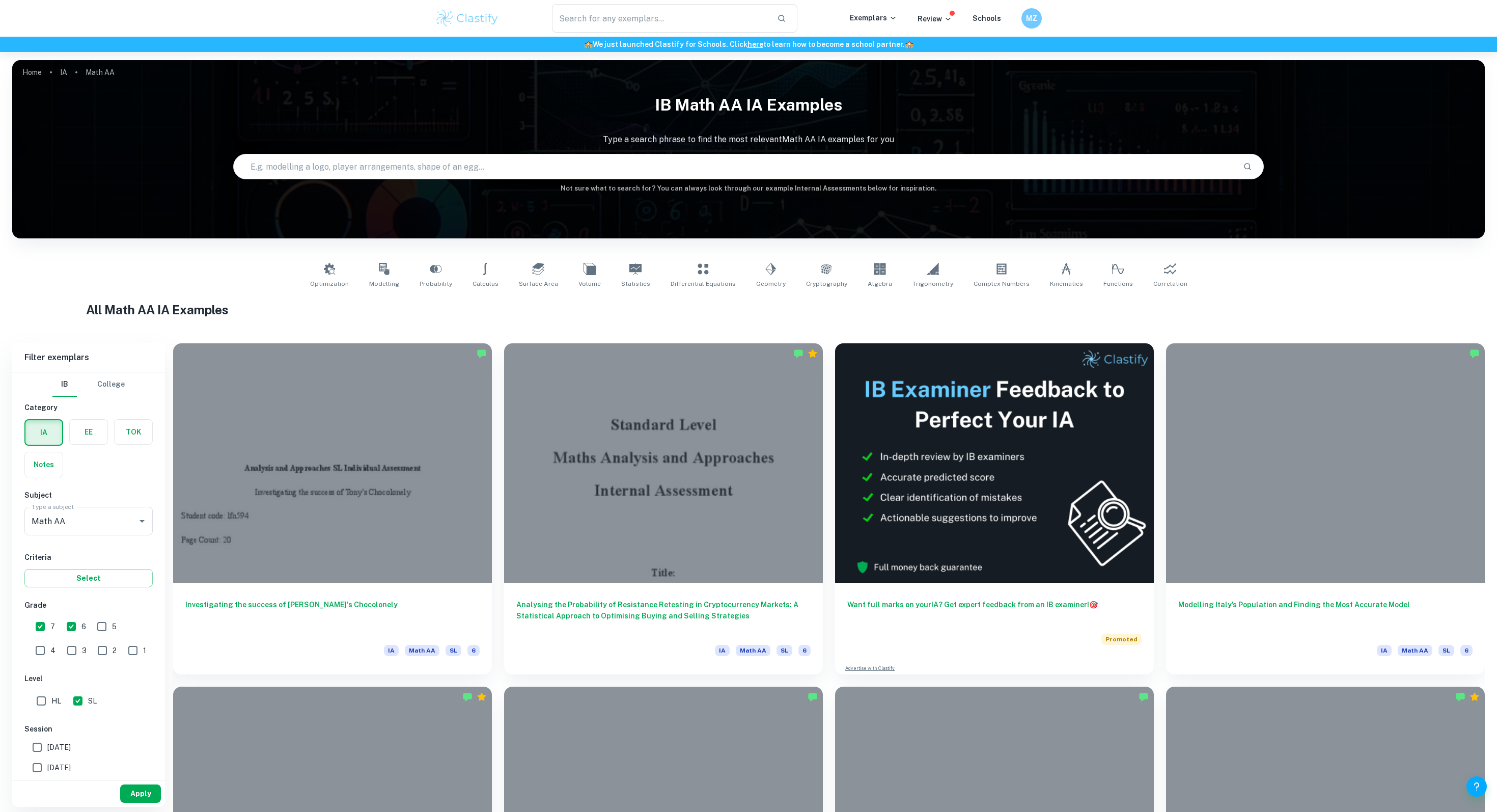
click at [143, 792] on button "Apply" at bounding box center [140, 793] width 41 height 18
click at [57, 530] on input "Math AA" at bounding box center [74, 521] width 91 height 19
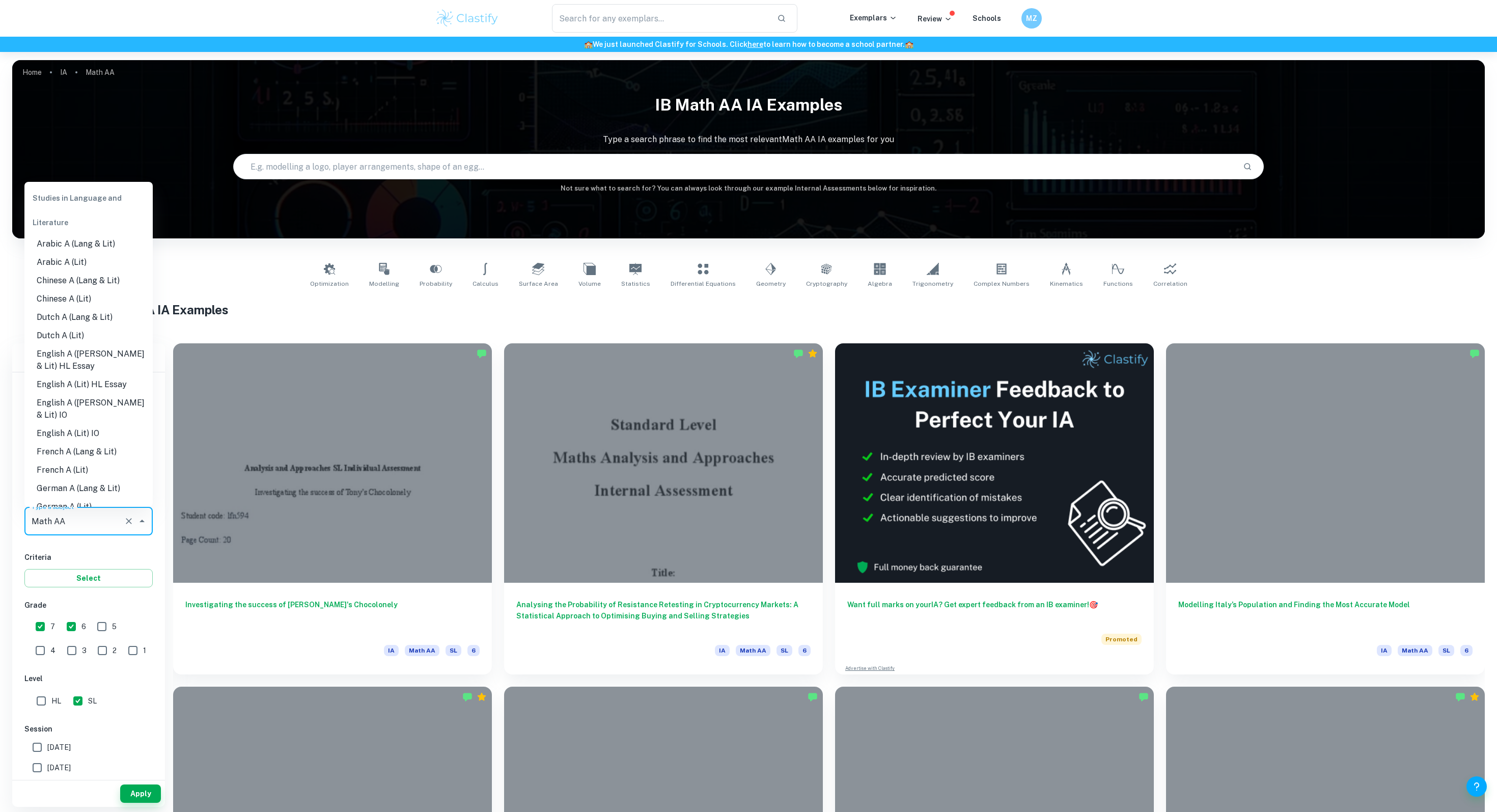
scroll to position [1109, 0]
click at [53, 495] on li "Maths" at bounding box center [88, 503] width 128 height 18
type input "Maths"
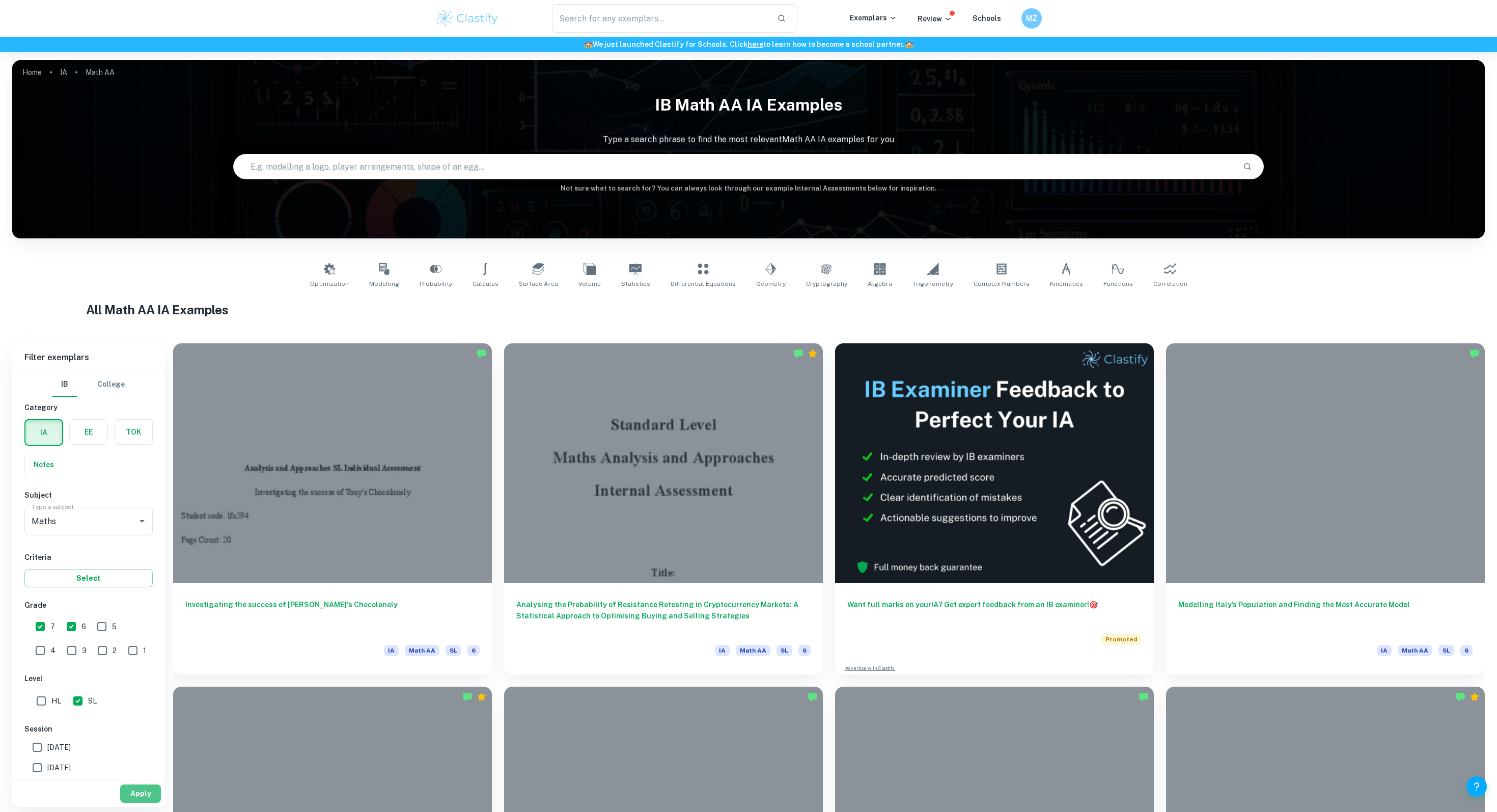
click at [138, 791] on button "Apply" at bounding box center [140, 793] width 41 height 18
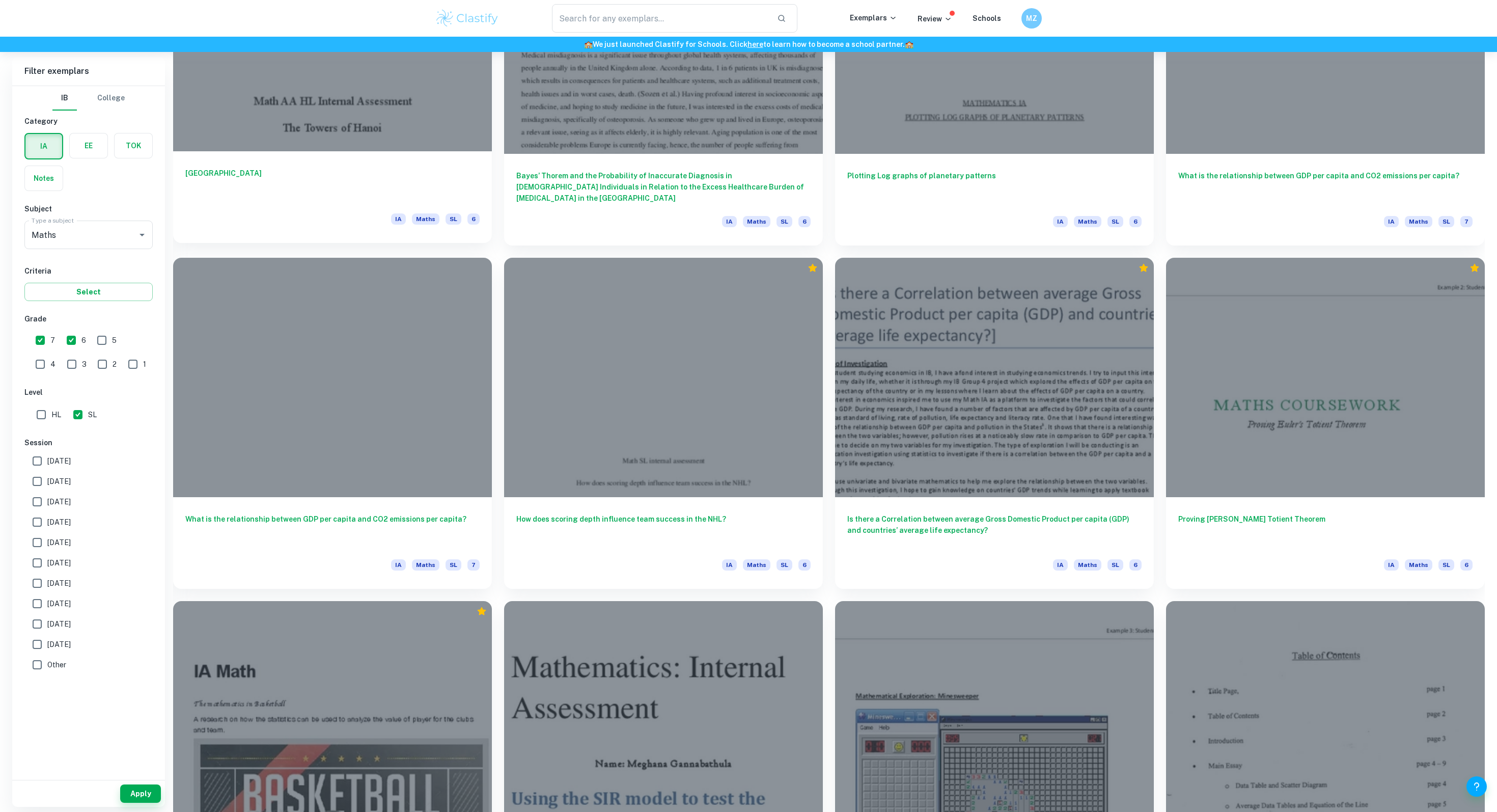
scroll to position [1459, 0]
click at [914, 540] on h6 "Is there a Correlation between average Gross Domestic Product per capita (GDP) …" at bounding box center [994, 526] width 294 height 33
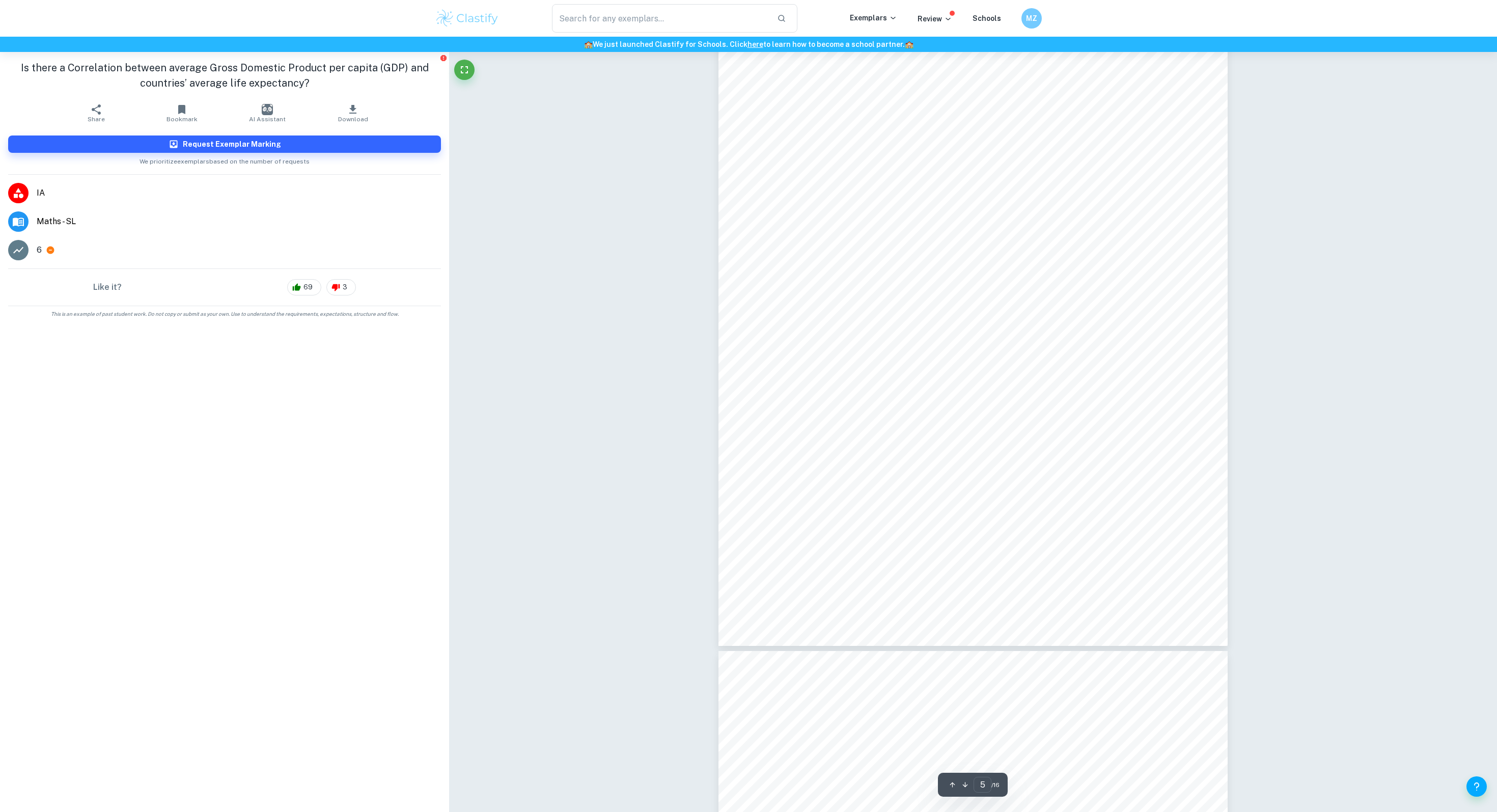
scroll to position [3344, 0]
type input "7"
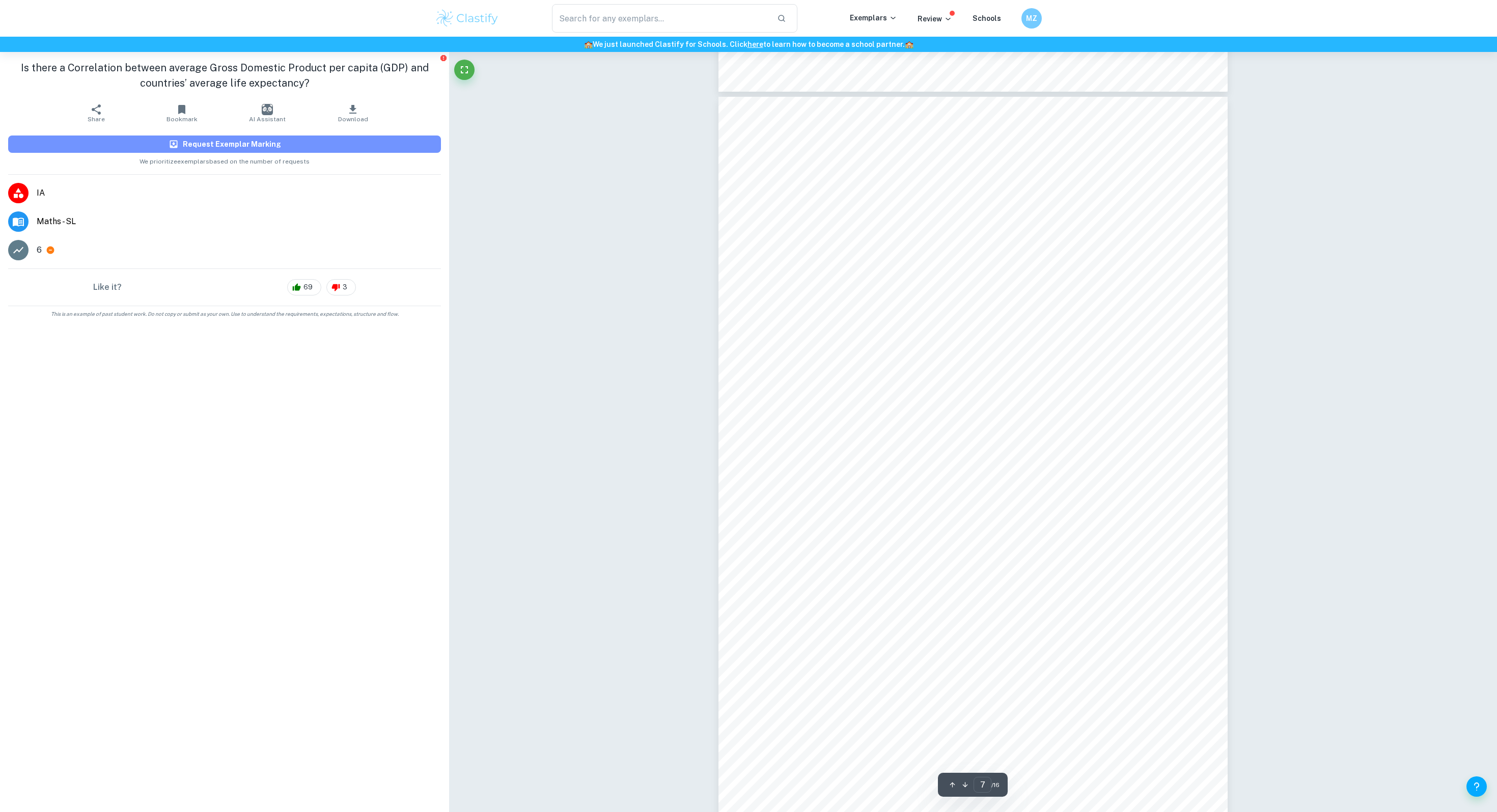
click at [240, 151] on button "Request Exemplar Marking" at bounding box center [224, 144] width 433 height 17
click at [322, 137] on button "Request Exemplar Marking" at bounding box center [224, 144] width 433 height 17
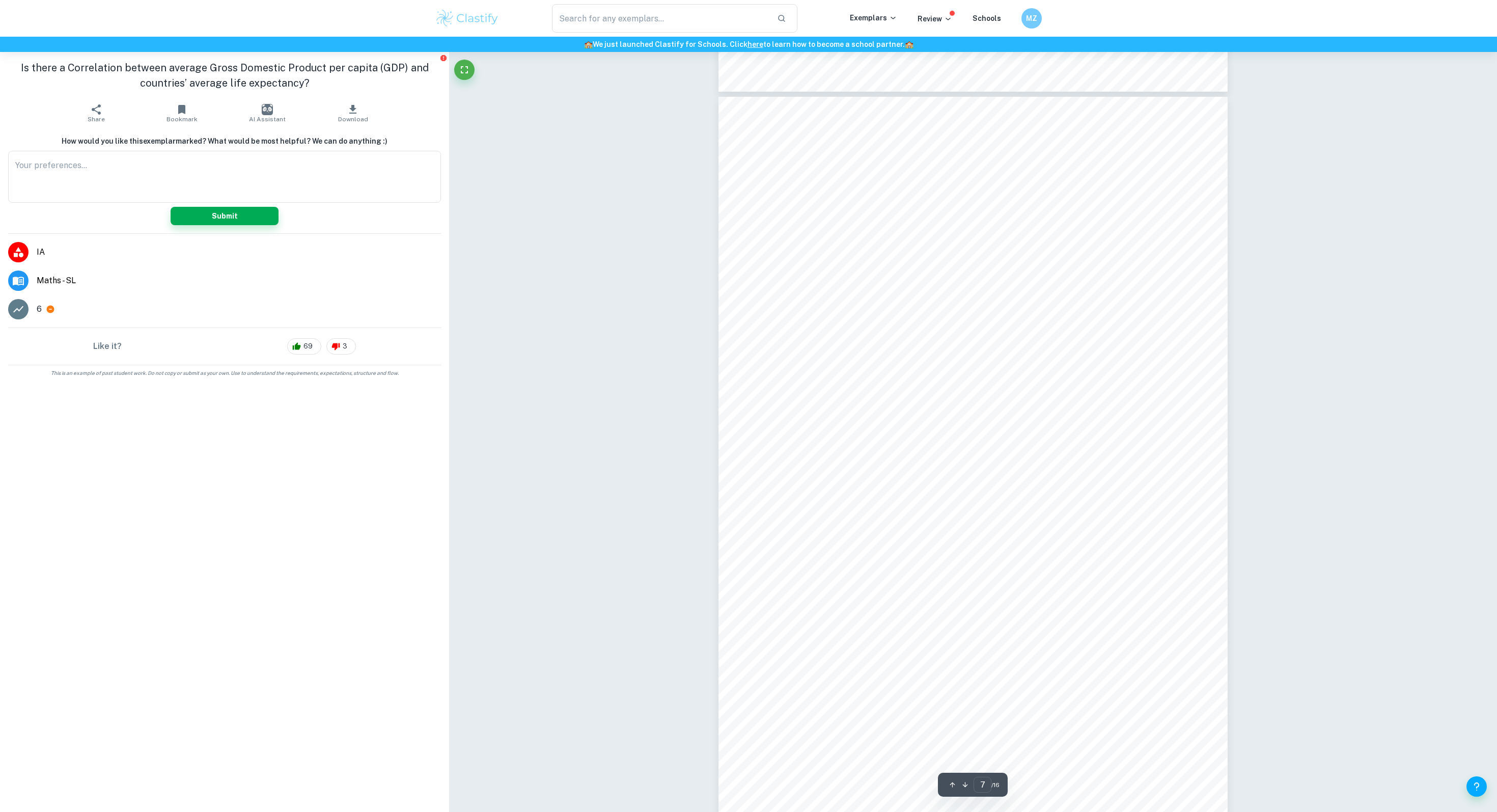
scroll to position [0, 0]
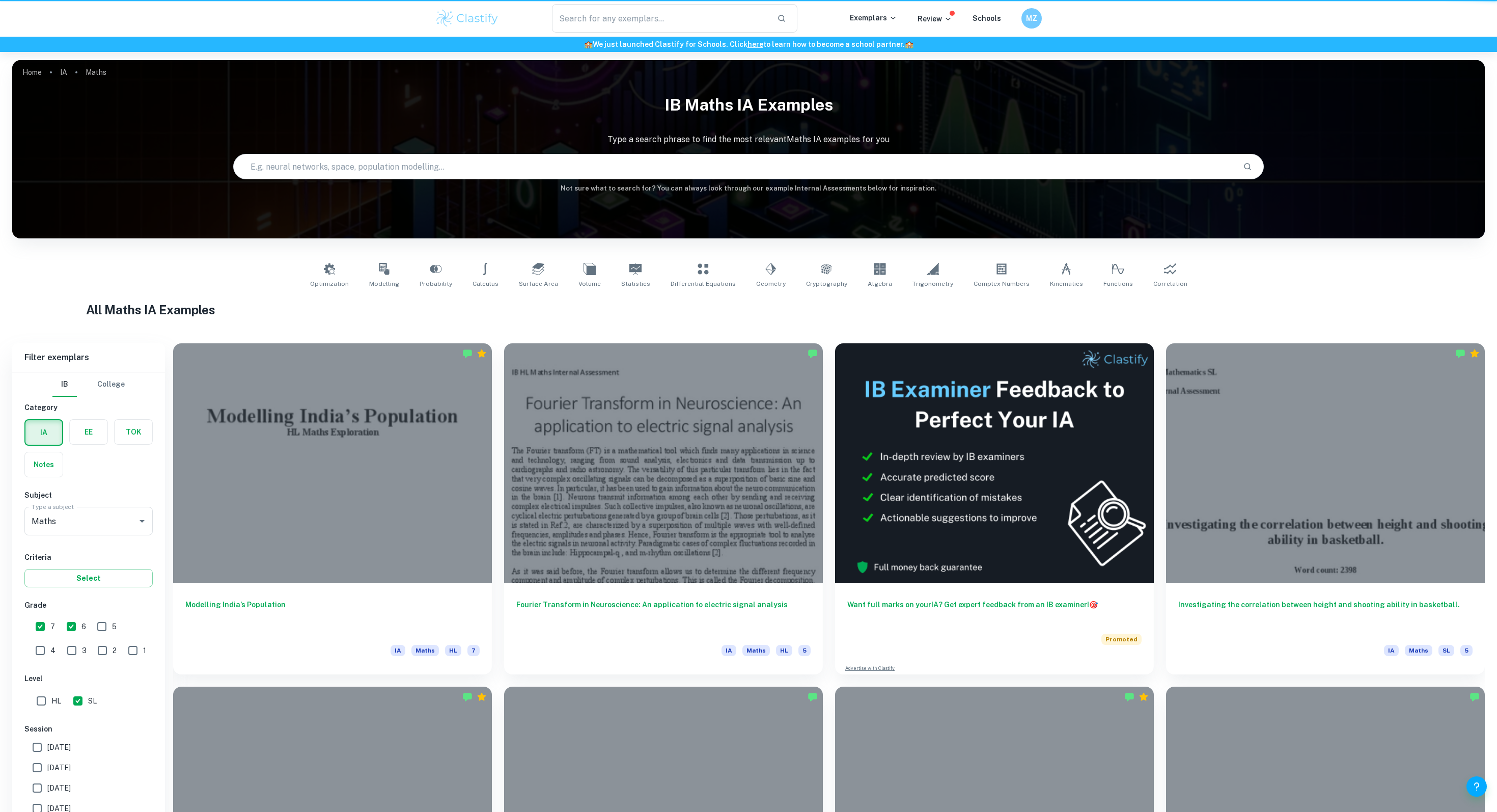
scroll to position [1459, 0]
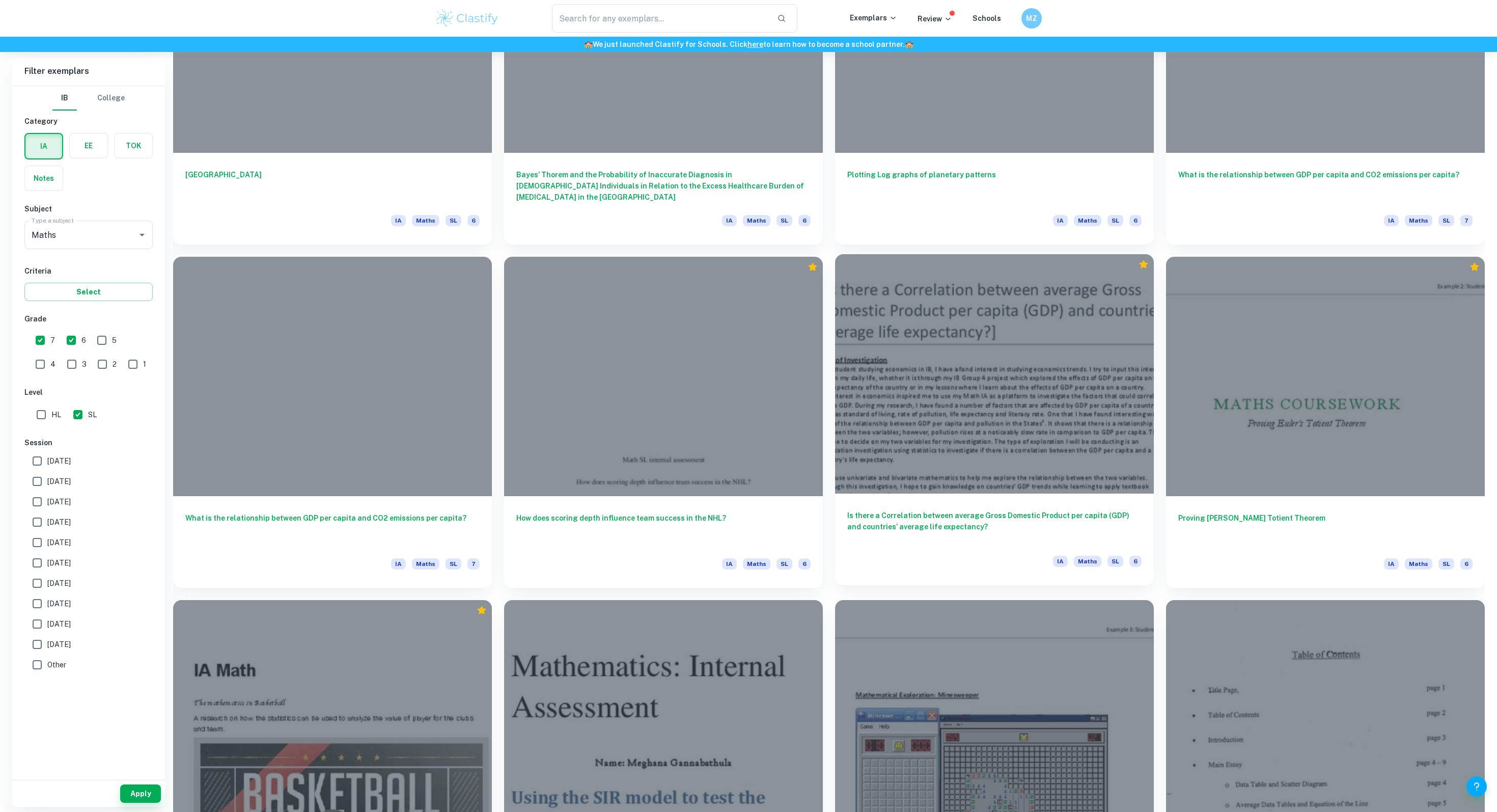
click at [862, 426] on div at bounding box center [994, 373] width 319 height 239
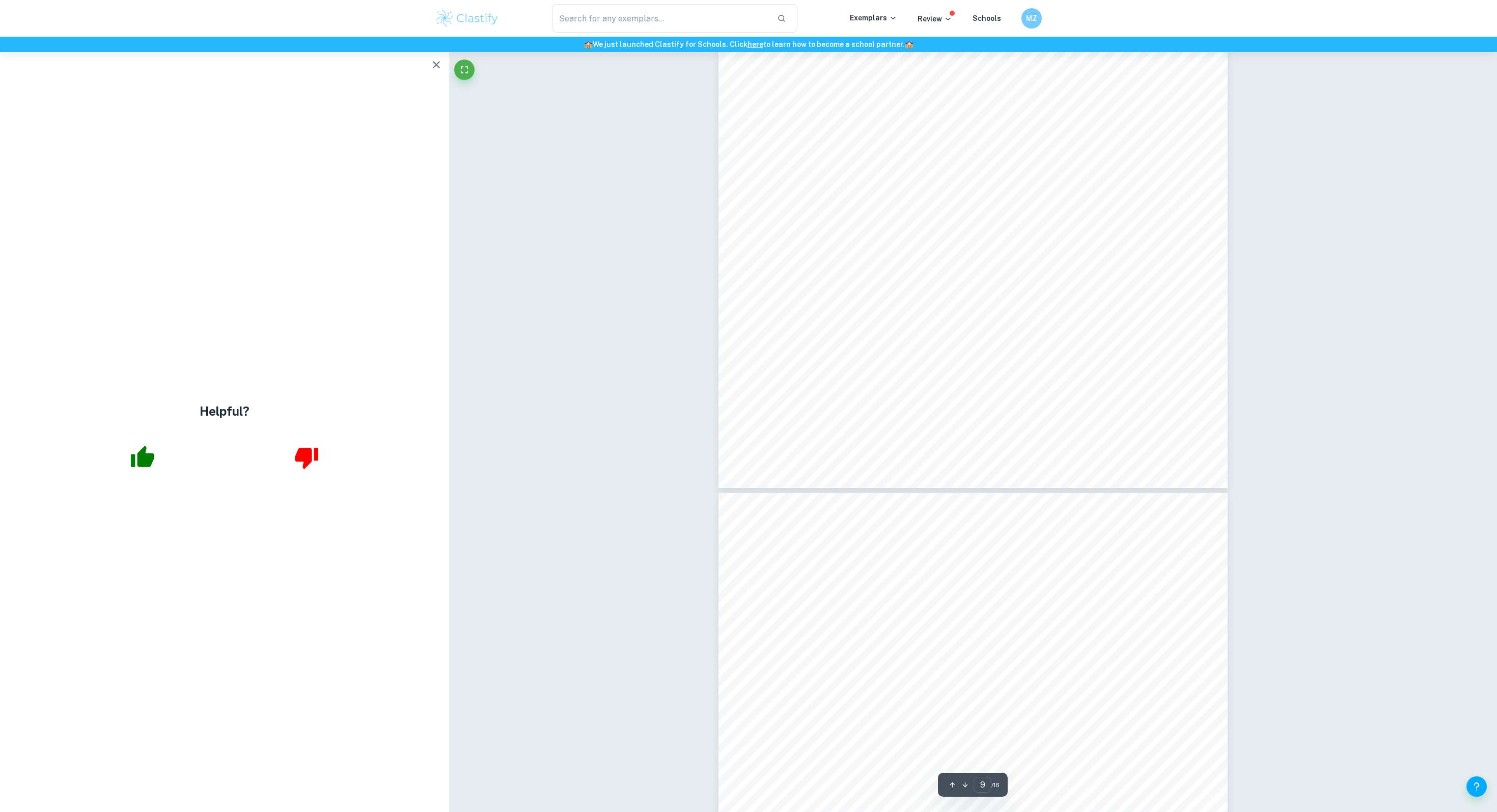
scroll to position [6185, 0]
click at [433, 64] on icon "button" at bounding box center [436, 64] width 12 height 12
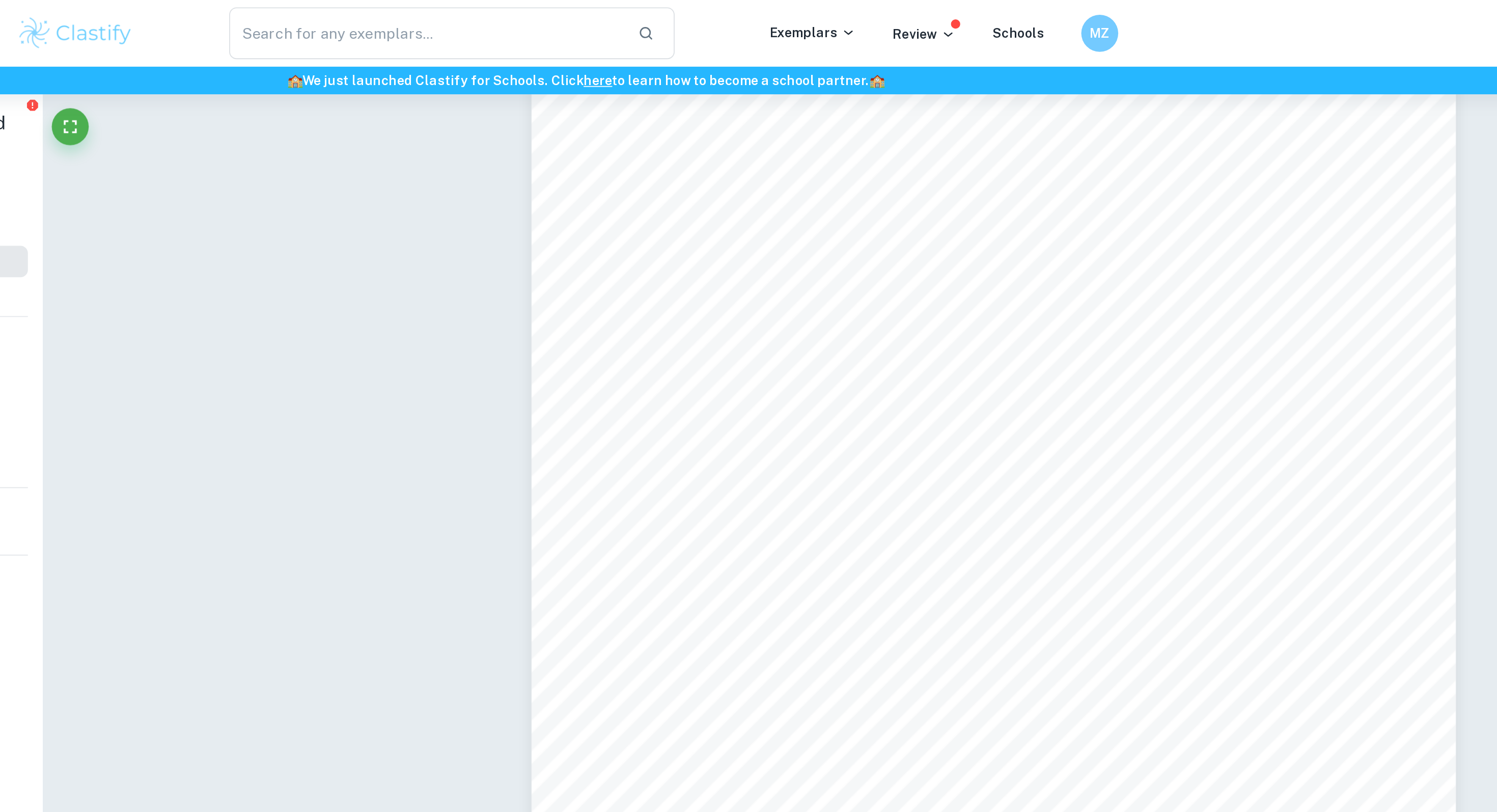
scroll to position [9016, 0]
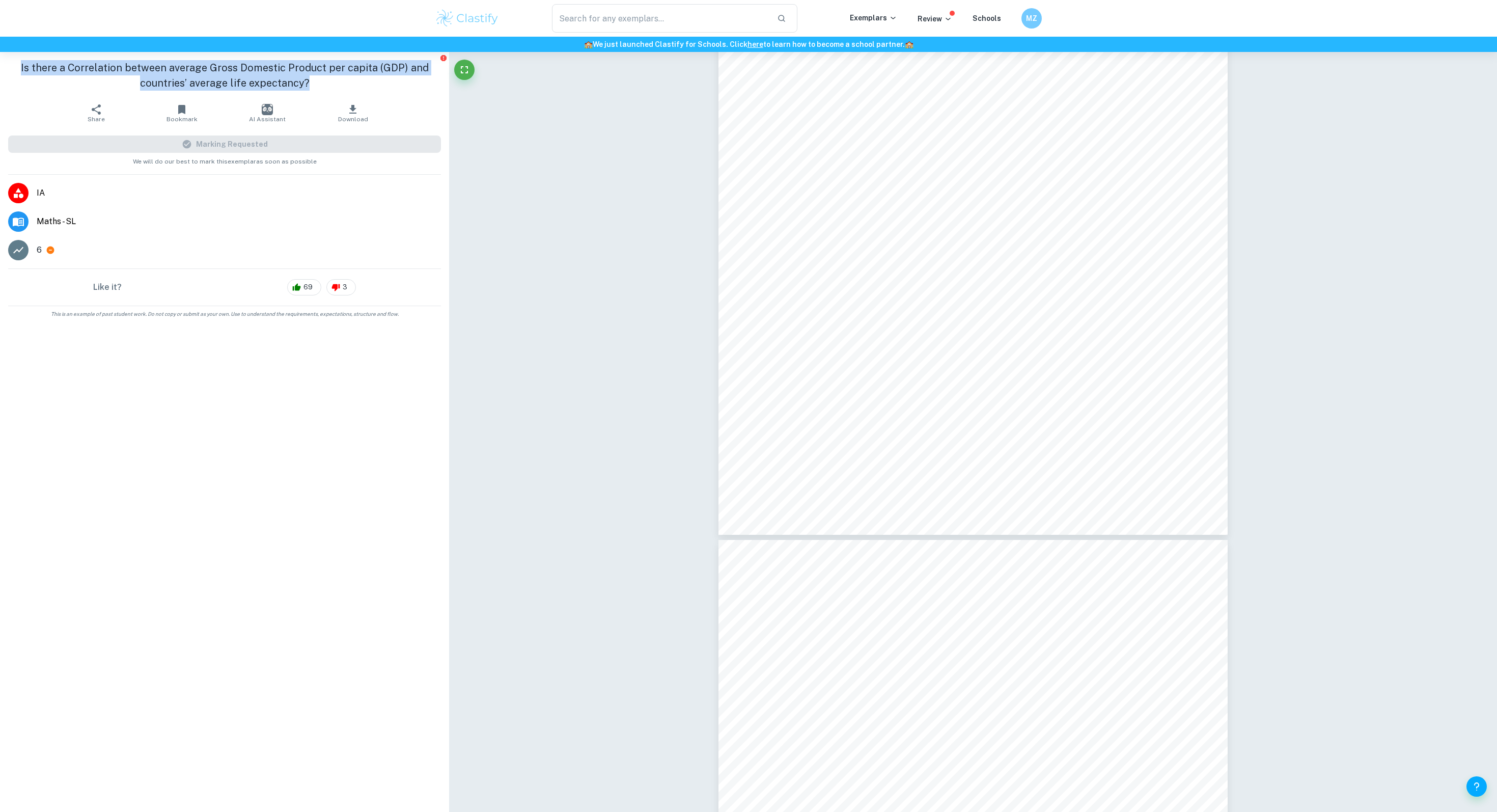
drag, startPoint x: 320, startPoint y: 90, endPoint x: 1, endPoint y: 56, distance: 320.8
click at [0, 56] on div "Is there a Correlation between average Gross Domestic Product per capita (GDP) …" at bounding box center [224, 75] width 449 height 47
copy h1 "Is there a Correlation between average Gross Domestic Product per capita (GDP) …"
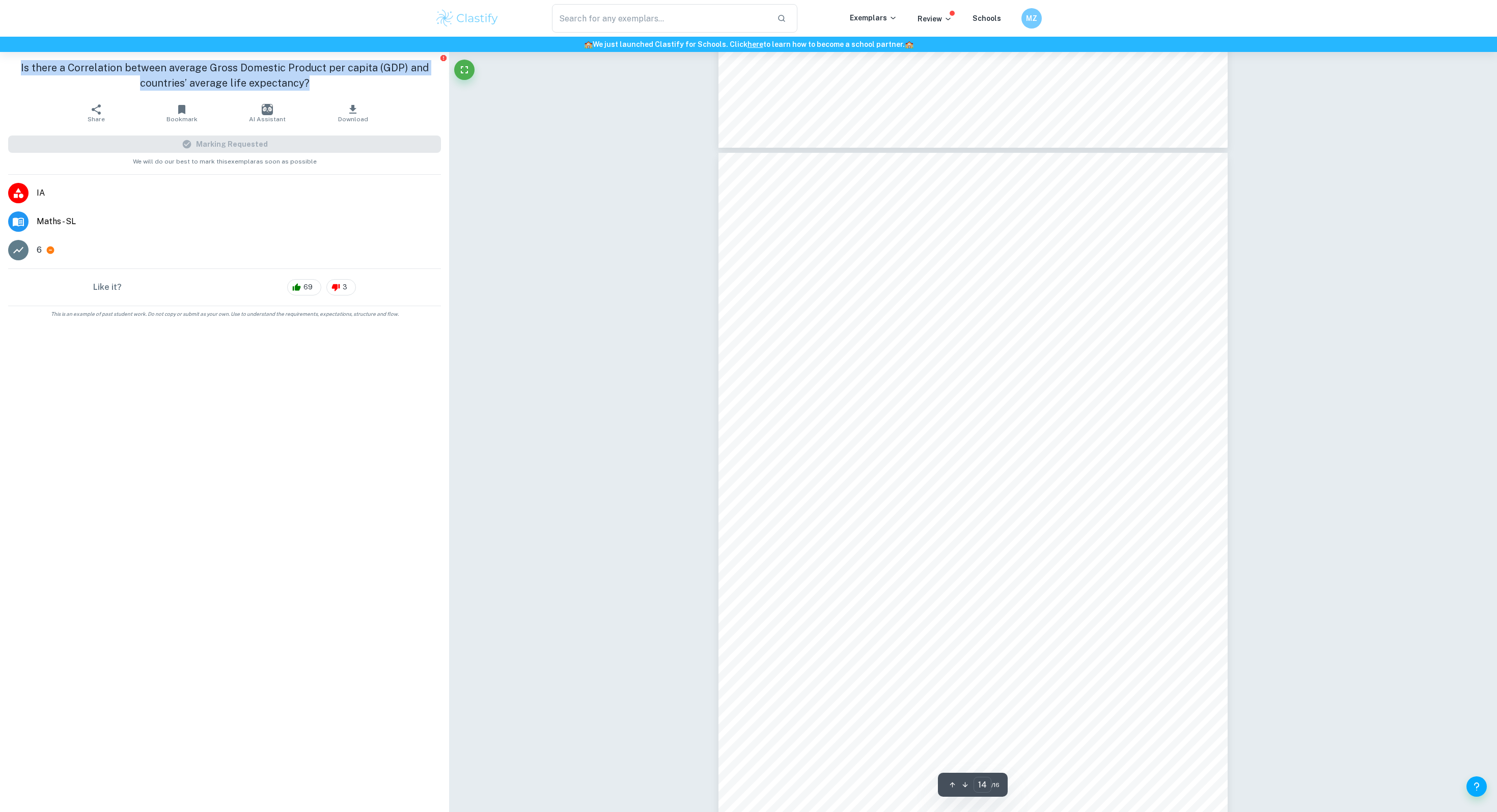
type input "13"
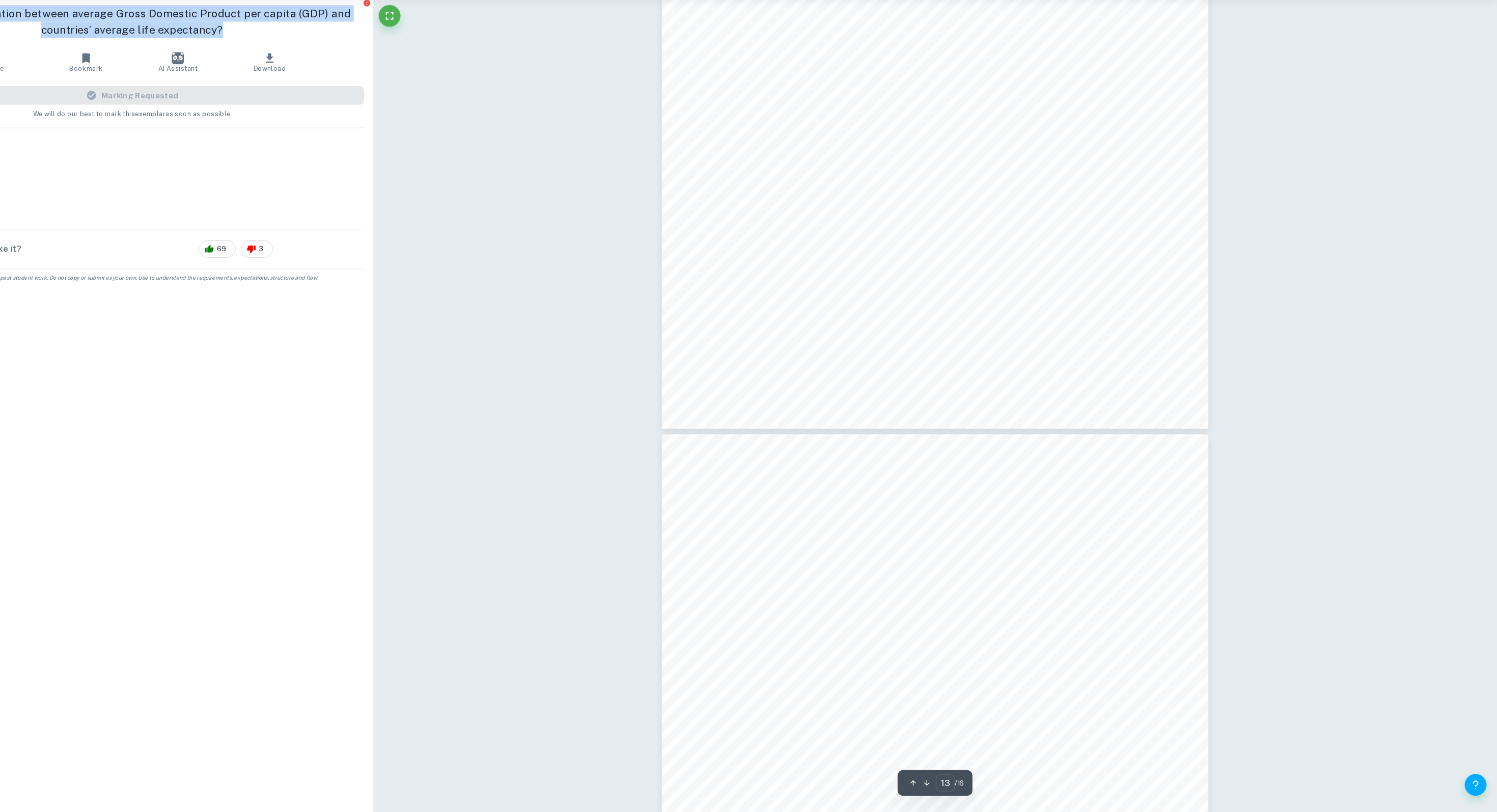
scroll to position [9096, 0]
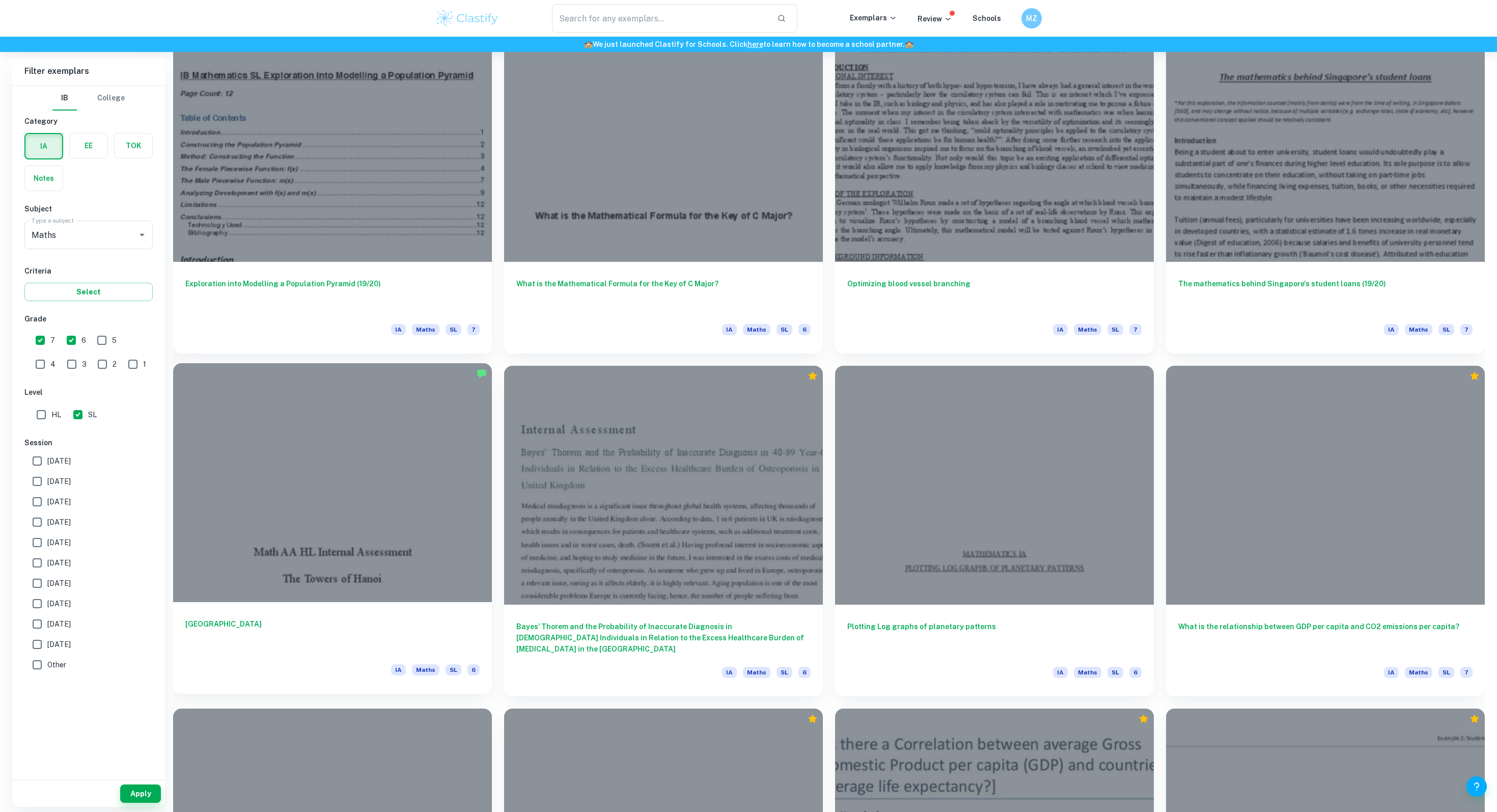
scroll to position [779, 0]
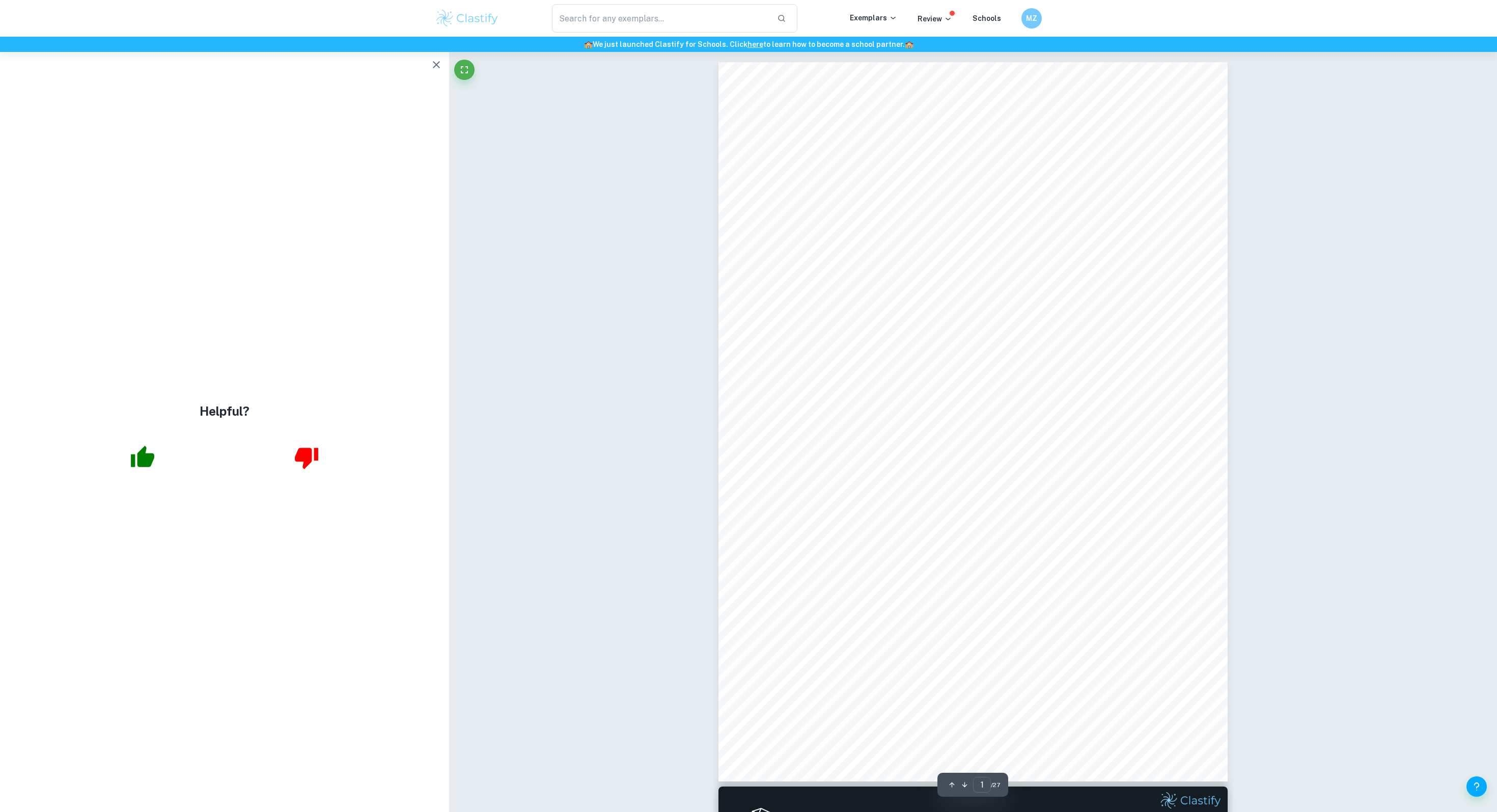
click at [433, 60] on icon "button" at bounding box center [436, 64] width 12 height 12
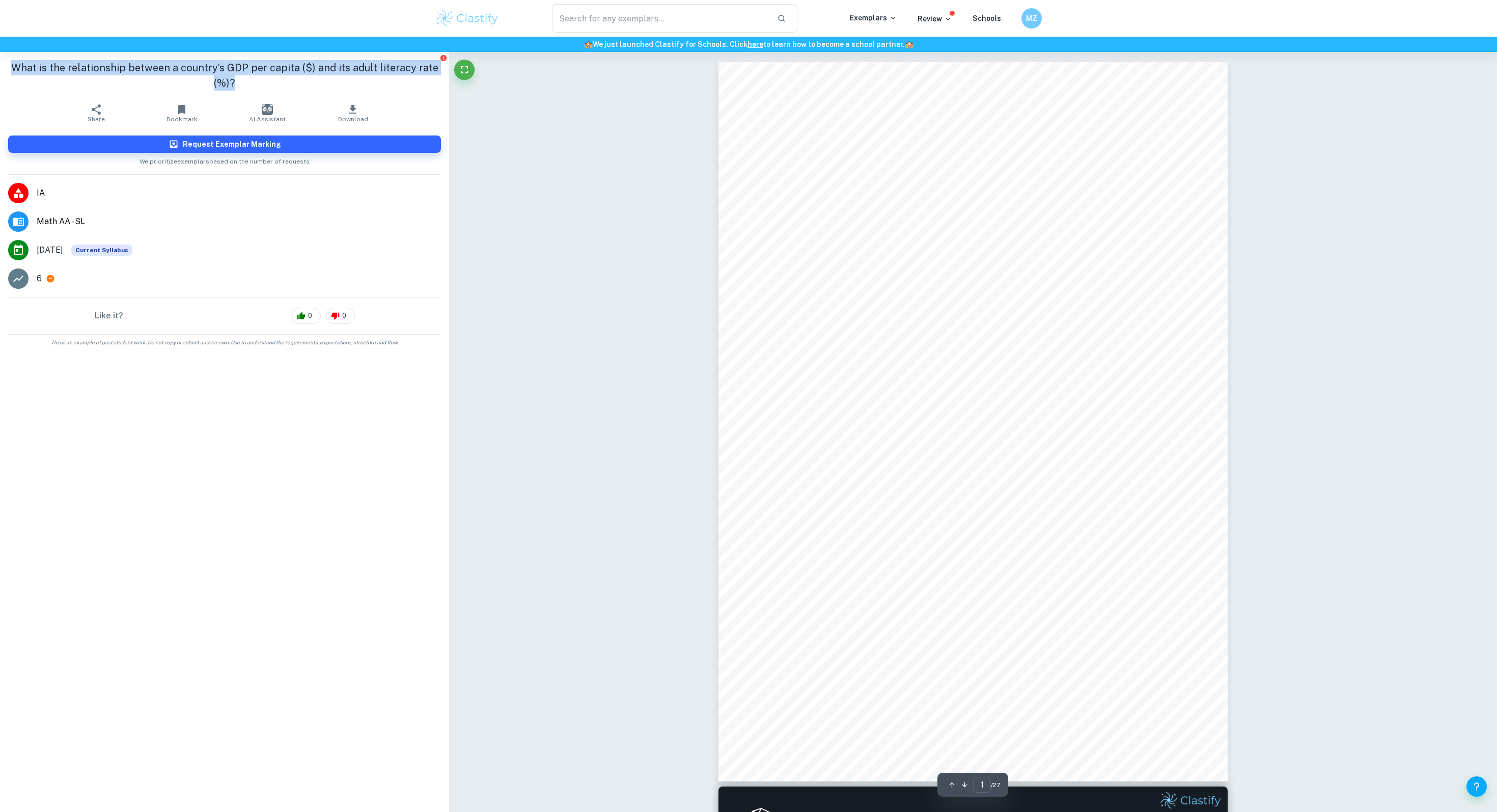
drag, startPoint x: 8, startPoint y: 66, endPoint x: 237, endPoint y: 80, distance: 229.4
click at [237, 80] on h1 "What is the relationship between a country’s GDP per capita ($) and its adult l…" at bounding box center [224, 76] width 433 height 30
